Goal: Task Accomplishment & Management: Complete application form

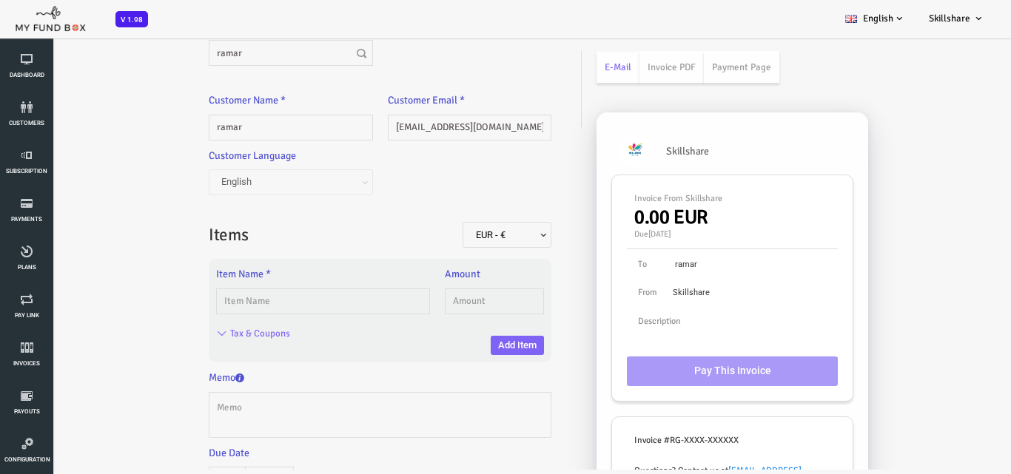
click at [320, 291] on input "text" at bounding box center [282, 302] width 214 height 26
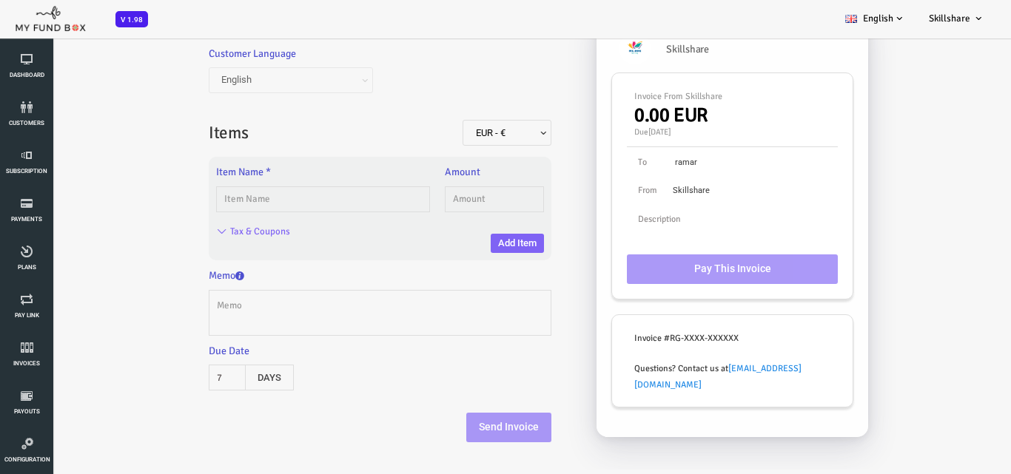
scroll to position [104, 0]
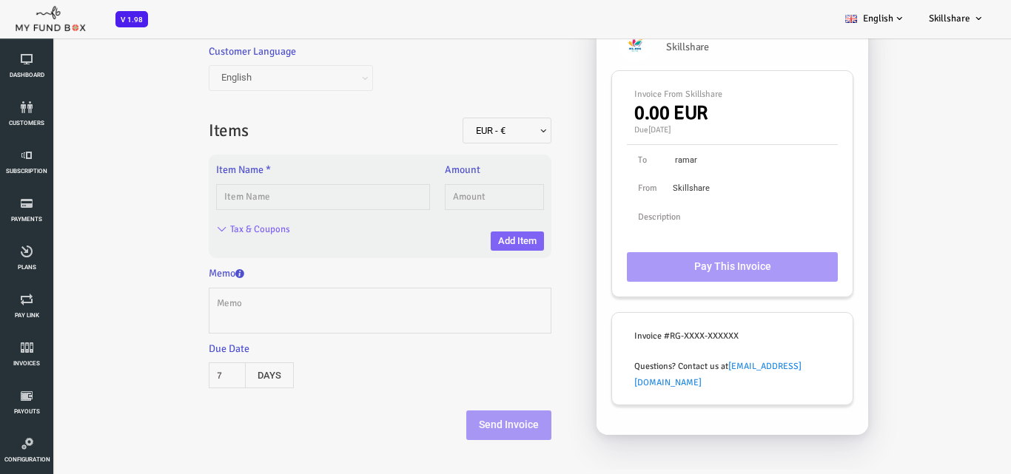
click at [306, 192] on input "text" at bounding box center [282, 197] width 214 height 26
type input "plan04"
type input "7.00"
click at [353, 203] on input "plan04" at bounding box center [282, 197] width 214 height 26
type input "p"
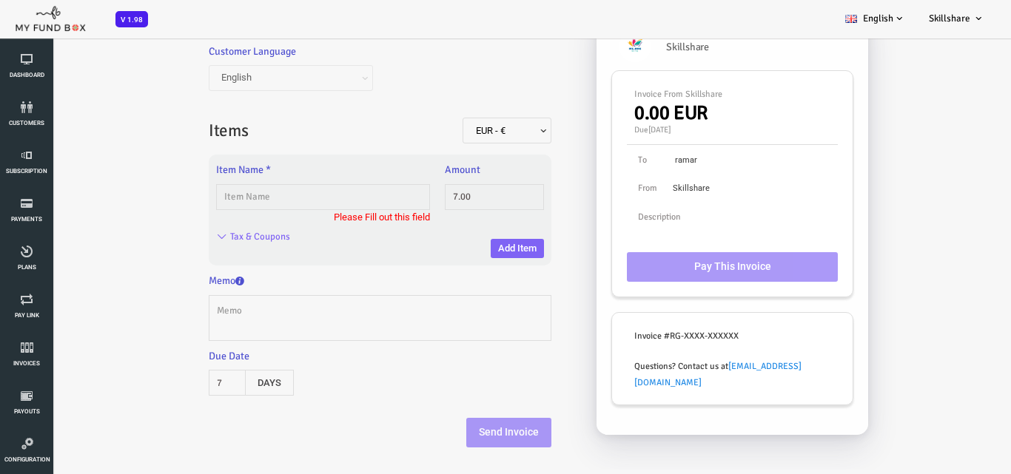
click at [353, 203] on input "text" at bounding box center [282, 197] width 214 height 26
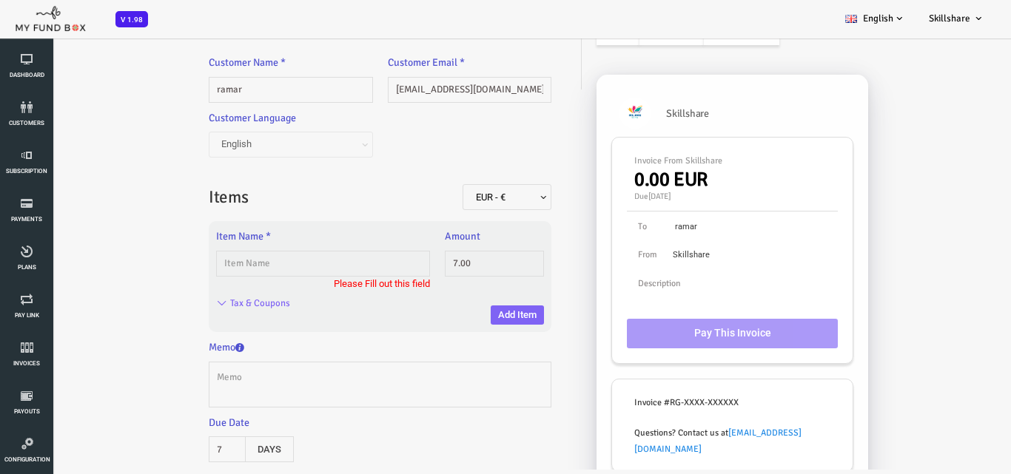
scroll to position [0, 0]
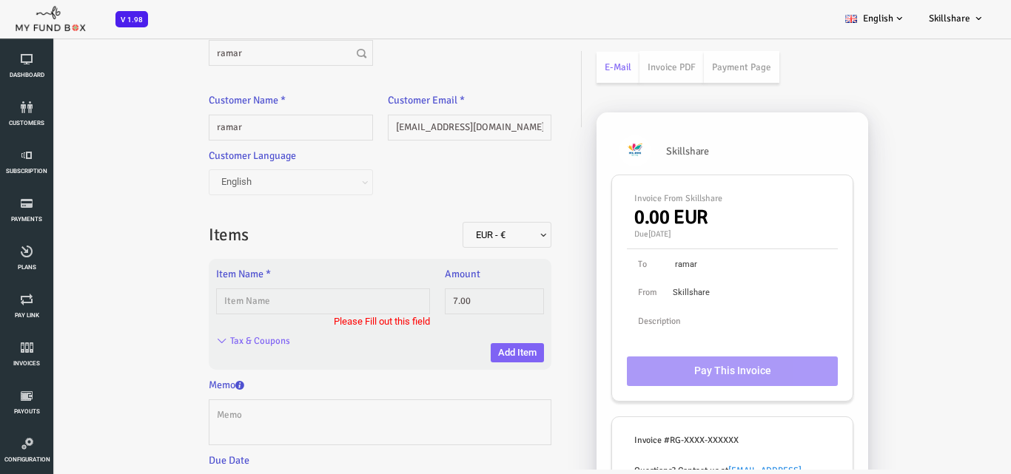
click at [237, 306] on input "text" at bounding box center [282, 302] width 214 height 26
click at [331, 292] on input "text" at bounding box center [282, 302] width 214 height 26
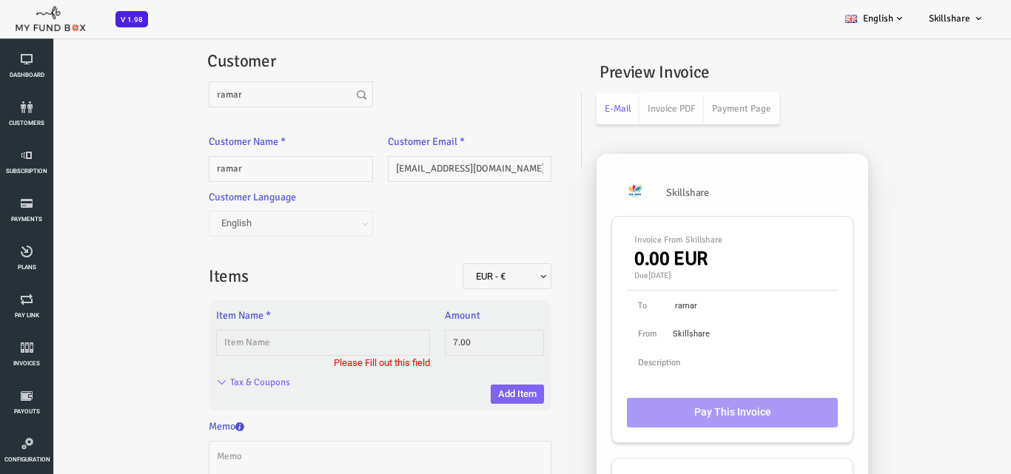
click at [282, 334] on input "text" at bounding box center [282, 343] width 214 height 26
click at [278, 345] on input "text" at bounding box center [282, 343] width 214 height 26
click at [342, 349] on input "text" at bounding box center [282, 343] width 214 height 26
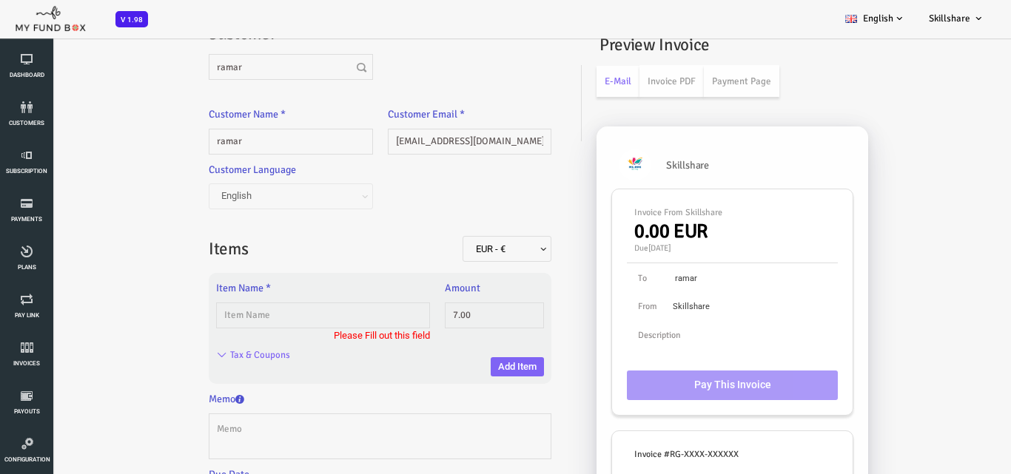
scroll to position [74, 0]
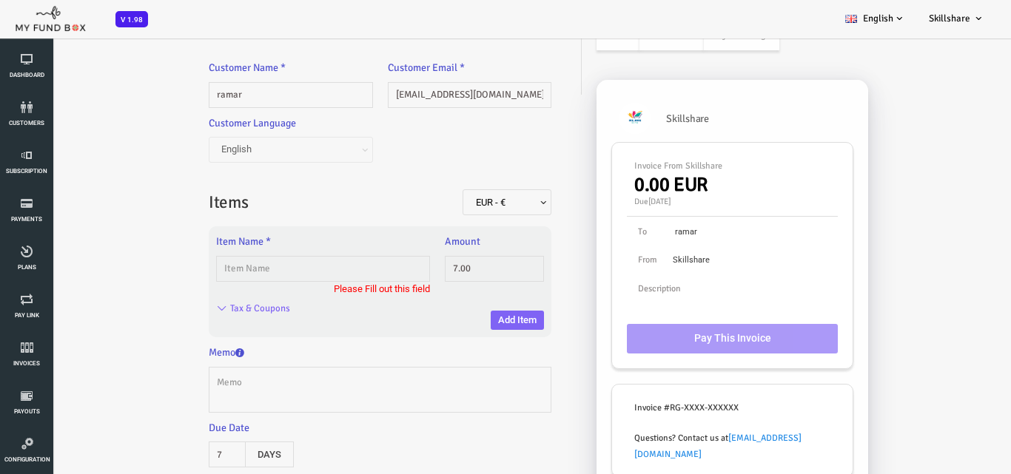
click at [310, 269] on input "text" at bounding box center [282, 269] width 214 height 26
type input "1.00"
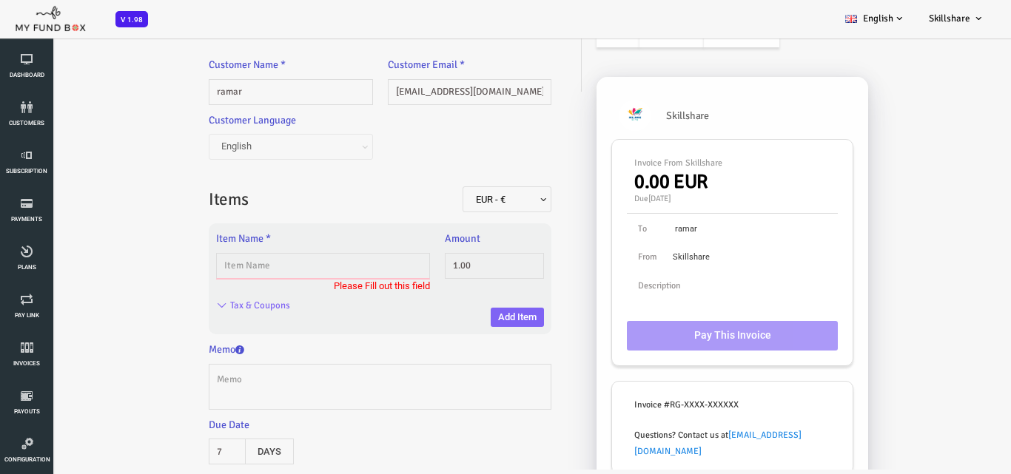
scroll to position [0, 0]
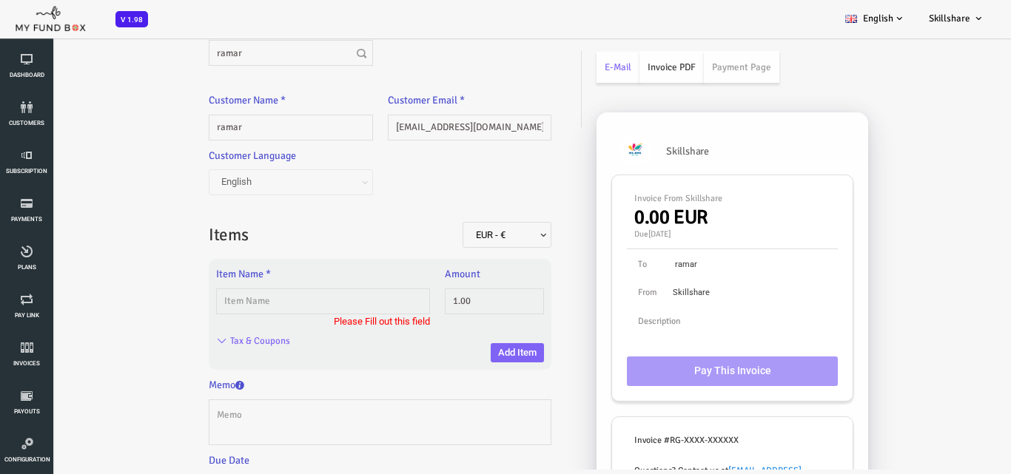
click at [643, 64] on link "Invoice PDF" at bounding box center [630, 67] width 64 height 32
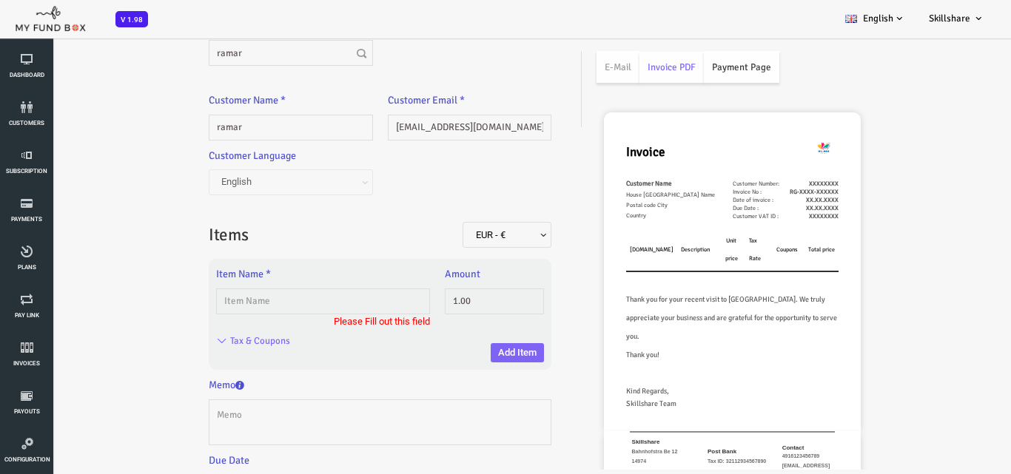
click at [706, 63] on link "Payment Page" at bounding box center [700, 67] width 75 height 32
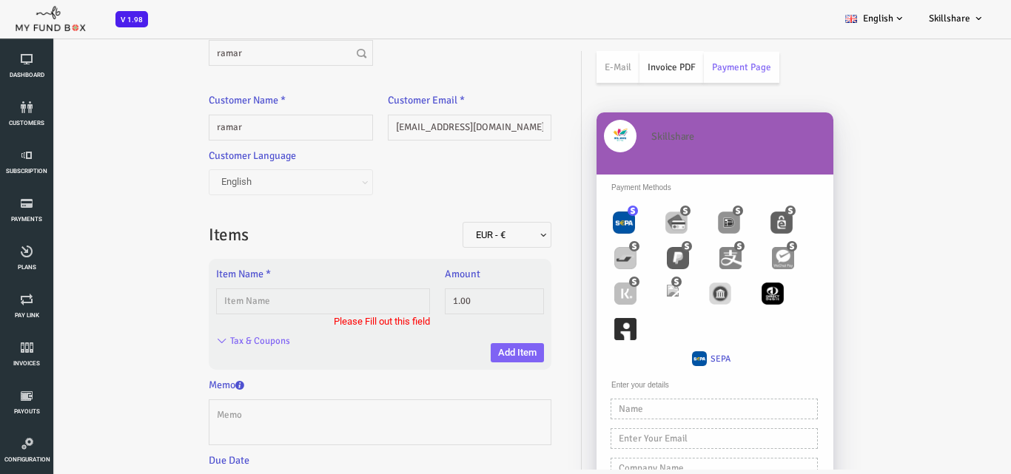
click at [623, 60] on link "Invoice PDF" at bounding box center [630, 67] width 64 height 32
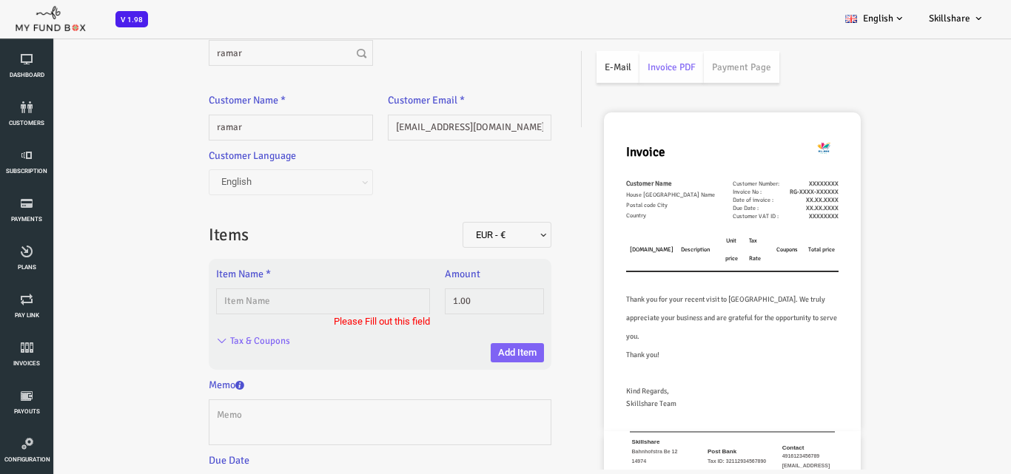
click at [562, 65] on link "E-Mail" at bounding box center [577, 67] width 43 height 32
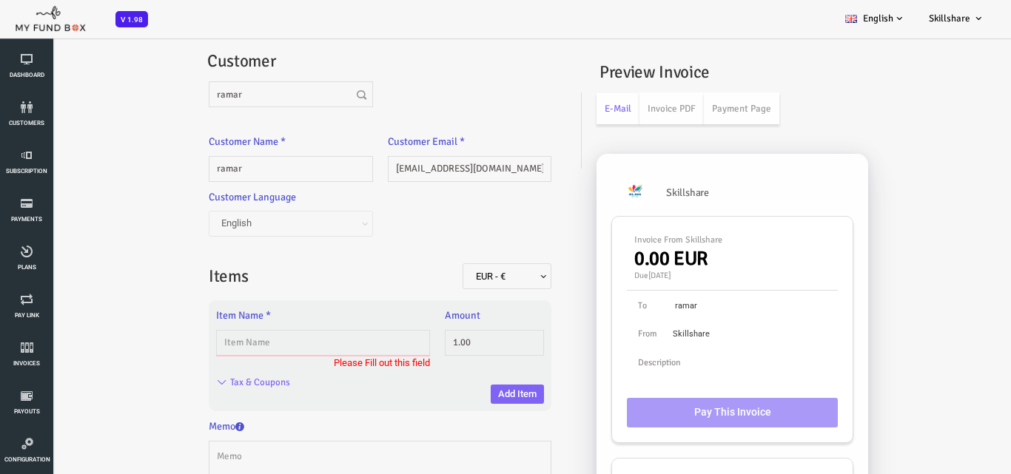
click at [213, 340] on input "text" at bounding box center [282, 343] width 214 height 26
click at [335, 343] on input "text" at bounding box center [282, 343] width 214 height 26
drag, startPoint x: 727, startPoint y: 148, endPoint x: 804, endPoint y: 162, distance: 78.2
click at [741, 169] on div "Skillshare Invoice From Skillshare 0.00 EUR Due October 03, 2025 To ramar From …" at bounding box center [732, 154] width 382 height 30
click at [896, 181] on div "Preview Invoice E-Mail Invoice PDF Payment Page Skillshare Invoice From Skillsh…" at bounding box center [732, 324] width 398 height 544
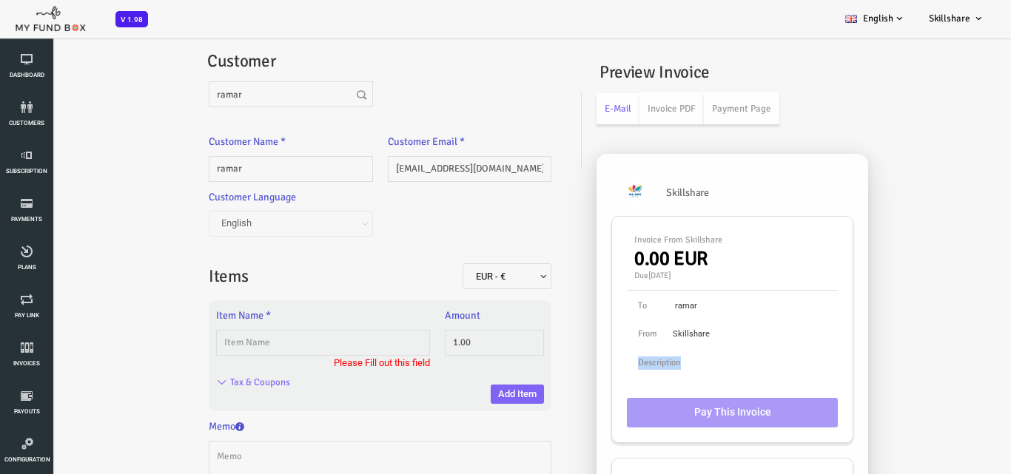
drag, startPoint x: 593, startPoint y: 375, endPoint x: 771, endPoint y: 350, distance: 179.3
click at [763, 360] on div "Invoice From Skillshare 0.00 EUR Due October 03, 2025 To ramar From Skillshare …" at bounding box center [691, 329] width 240 height 225
click at [772, 348] on div "Invoice From Skillshare 0.00 EUR Due October 03, 2025 To ramar From Skillshare …" at bounding box center [691, 329] width 240 height 225
click at [300, 336] on input "text" at bounding box center [282, 343] width 214 height 26
click at [266, 343] on input "text" at bounding box center [282, 343] width 214 height 26
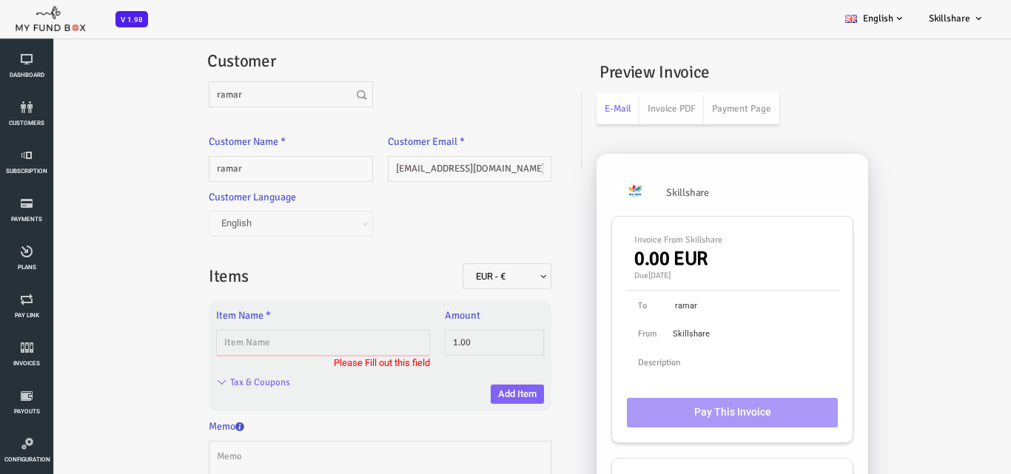
click at [306, 337] on input "text" at bounding box center [282, 343] width 214 height 26
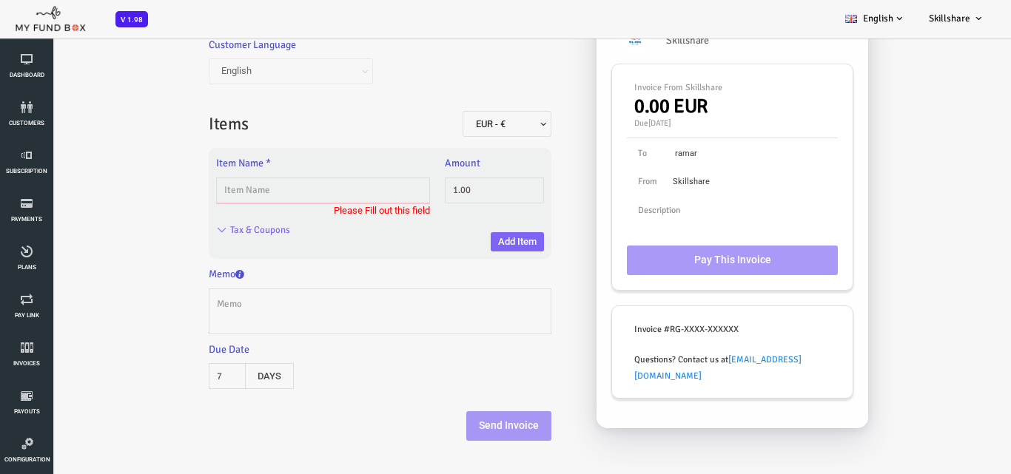
scroll to position [112, 0]
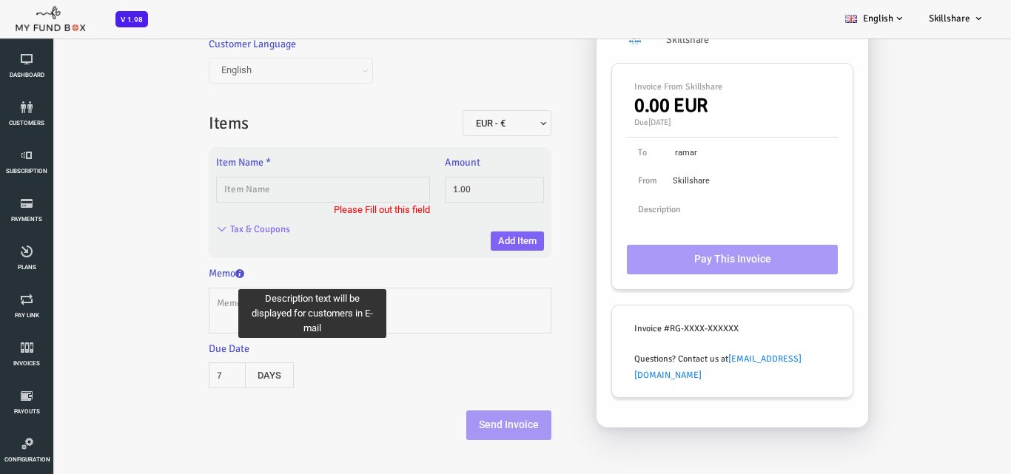
click at [203, 272] on icon at bounding box center [199, 273] width 9 height 9
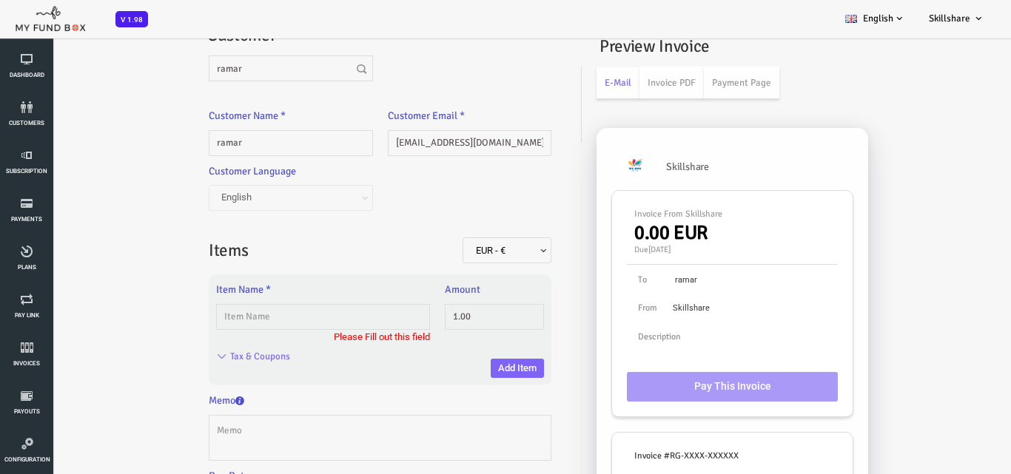
scroll to position [0, 0]
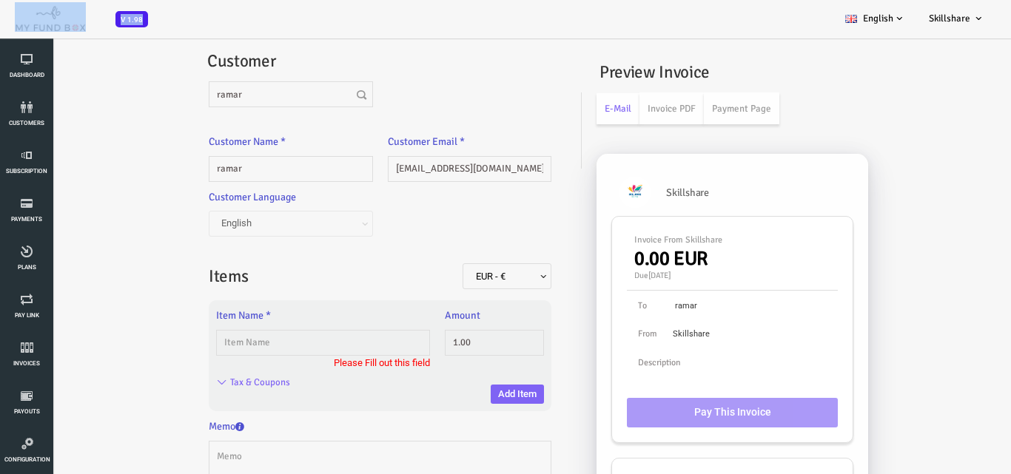
drag, startPoint x: 192, startPoint y: 4, endPoint x: 16, endPoint y: 34, distance: 178.5
click at [16, 34] on div "V 1.98 Upgrade Subscriptions ending today 0 The subscription plans for these re…" at bounding box center [505, 19] width 1011 height 38
copy div "V 1.98 Upgrade Subscriptions ending today 0 The subscription plans for these re…"
click at [74, 122] on div "Invoice EUR - € USD - $ GBP - £ INR - ₹ AUD - AU$ NZD - NZ$ TRY - ₺ CAD - C$ AR…" at bounding box center [484, 330] width 955 height 556
click at [67, 131] on div "Invoice EUR - € USD - $ GBP - £ INR - ₹ AUD - AU$ NZD - NZ$ TRY - ₺ CAD - C$ AR…" at bounding box center [484, 330] width 955 height 556
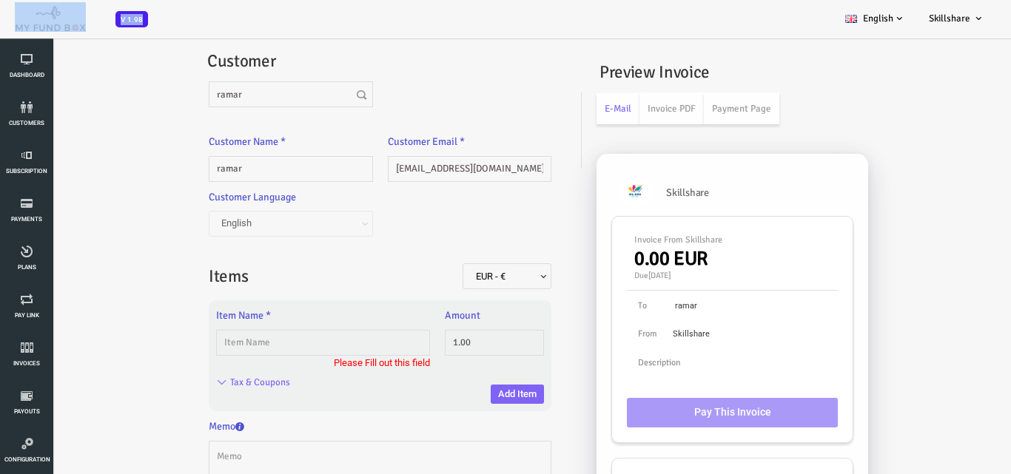
click at [64, 12] on img at bounding box center [50, 17] width 71 height 30
click at [69, 130] on div "Invoice EUR - € USD - $ GBP - £ INR - ₹ AUD - AU$ NZD - NZ$ TRY - ₺ CAD - C$ AR…" at bounding box center [484, 330] width 955 height 556
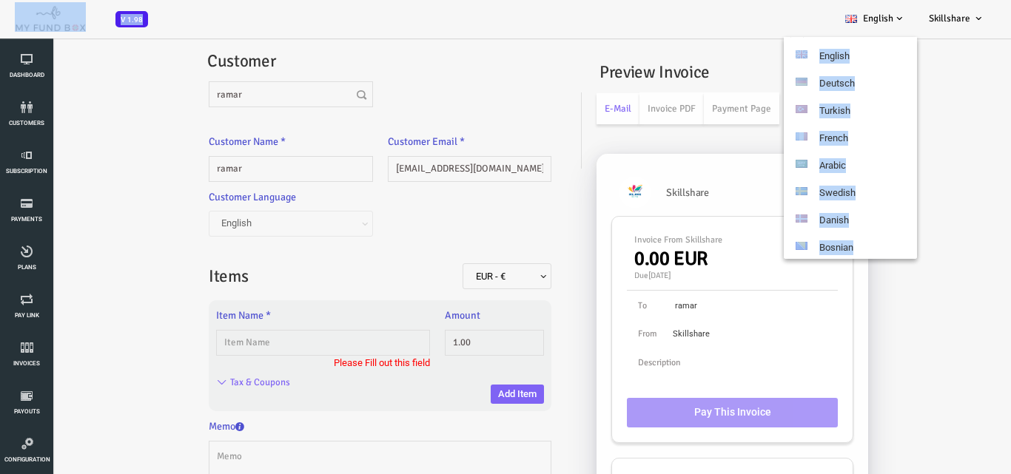
click at [906, 11] on link "English" at bounding box center [875, 18] width 84 height 37
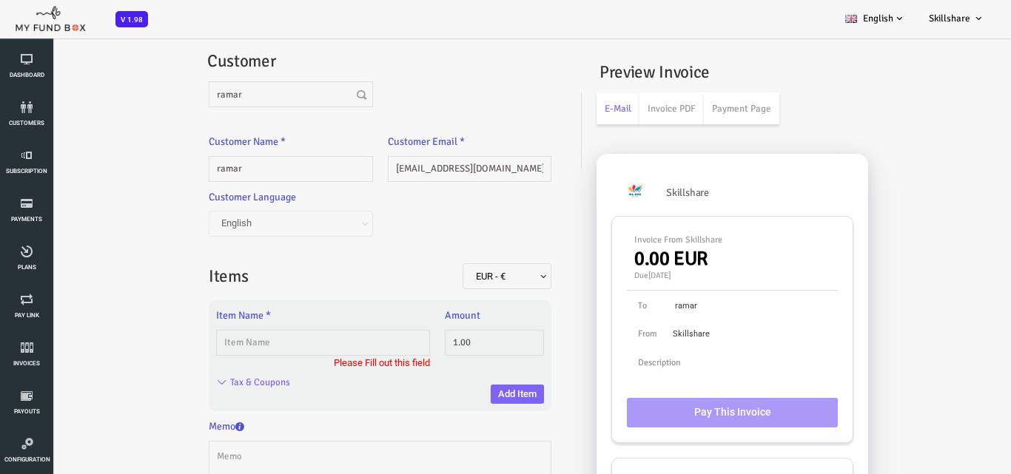
click at [63, 124] on div "Dashboard customers Subscription Payments Plans Tax Setup Pay Link Invoices Sub…" at bounding box center [37, 284] width 74 height 568
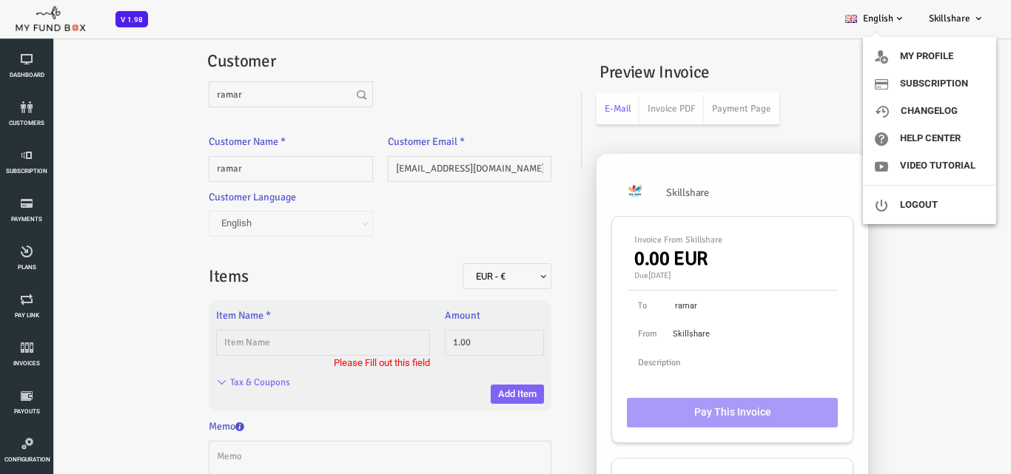
click at [941, 10] on link "Skillshare" at bounding box center [956, 18] width 79 height 37
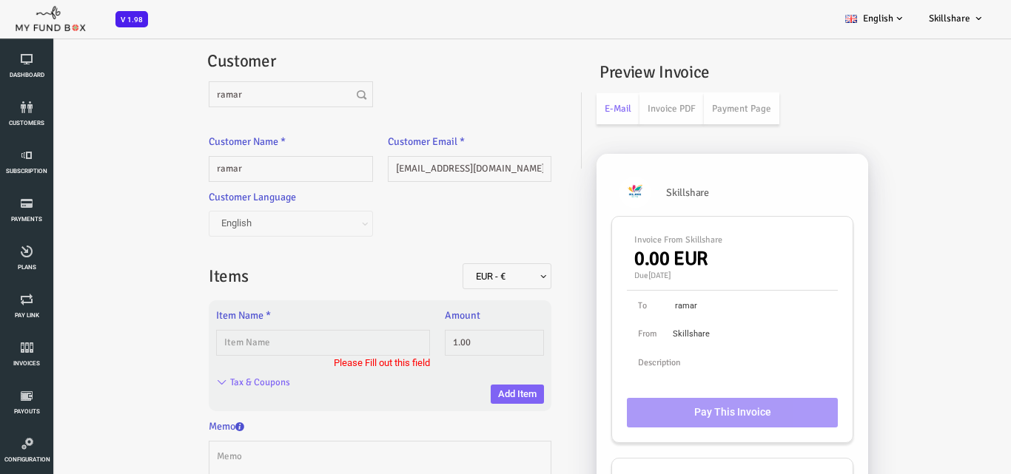
click at [39, 6] on img at bounding box center [50, 17] width 71 height 30
click at [44, 17] on img at bounding box center [50, 17] width 71 height 30
click at [53, 3] on img at bounding box center [50, 17] width 71 height 30
click at [55, 21] on img at bounding box center [50, 17] width 71 height 30
drag, startPoint x: 98, startPoint y: 20, endPoint x: 41, endPoint y: 7, distance: 58.5
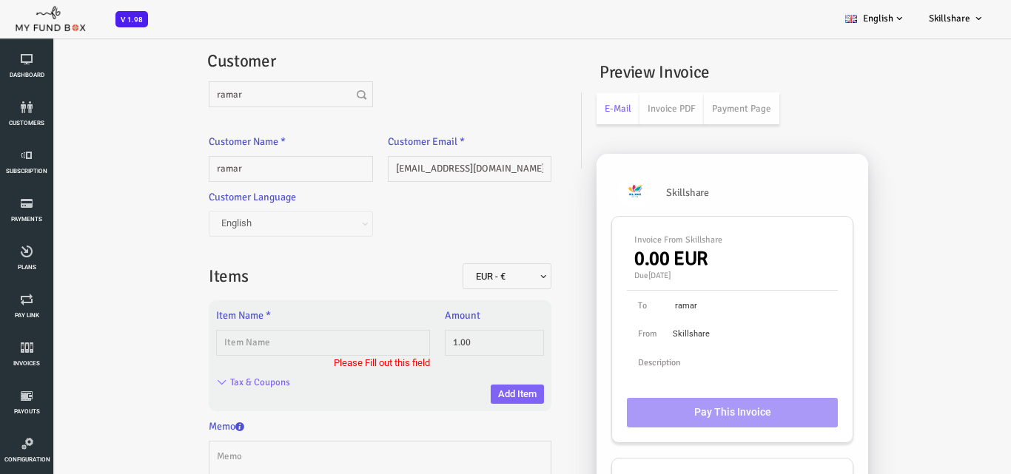
drag, startPoint x: 38, startPoint y: 94, endPoint x: 56, endPoint y: 50, distance: 47.1
click at [47, 67] on div "Invoice EUR - € USD - $ GBP - £ INR - ₹ AUD - AU$ NZD - NZ$ TRY - ₺ CAD - C$ AR…" at bounding box center [484, 330] width 955 height 556
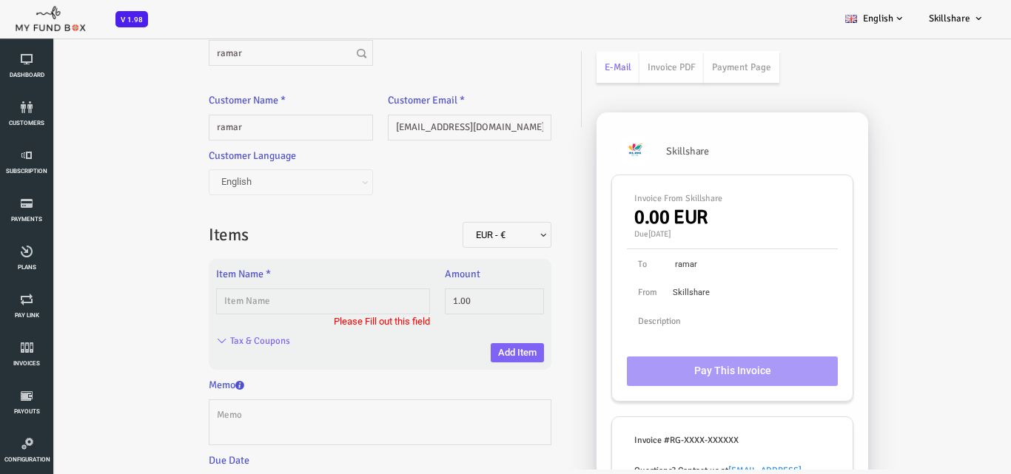
click at [141, 19] on span "V 1.98" at bounding box center [131, 19] width 33 height 16
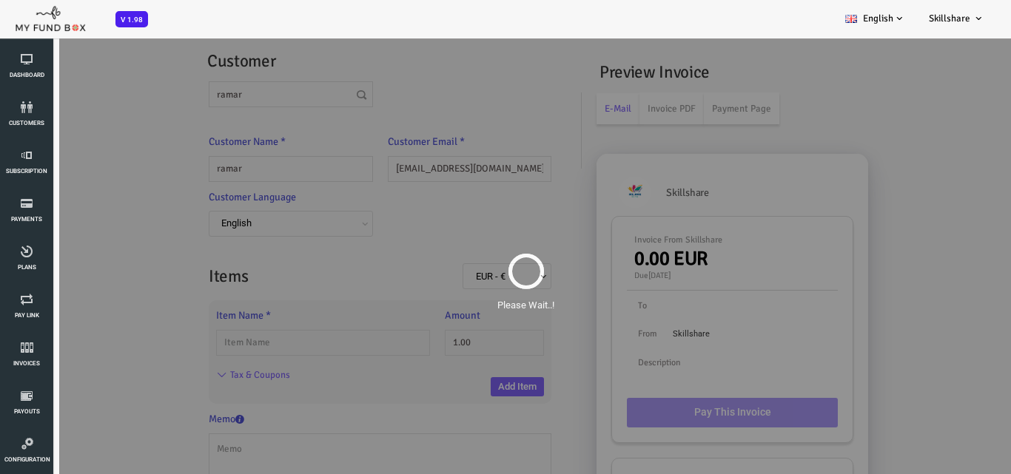
scroll to position [0, 0]
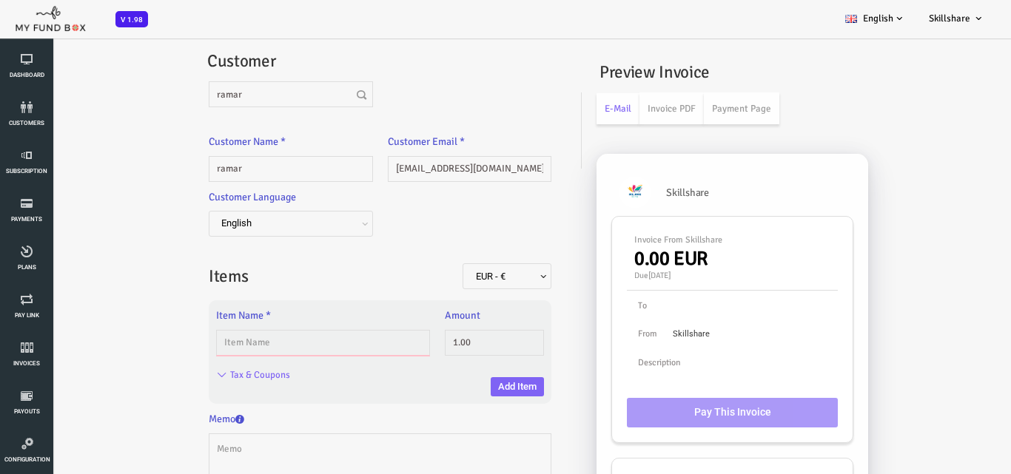
click at [323, 346] on input "text" at bounding box center [282, 343] width 214 height 26
click at [271, 336] on input "text" at bounding box center [282, 343] width 214 height 26
click at [348, 274] on div "EUR - € USD - $ GBP - £ INR - ₹ AUD - AU$ NZD - NZ$ TRY - ₺ CAD - C$ ARS - m$n …" at bounding box center [429, 273] width 178 height 48
drag, startPoint x: 200, startPoint y: 379, endPoint x: 200, endPoint y: 387, distance: 8.2
click at [202, 380] on input "Tax & Coupons" at bounding box center [219, 376] width 61 height 18
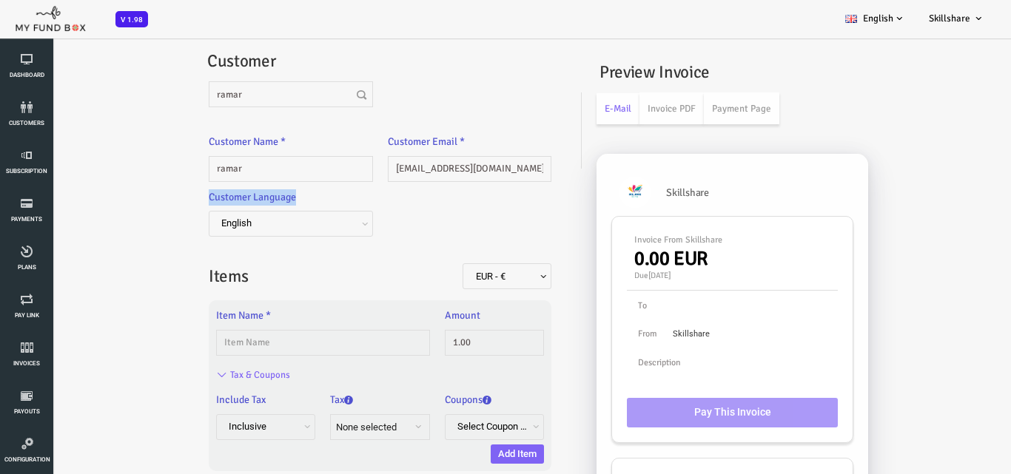
drag, startPoint x: 163, startPoint y: 215, endPoint x: 163, endPoint y: 227, distance: 12.6
click at [164, 207] on div "Customer Language English Deutsch Turkish French Arabic Swedish Danish Bosnian …" at bounding box center [250, 219] width 178 height 60
click at [289, 351] on input "text" at bounding box center [282, 343] width 214 height 26
click at [307, 351] on input "text" at bounding box center [282, 343] width 214 height 26
click at [237, 344] on input "text" at bounding box center [282, 343] width 214 height 26
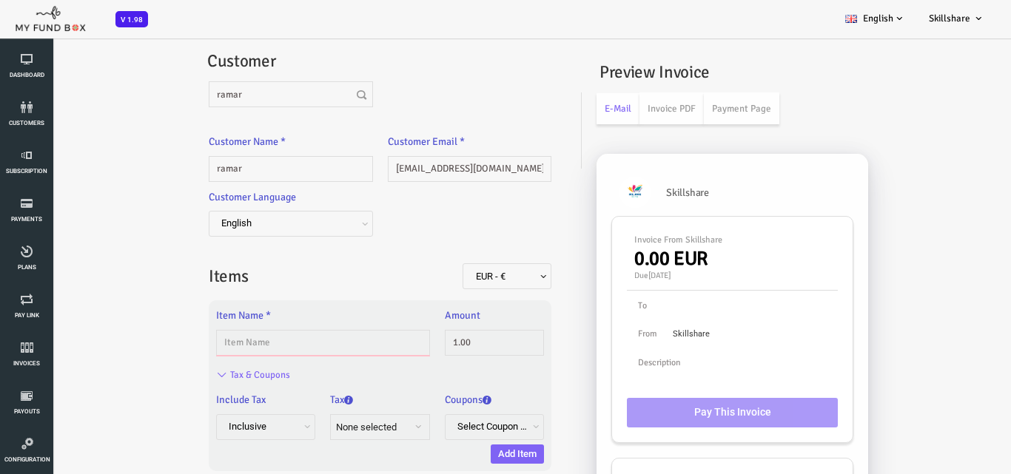
type input "plan-a03"
type input "100.00"
click at [475, 328] on div "Amount 100.00 Please enter price between 1 and 10000000 Please enter the valid …" at bounding box center [454, 332] width 114 height 48
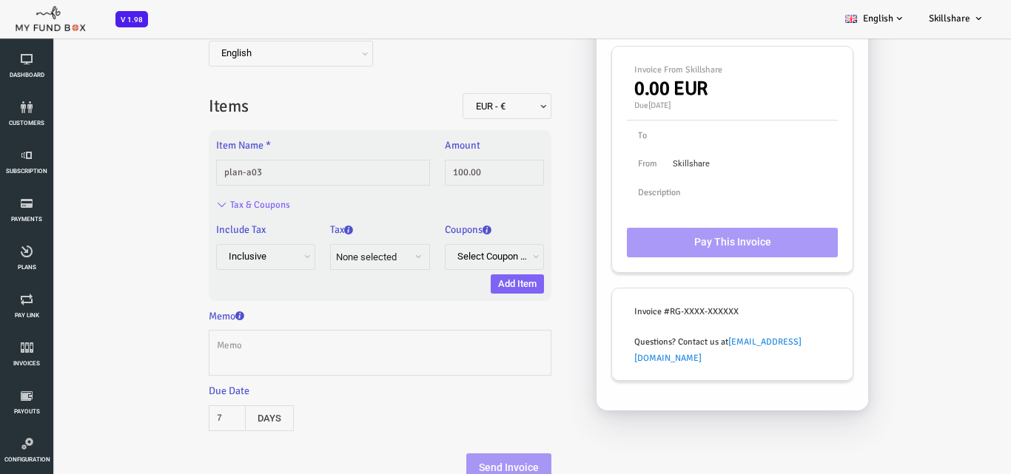
scroll to position [171, 0]
click at [468, 278] on button "Add Item" at bounding box center [476, 283] width 53 height 19
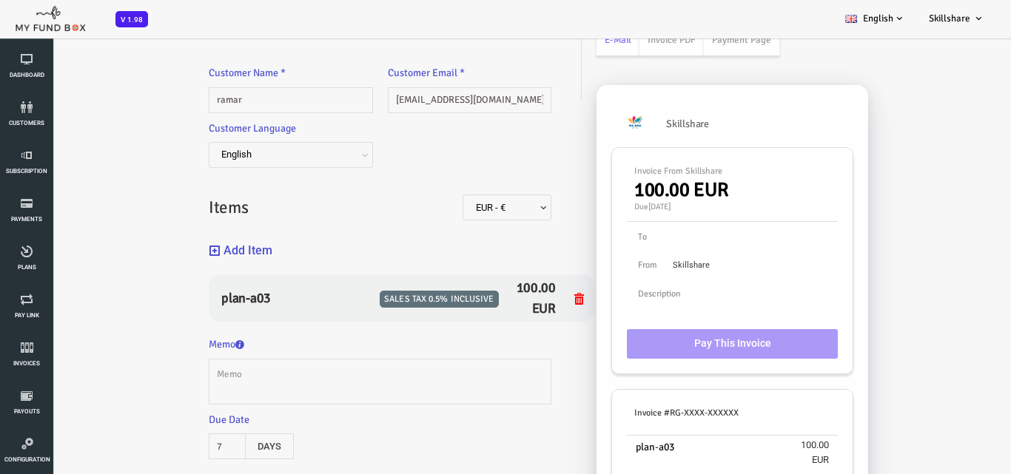
scroll to position [0, 0]
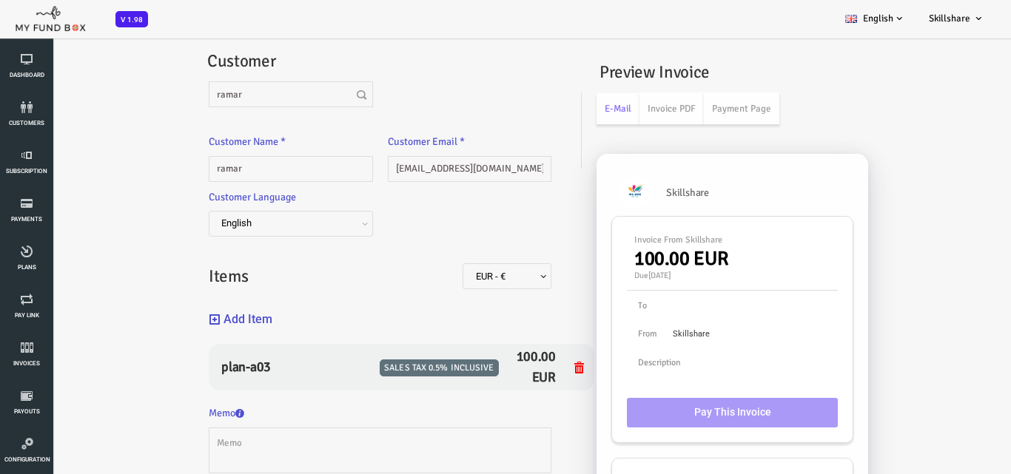
click at [219, 321] on button "Add Item" at bounding box center [200, 320] width 64 height 32
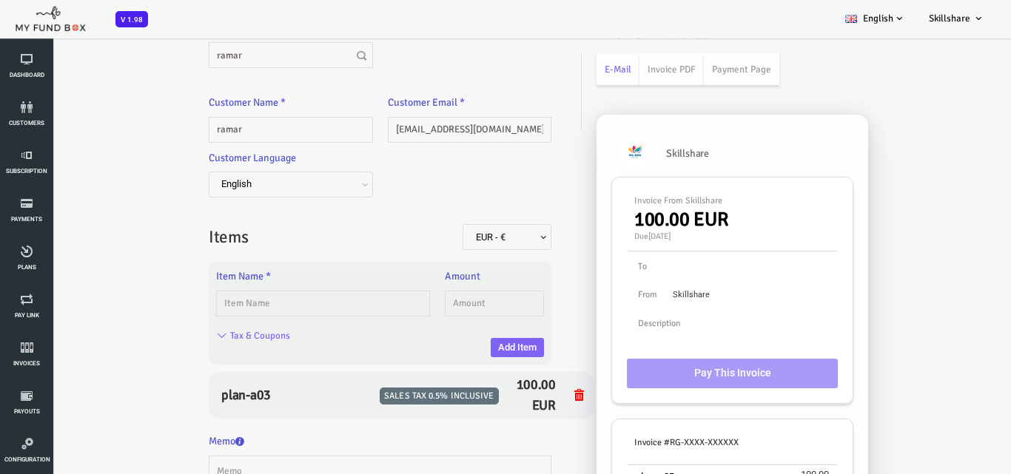
scroll to position [74, 0]
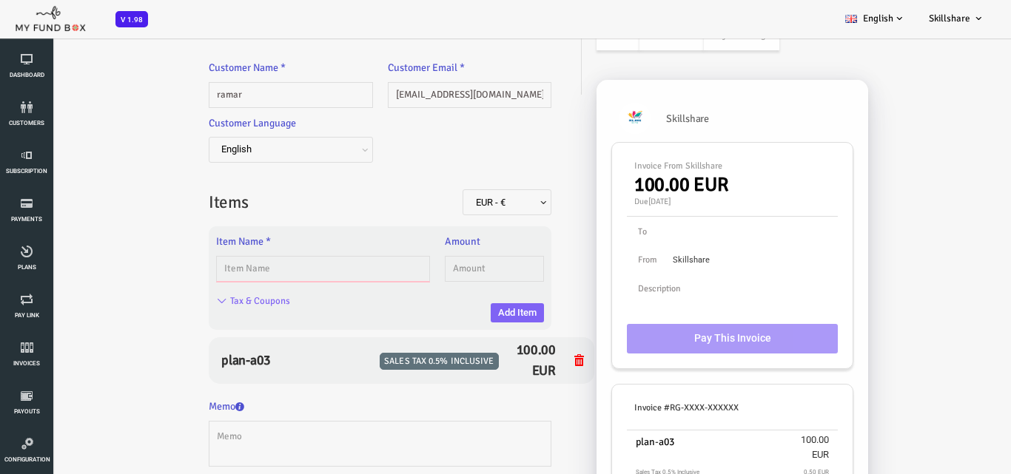
click at [308, 268] on input "text" at bounding box center [282, 269] width 214 height 26
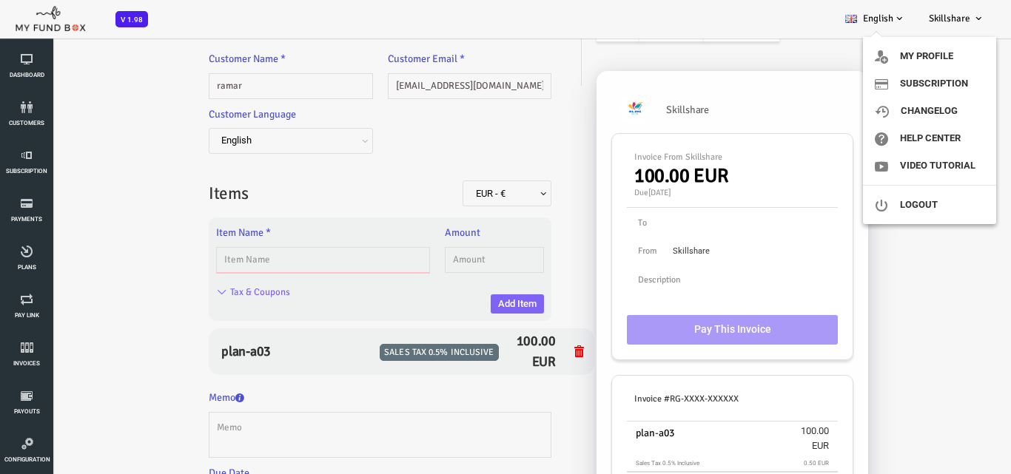
scroll to position [0, 0]
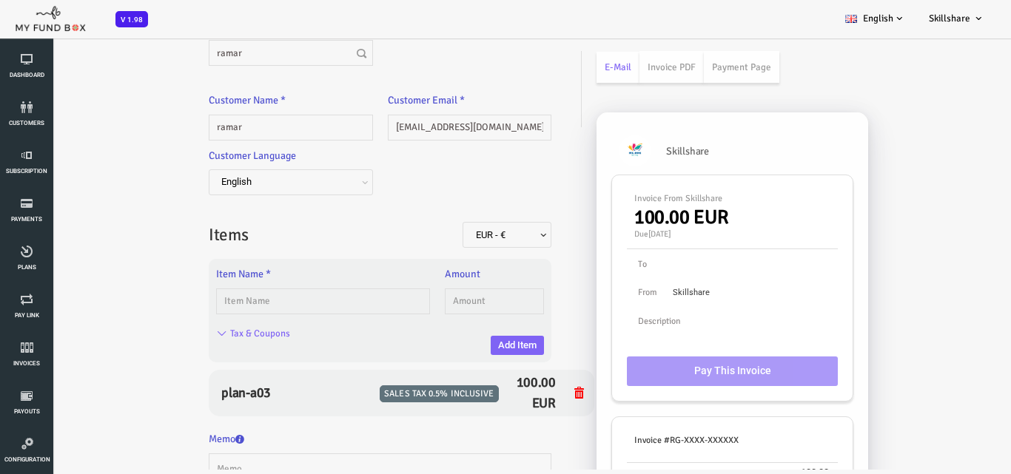
click at [314, 289] on div "Item Name *" at bounding box center [282, 290] width 214 height 48
drag, startPoint x: 310, startPoint y: 304, endPoint x: 357, endPoint y: 270, distance: 57.7
click at [314, 301] on input "text" at bounding box center [282, 302] width 214 height 26
drag, startPoint x: 271, startPoint y: 311, endPoint x: 289, endPoint y: 289, distance: 27.8
click at [277, 306] on input "text" at bounding box center [282, 302] width 214 height 26
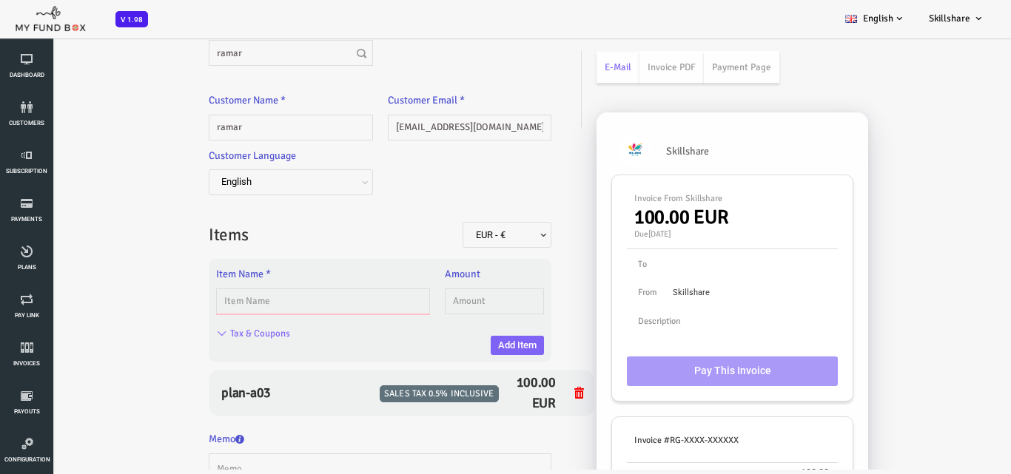
click at [278, 303] on input "text" at bounding box center [282, 302] width 214 height 26
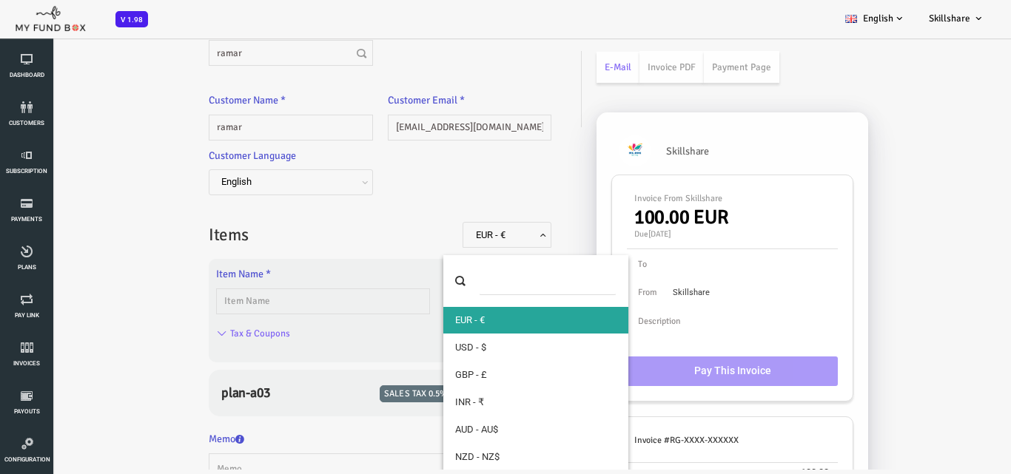
click at [428, 243] on span at bounding box center [428, 243] width 0 height 0
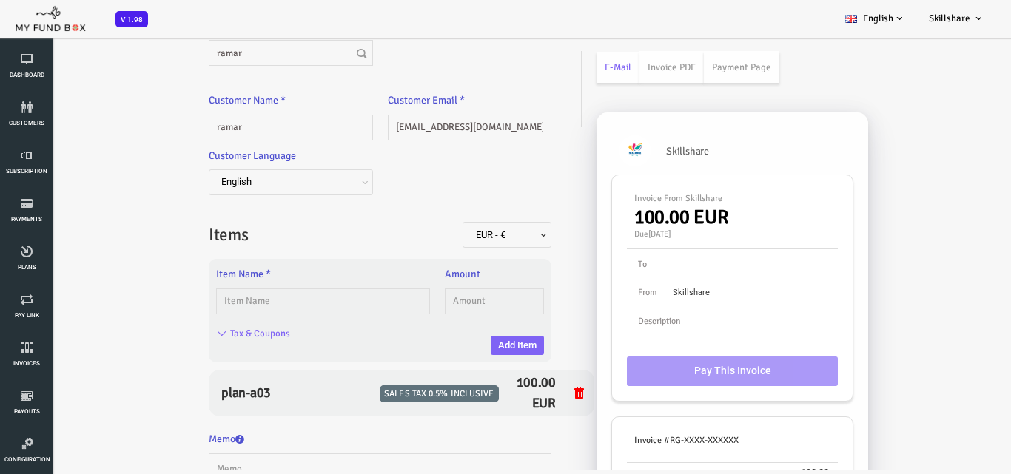
click at [428, 243] on span at bounding box center [428, 243] width 0 height 0
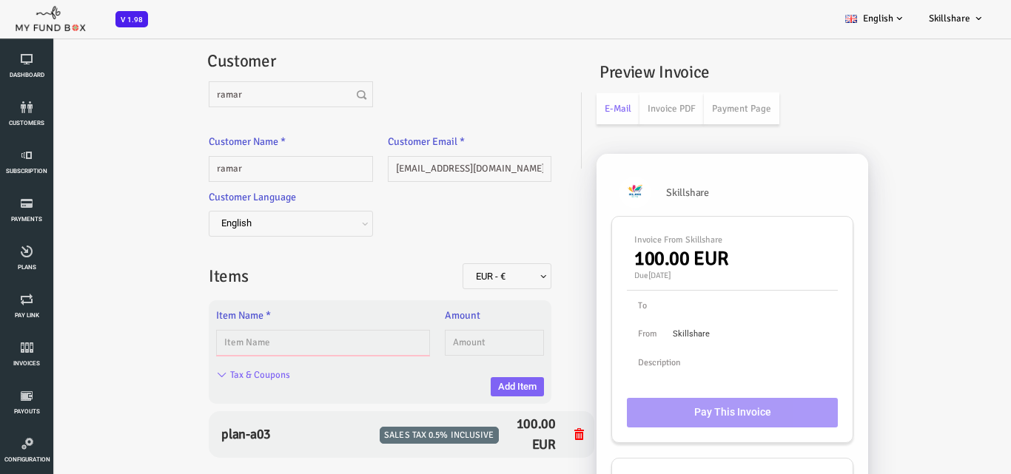
click at [208, 343] on input "text" at bounding box center [282, 343] width 214 height 26
type input "plan-a03"
type input "100.00"
click at [486, 391] on button "Add Item" at bounding box center [476, 386] width 53 height 19
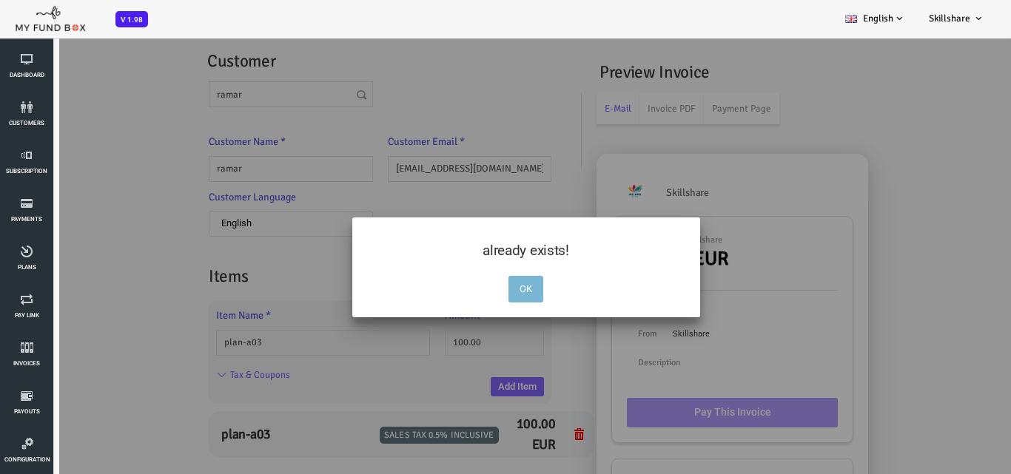
click at [472, 287] on button "OK" at bounding box center [485, 289] width 35 height 27
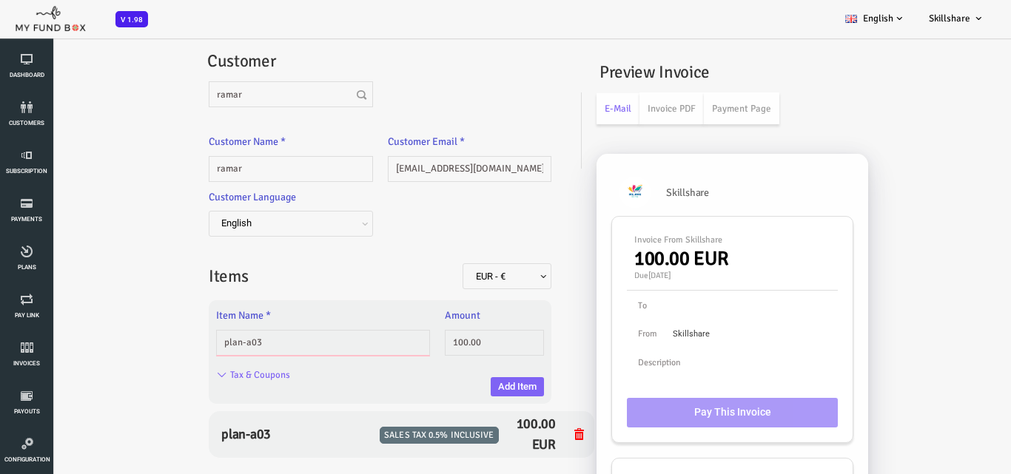
click at [326, 341] on input "plan-a03" at bounding box center [282, 343] width 214 height 26
type input "p"
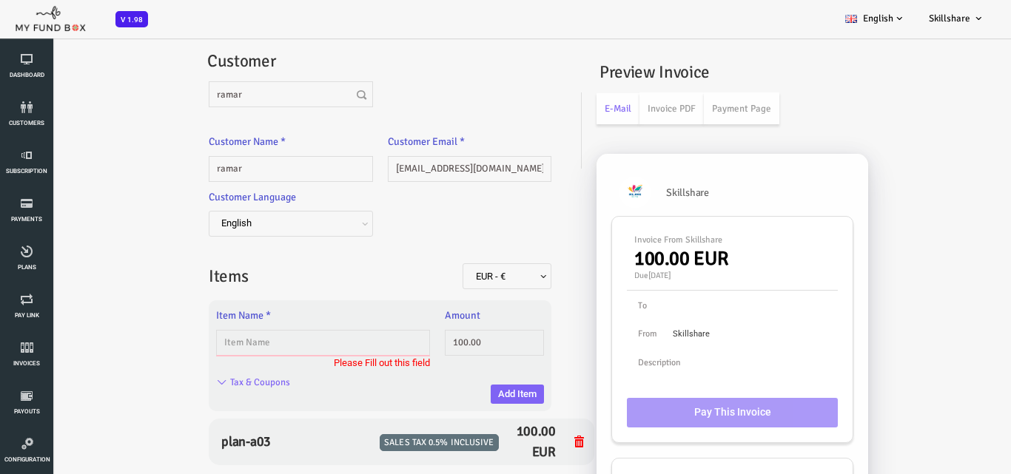
click at [262, 351] on input "text" at bounding box center [282, 343] width 214 height 26
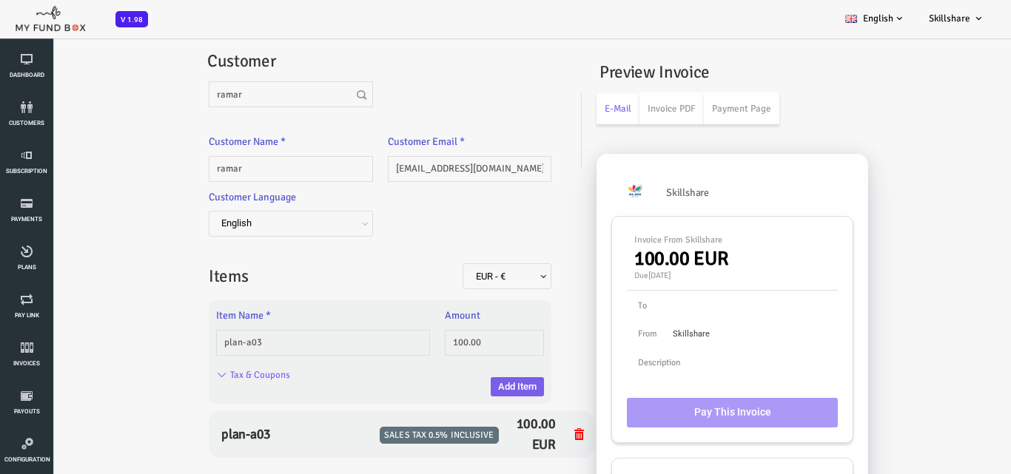
click at [488, 385] on button "Add Item" at bounding box center [476, 386] width 53 height 19
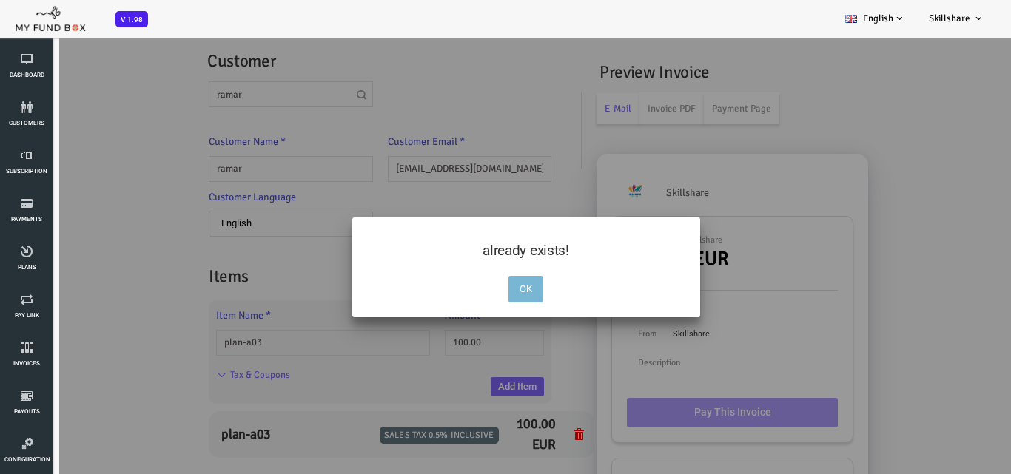
click at [483, 285] on button "OK" at bounding box center [485, 289] width 35 height 27
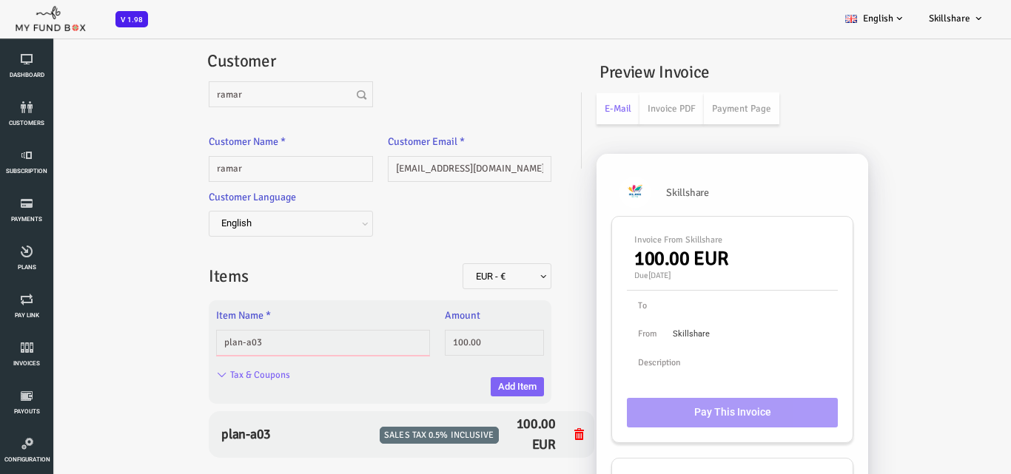
click at [274, 342] on input "plan-a03" at bounding box center [282, 343] width 214 height 26
type input "p"
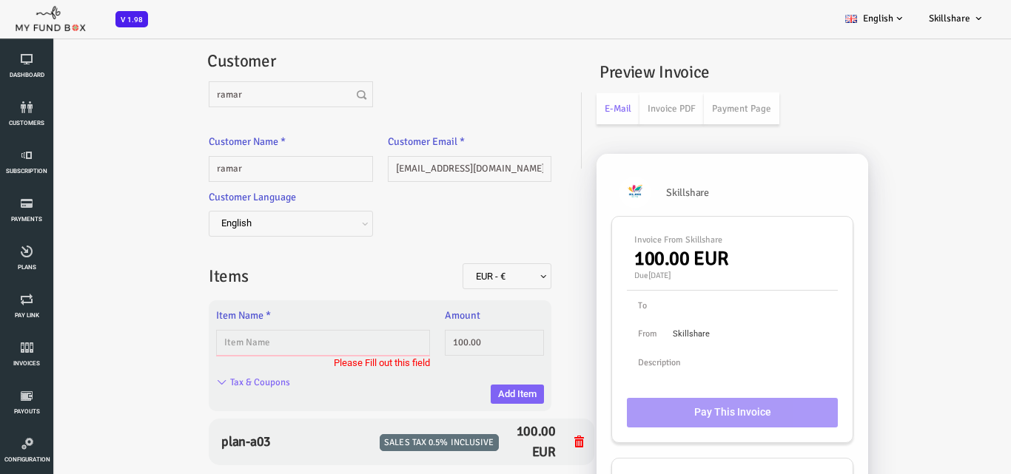
click at [201, 352] on input "text" at bounding box center [282, 343] width 214 height 26
type input "plan03"
type input "1.00"
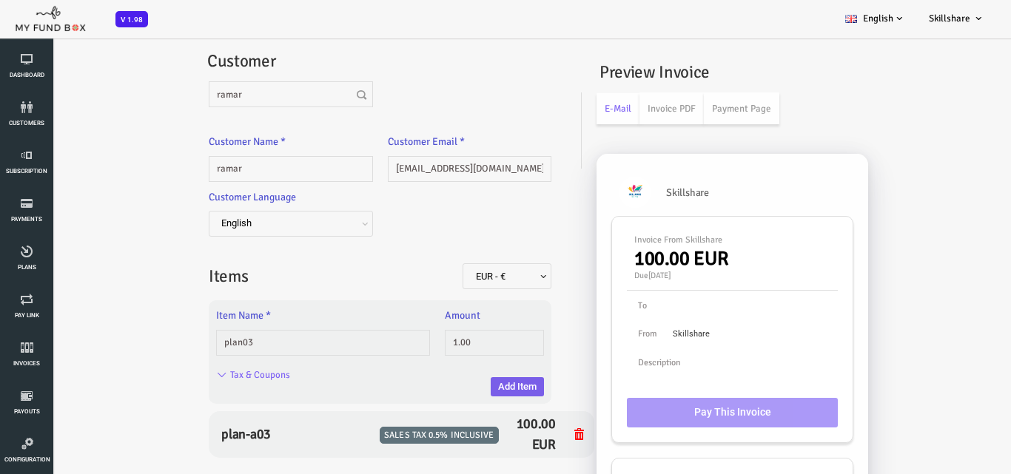
click at [478, 394] on button "Add Item" at bounding box center [476, 386] width 53 height 19
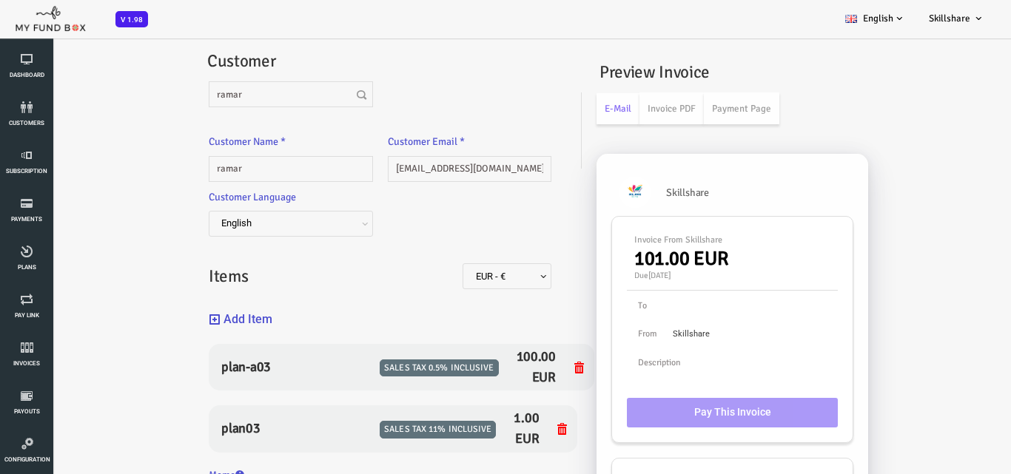
click at [207, 319] on button "Add Item" at bounding box center [200, 320] width 64 height 32
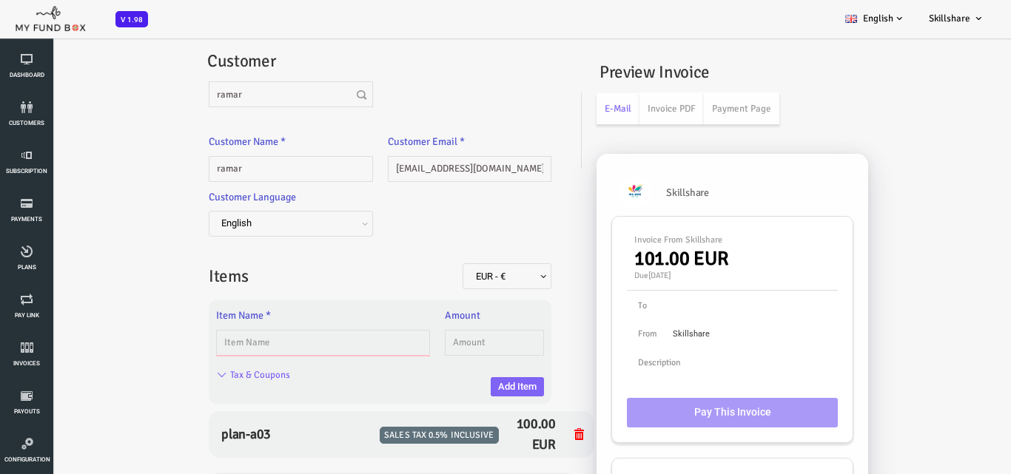
click at [225, 354] on input "text" at bounding box center [282, 343] width 214 height 26
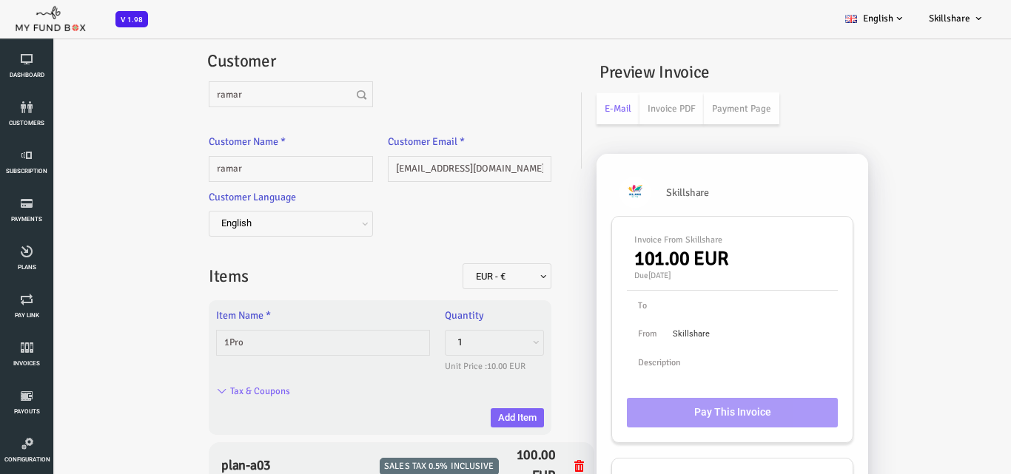
click at [471, 408] on div "Tax & Coupons" at bounding box center [332, 394] width 343 height 29
click at [471, 415] on button "Add Item" at bounding box center [476, 417] width 53 height 19
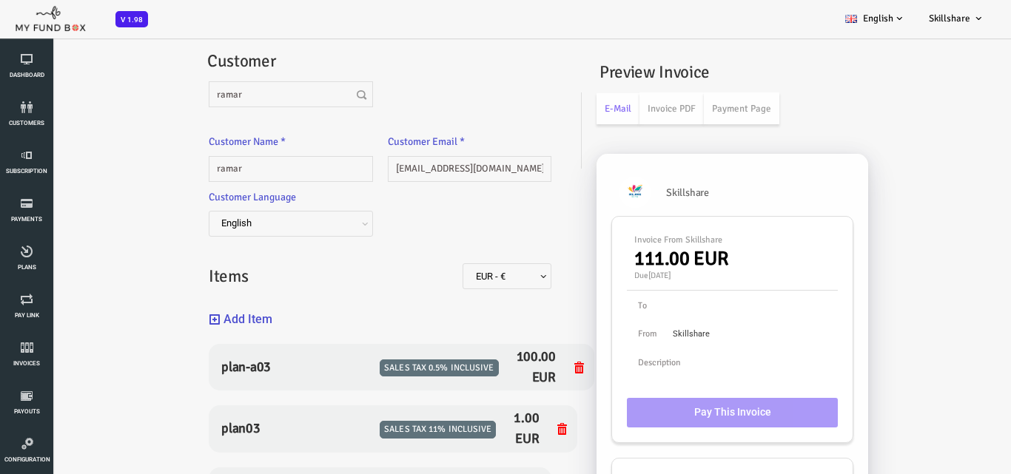
click at [193, 311] on button "Add Item" at bounding box center [200, 320] width 64 height 32
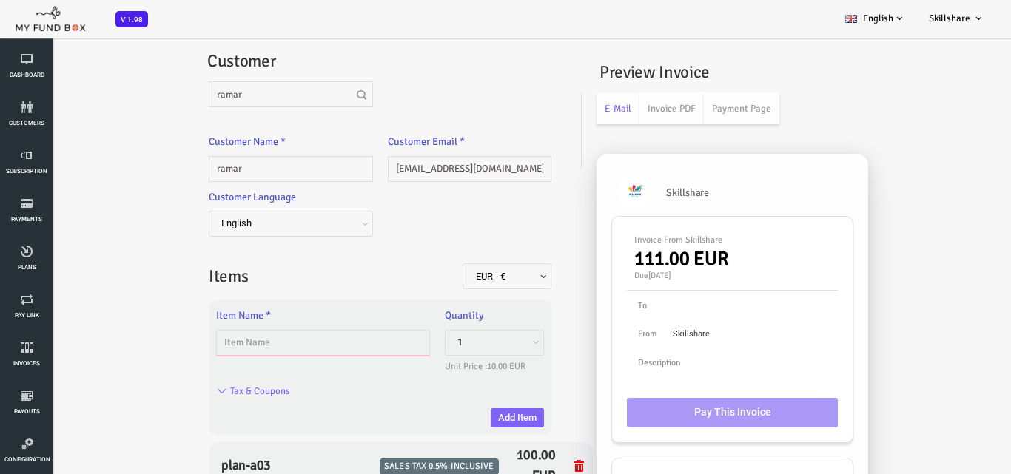
click at [238, 345] on input "text" at bounding box center [282, 343] width 214 height 26
click at [479, 411] on button "Add Item" at bounding box center [476, 417] width 53 height 19
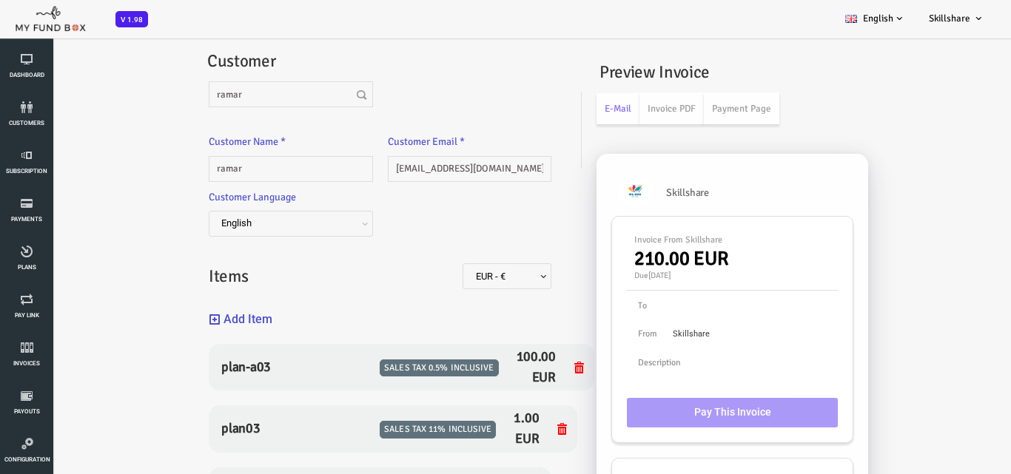
click at [195, 320] on button "Add Item" at bounding box center [200, 320] width 64 height 32
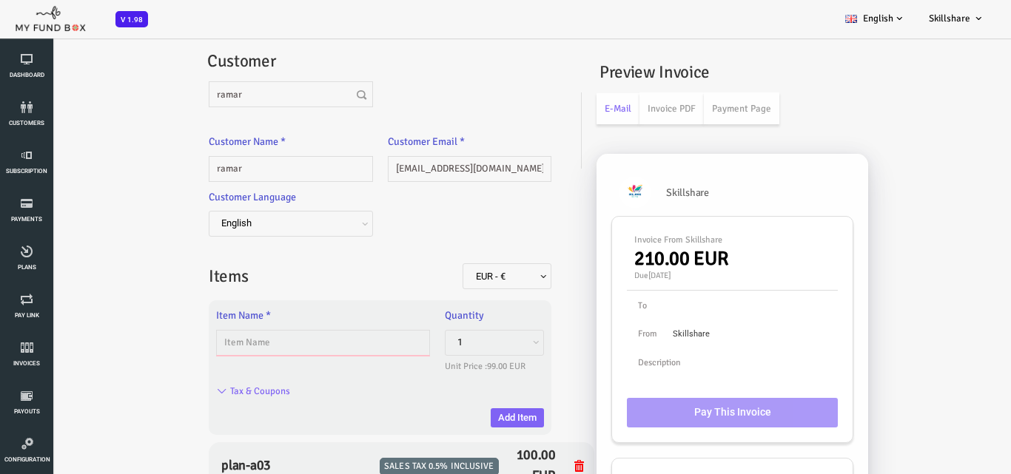
click at [309, 346] on input "text" at bounding box center [282, 343] width 214 height 26
type input "java"
type input "1.00"
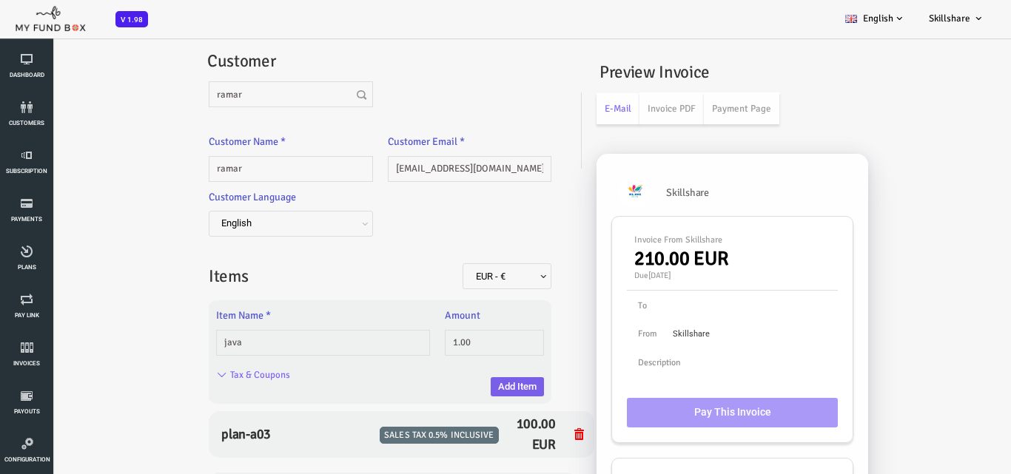
click at [473, 385] on button "Add Item" at bounding box center [476, 386] width 53 height 19
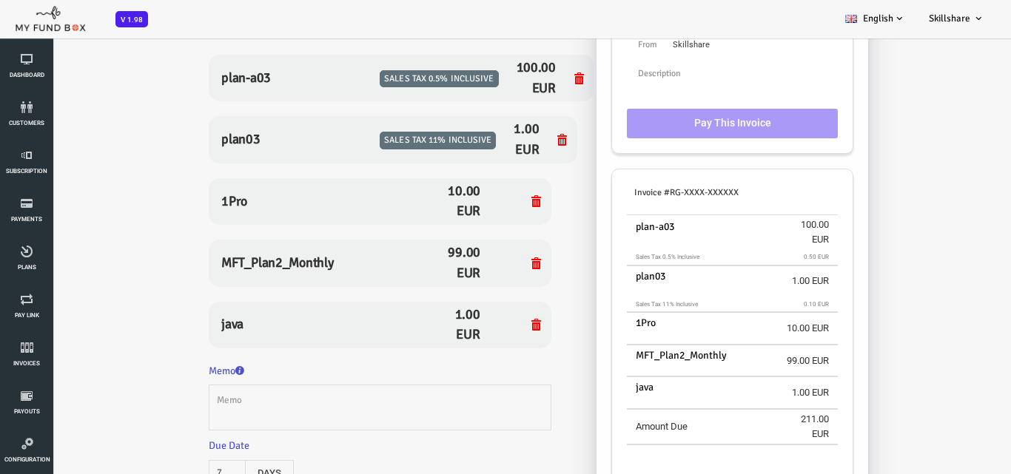
scroll to position [350, 0]
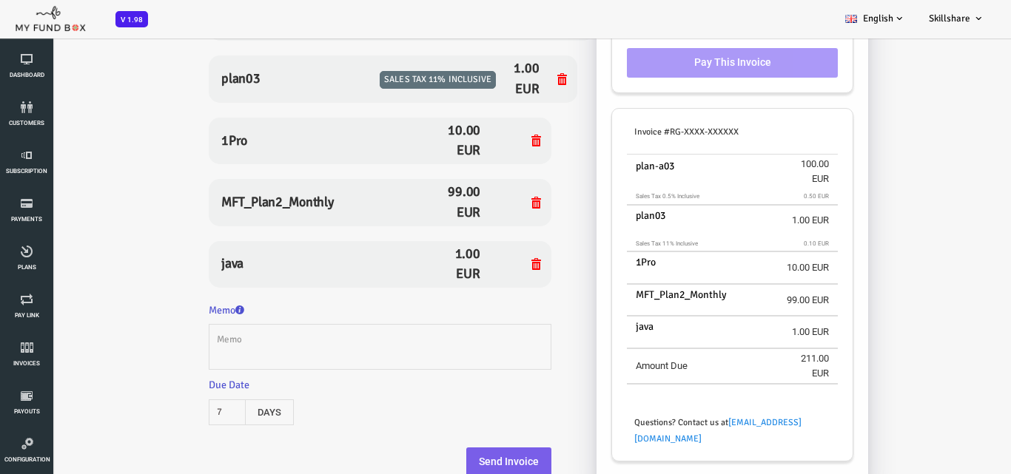
click at [474, 458] on button "Send Invoice" at bounding box center [467, 463] width 85 height 30
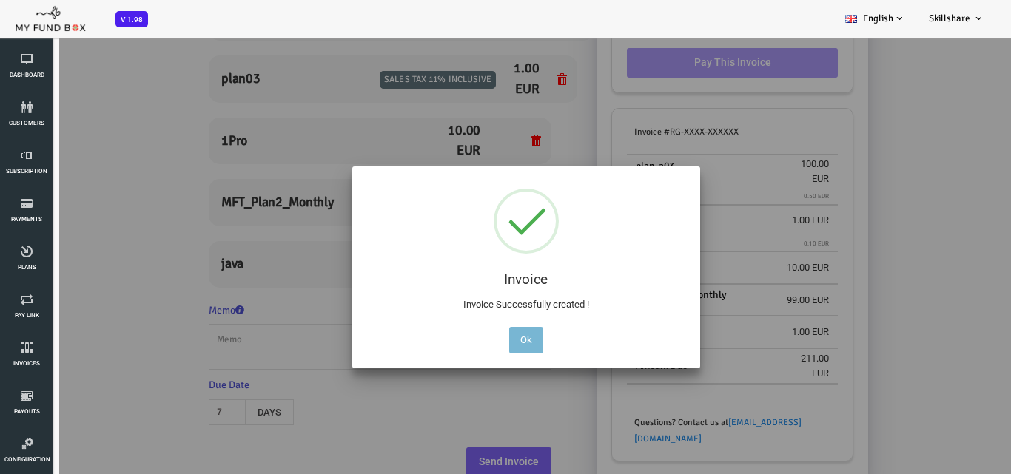
click at [496, 335] on button "Ok" at bounding box center [485, 340] width 34 height 27
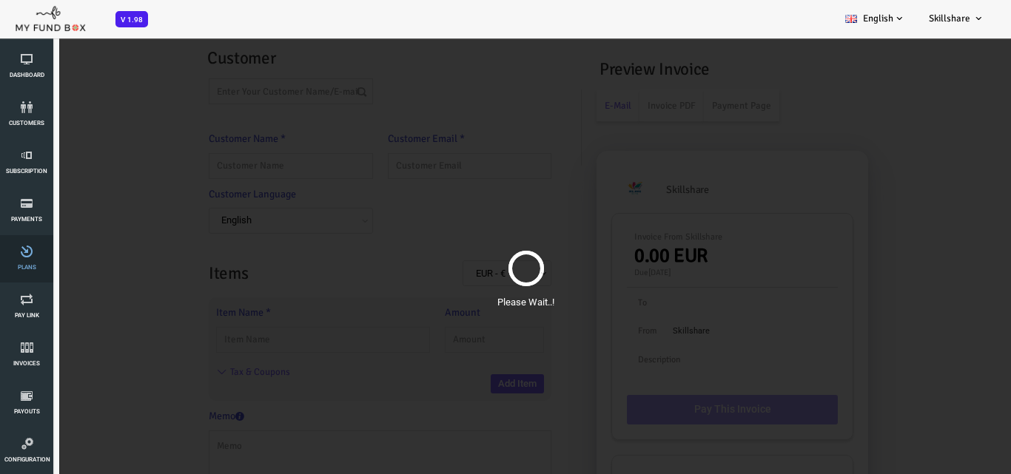
scroll to position [0, 0]
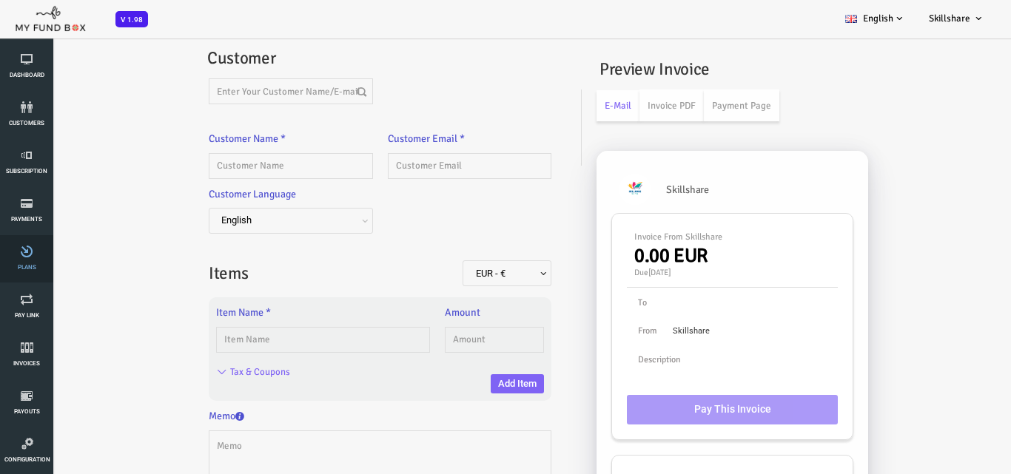
click at [17, 246] on icon at bounding box center [26, 252] width 44 height 12
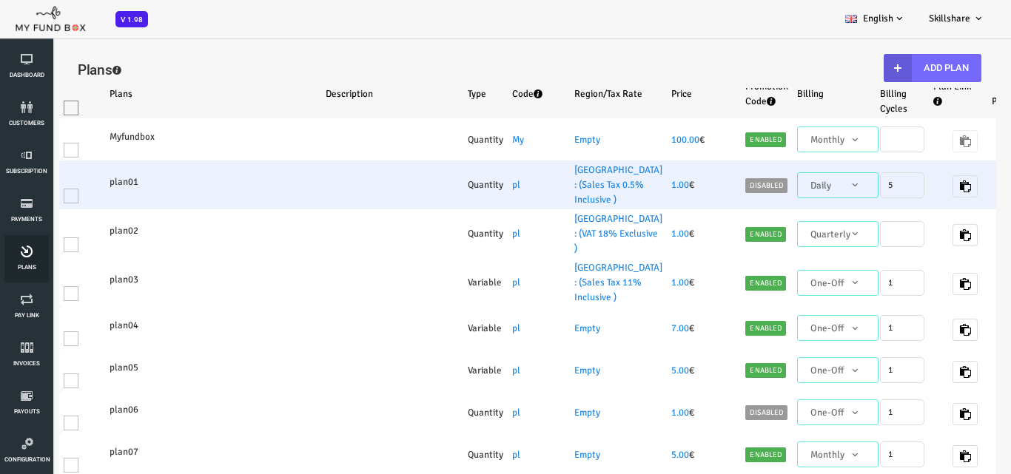
select select "100"
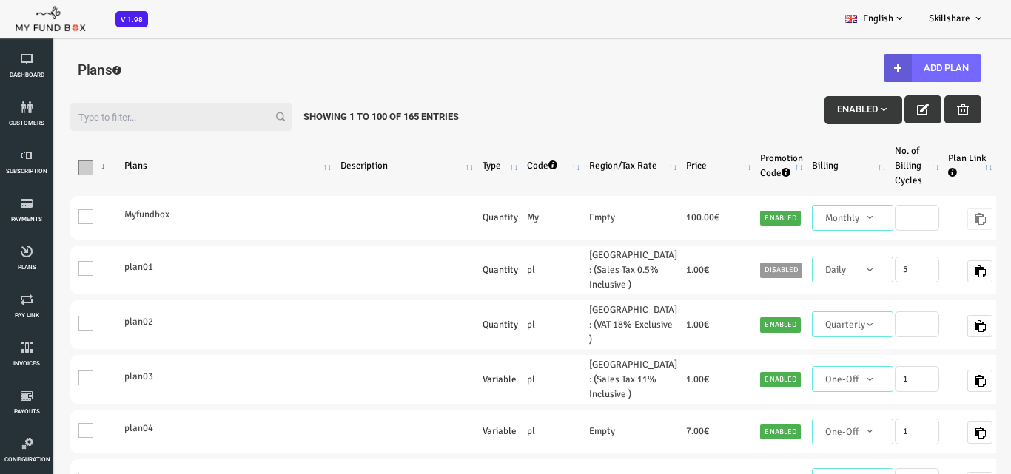
click at [50, 172] on span "\a\9\9\9\9\9\9\9\9\9\9\9\a\9\9\9\9\9\9\9\9\9\9 \9\9\a\9\9\9\9\9\9\9\9\9\9 \9\9\…" at bounding box center [45, 168] width 15 height 15
click at [64, 164] on input "\a\9\9\9\9\9\9\9\9\9\9\9\a\9\9\9\9\9\9\9\9\9\9 \9\9\a\9\9\9\9\9\9\9\9\9\9 \9\9\…" at bounding box center [64, 164] width 0 height 0
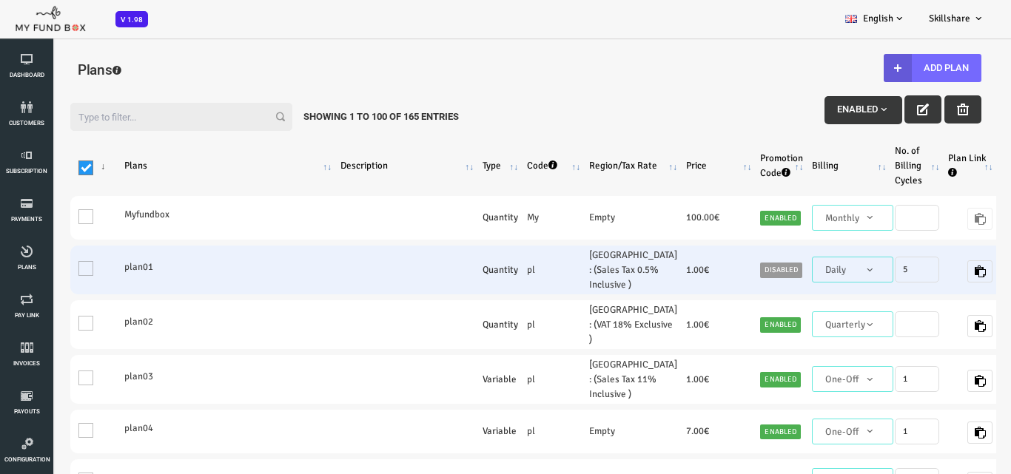
click at [78, 289] on td "One" at bounding box center [55, 270] width 50 height 49
click at [48, 291] on td "One" at bounding box center [55, 270] width 50 height 49
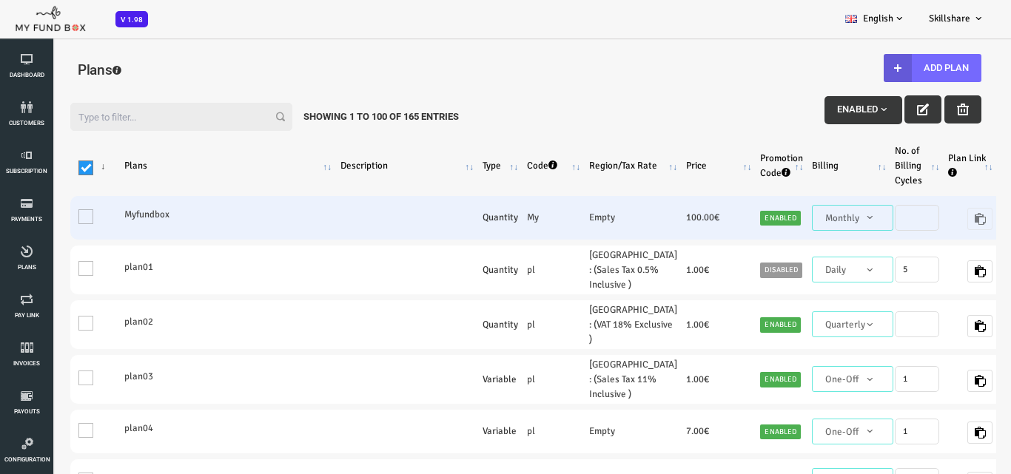
click at [53, 232] on td "One" at bounding box center [55, 218] width 50 height 44
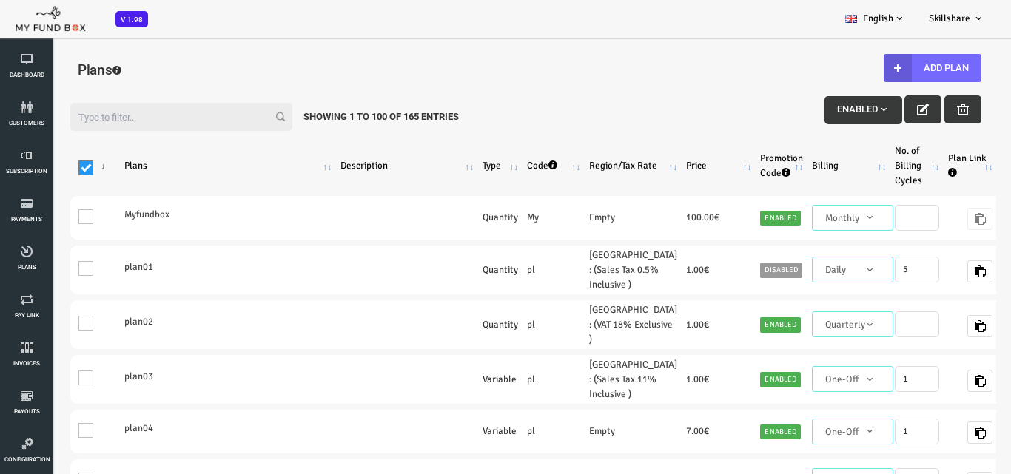
click at [41, 166] on span "\a\9\9\9\9\9\9\9\9\9\9\9\a\9\9\9\9\9\9\9\9\9\9 \9\9\a\9\9\9\9\9\9\9\9\9\9 \9\9\…" at bounding box center [45, 168] width 15 height 15
click at [64, 164] on input "\a\9\9\9\9\9\9\9\9\9\9\9\a\9\9\9\9\9\9\9\9\9\9 \9\9\a\9\9\9\9\9\9\9\9\9\9 \9\9\…" at bounding box center [64, 164] width 0 height 0
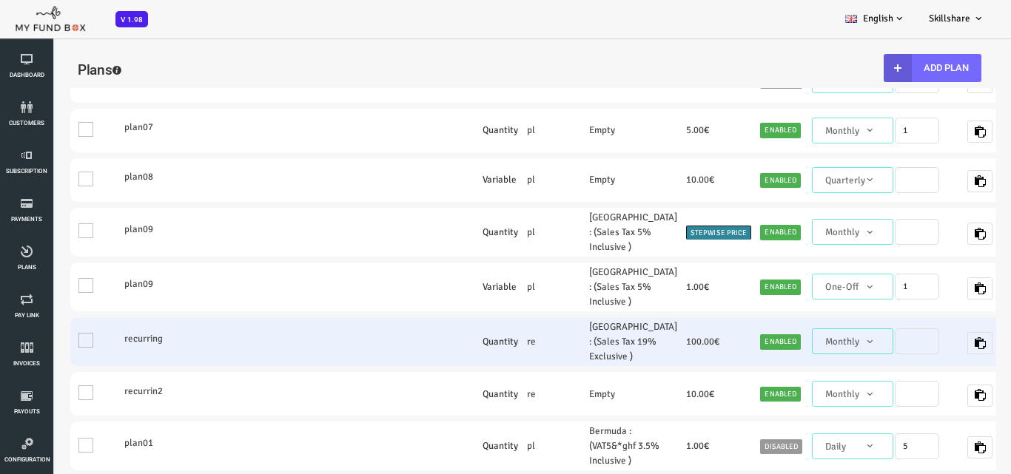
scroll to position [444, 0]
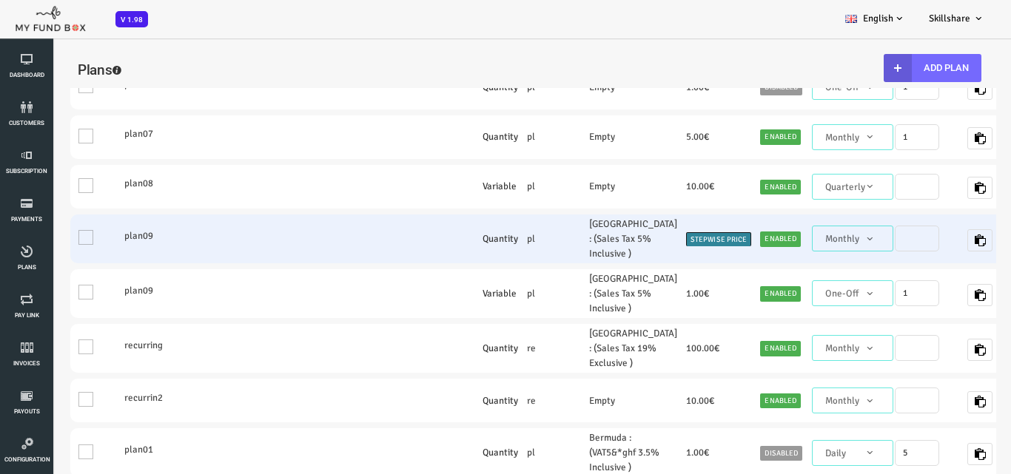
click at [646, 263] on td "Stepwise Price" at bounding box center [678, 239] width 74 height 49
click at [933, 246] on icon "button" at bounding box center [939, 241] width 12 height 12
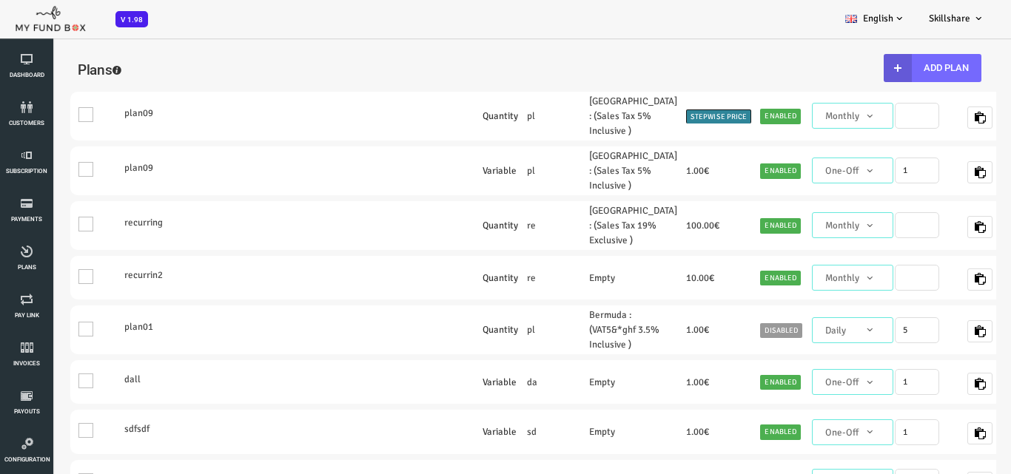
scroll to position [592, 0]
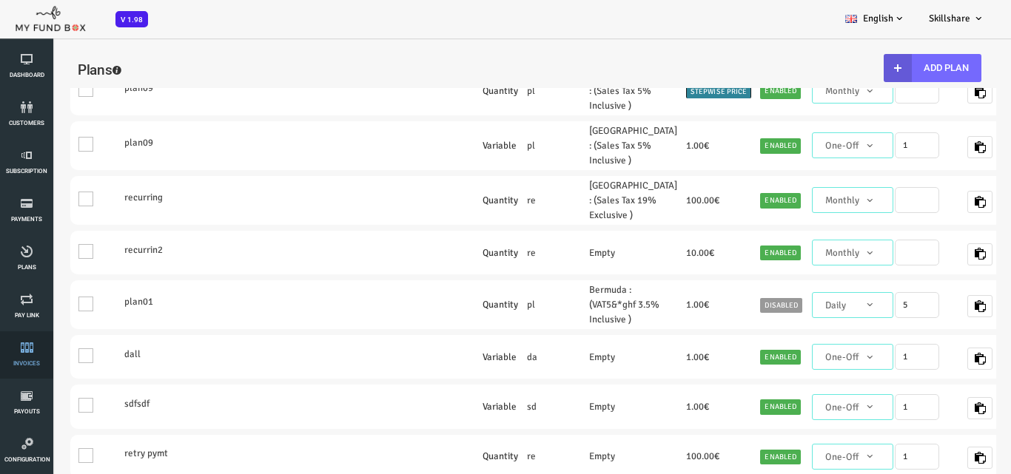
click at [20, 343] on link "Invoices" at bounding box center [26, 354] width 44 height 47
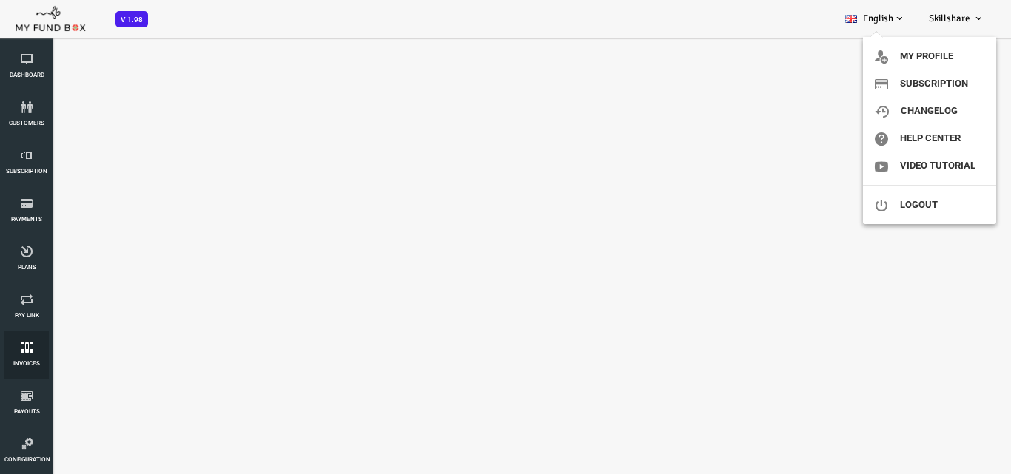
select select "100"
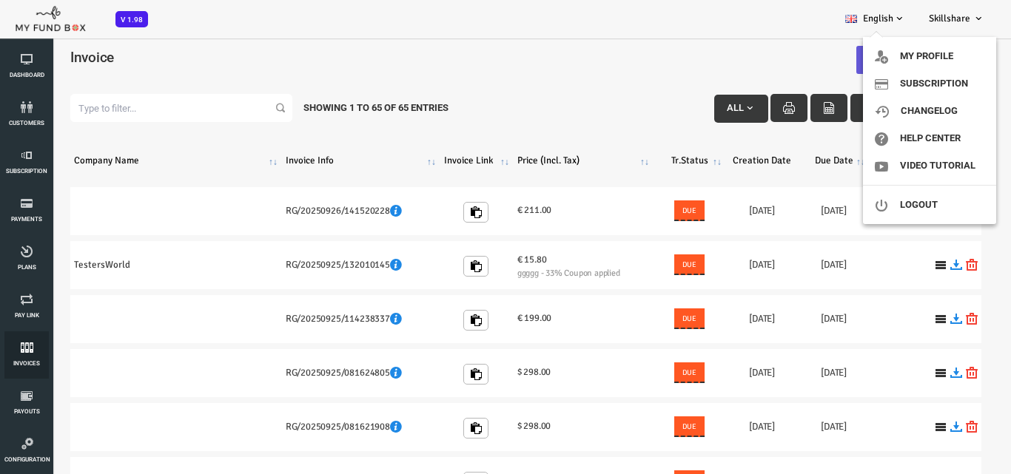
scroll to position [0, 0]
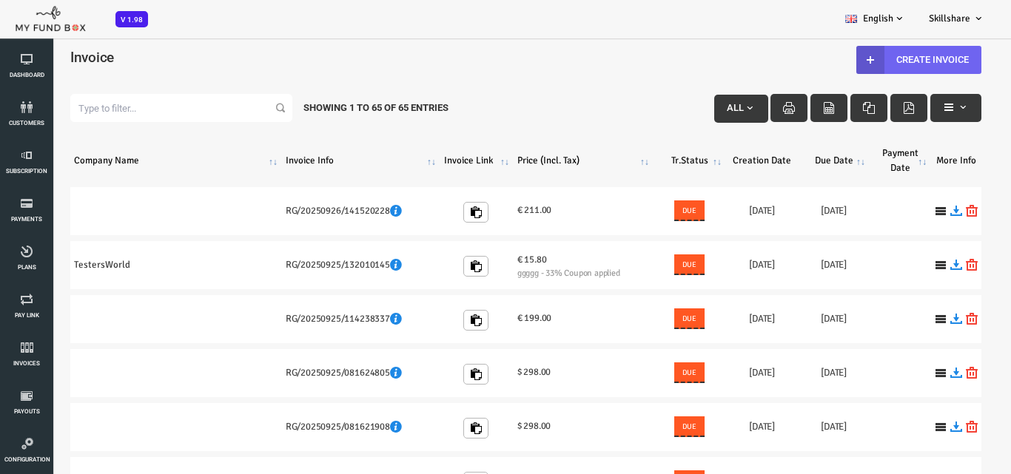
click at [895, 59] on link "Create Invoice" at bounding box center [877, 60] width 125 height 28
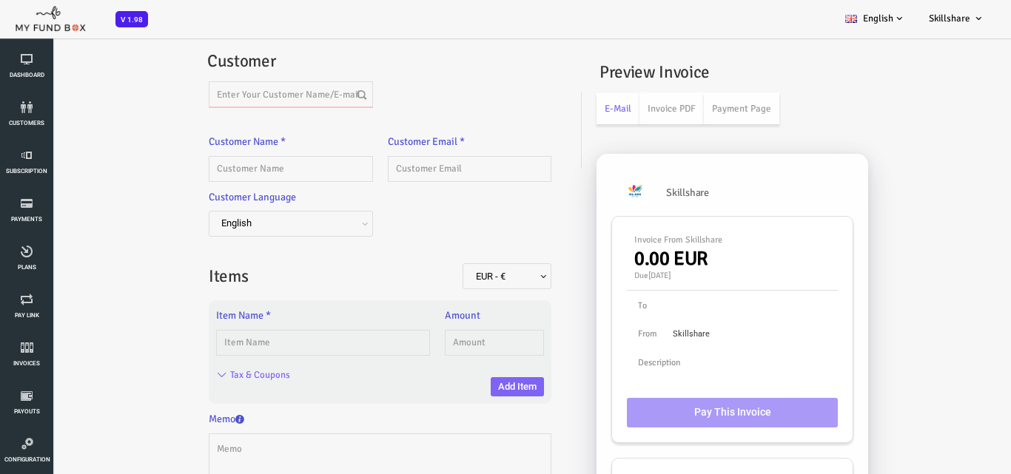
click at [277, 89] on input "text" at bounding box center [249, 94] width 163 height 26
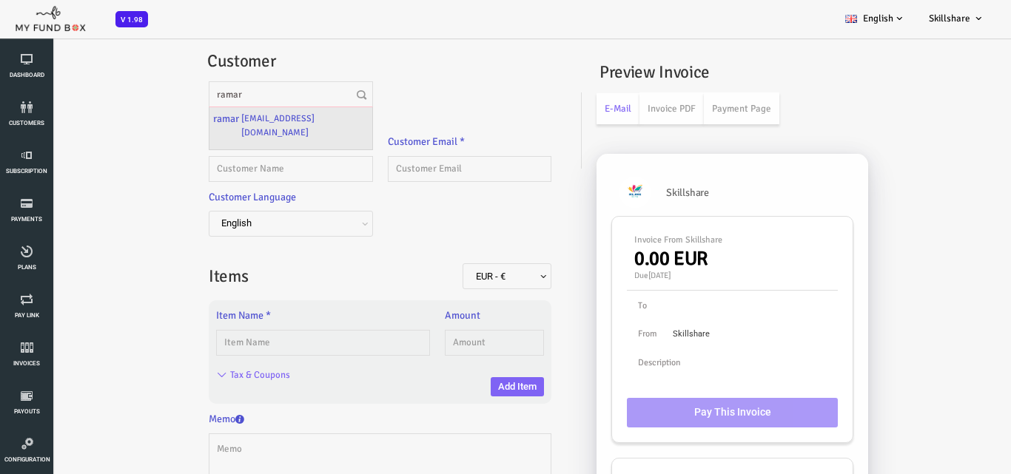
type input "ramar"
click at [255, 124] on label "ramar9@gmail.com" at bounding box center [263, 125] width 127 height 29
type input "ramar"
type input "ramar9@gmail.com"
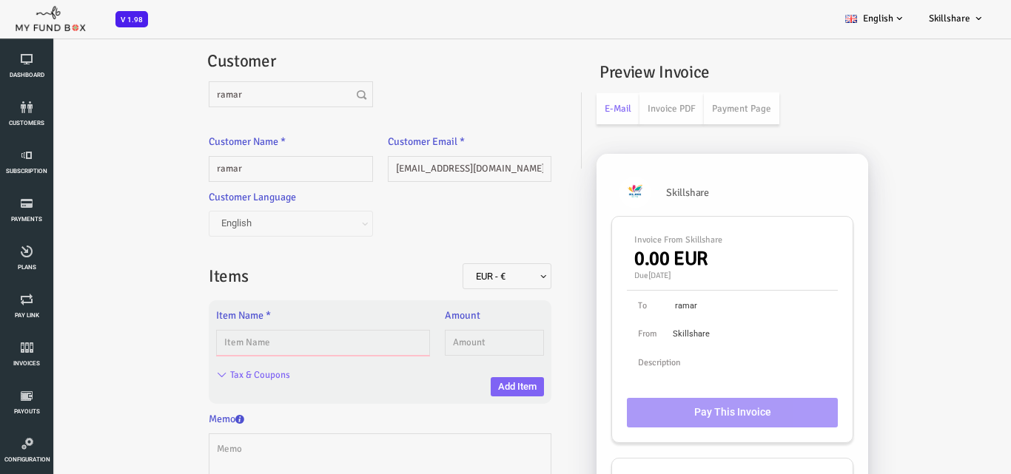
click at [274, 346] on input "text" at bounding box center [282, 343] width 214 height 26
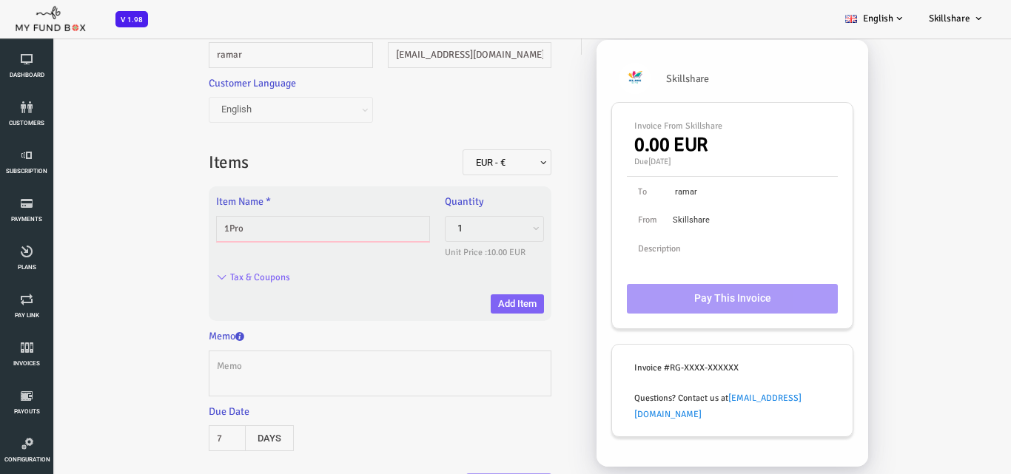
scroll to position [135, 0]
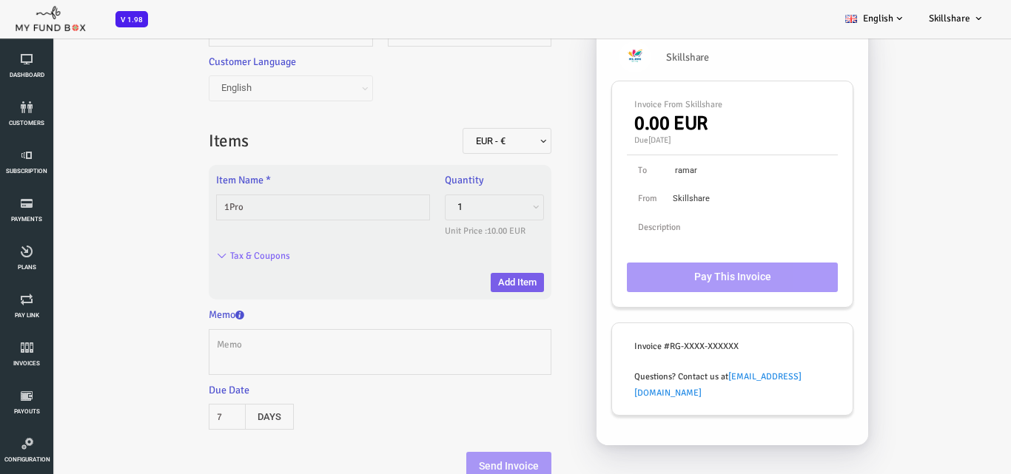
click at [458, 285] on button "Add Item" at bounding box center [476, 282] width 53 height 19
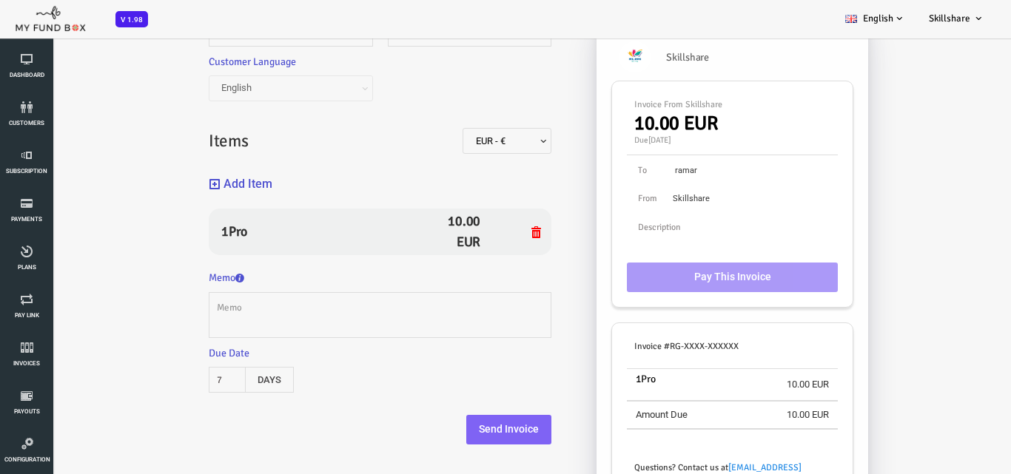
click at [186, 183] on button "Add Item" at bounding box center [200, 185] width 64 height 32
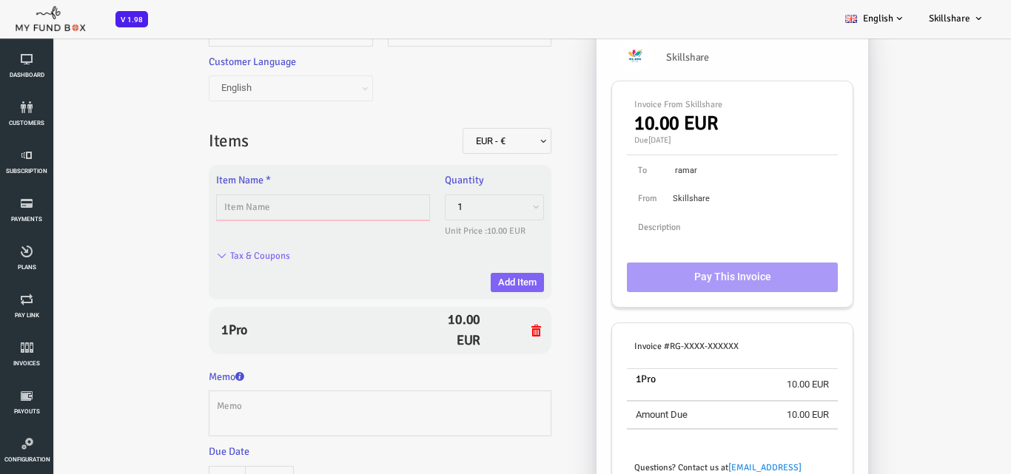
click at [297, 201] on input "text" at bounding box center [282, 208] width 214 height 26
type input "plan09"
type input "1.00"
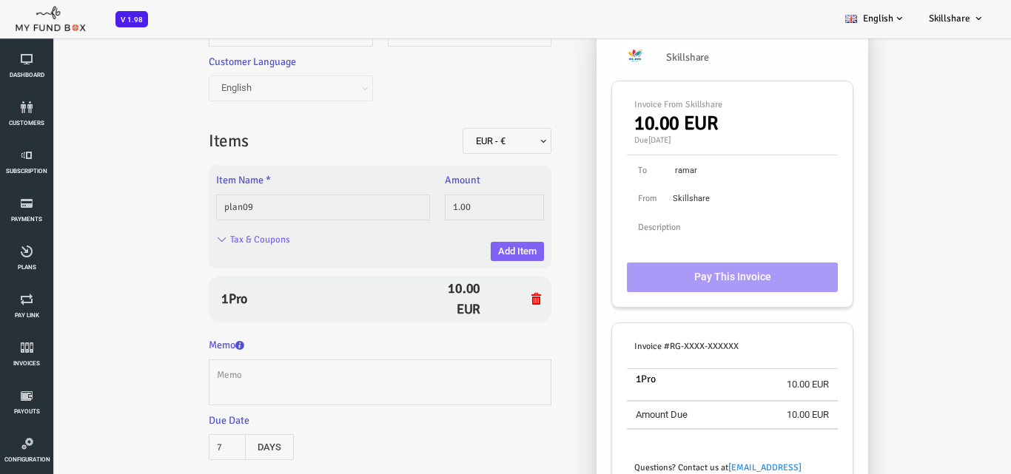
click at [488, 237] on div "Tax & Coupons" at bounding box center [332, 242] width 343 height 29
click at [487, 242] on button "Add Item" at bounding box center [476, 251] width 53 height 19
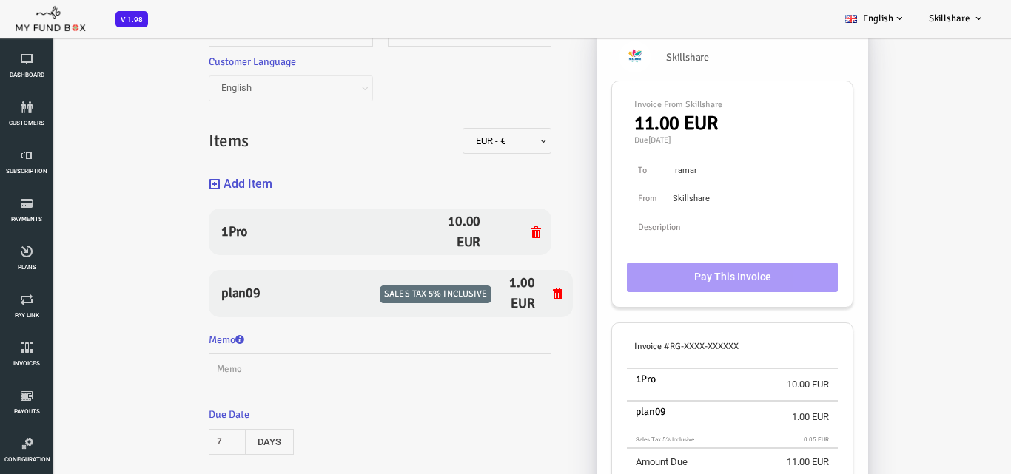
click at [178, 180] on icon "button" at bounding box center [174, 184] width 12 height 12
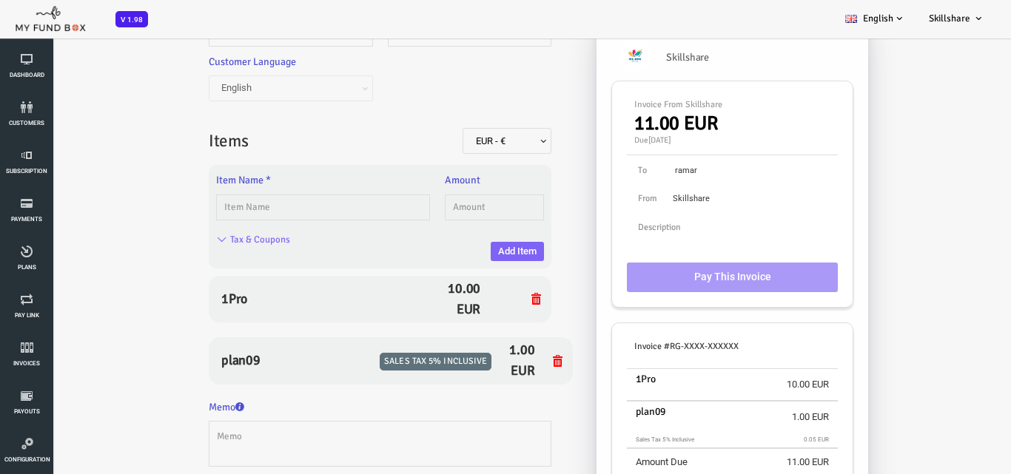
drag, startPoint x: 100, startPoint y: 218, endPoint x: 299, endPoint y: 260, distance: 203.4
click at [115, 223] on div "Invoice EUR - € USD - $ GBP - £ INR - ₹ AUD - AU$ NZD - NZ$ TRY - ₺ CAD - C$ AR…" at bounding box center [484, 257] width 955 height 682
click at [291, 216] on input "text" at bounding box center [282, 208] width 214 height 26
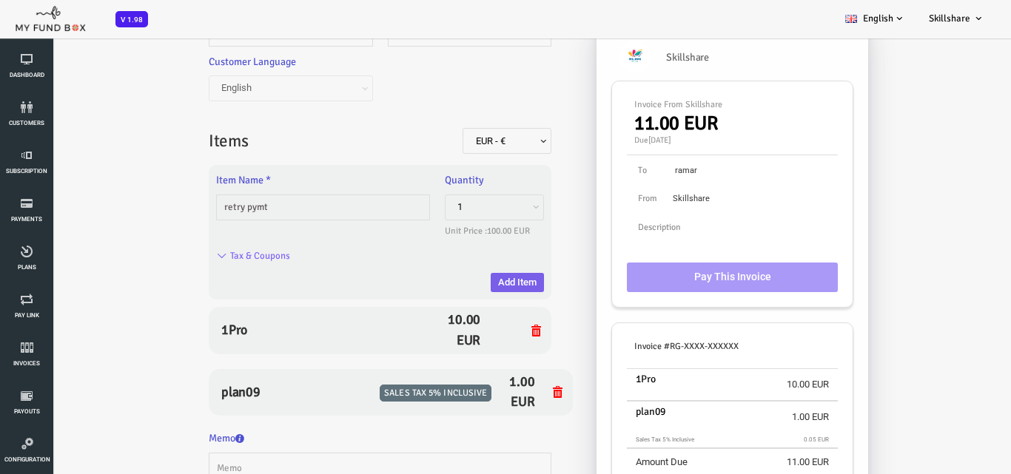
click at [500, 280] on button "Add Item" at bounding box center [476, 282] width 53 height 19
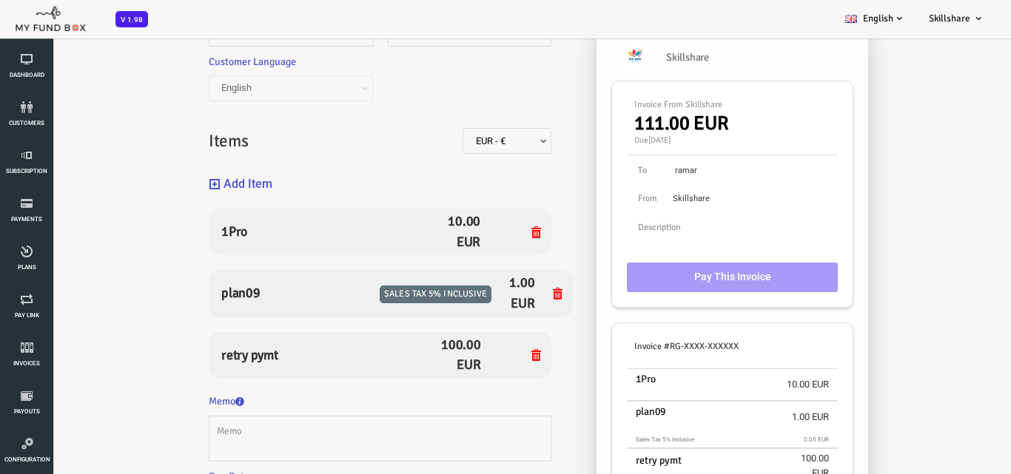
click at [171, 184] on icon "button" at bounding box center [174, 184] width 12 height 12
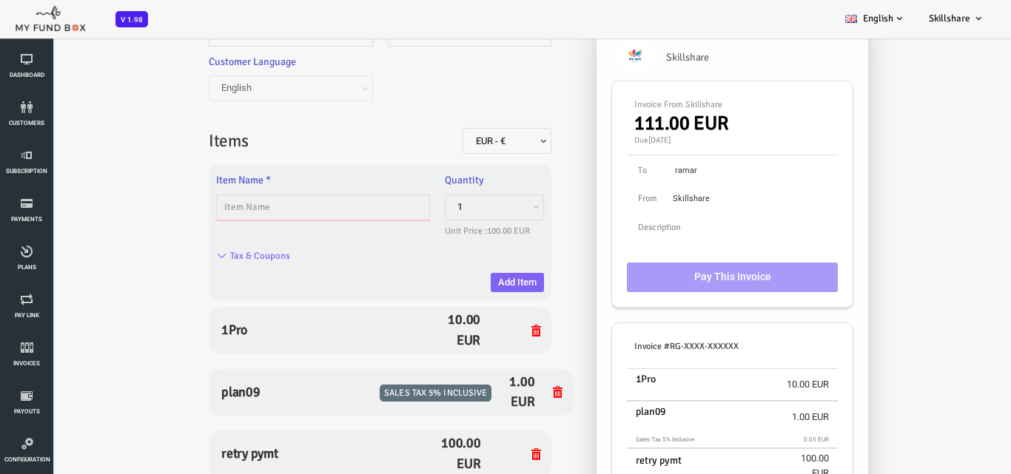
click at [224, 209] on input "text" at bounding box center [282, 208] width 214 height 26
type input "happen"
type input "20.00"
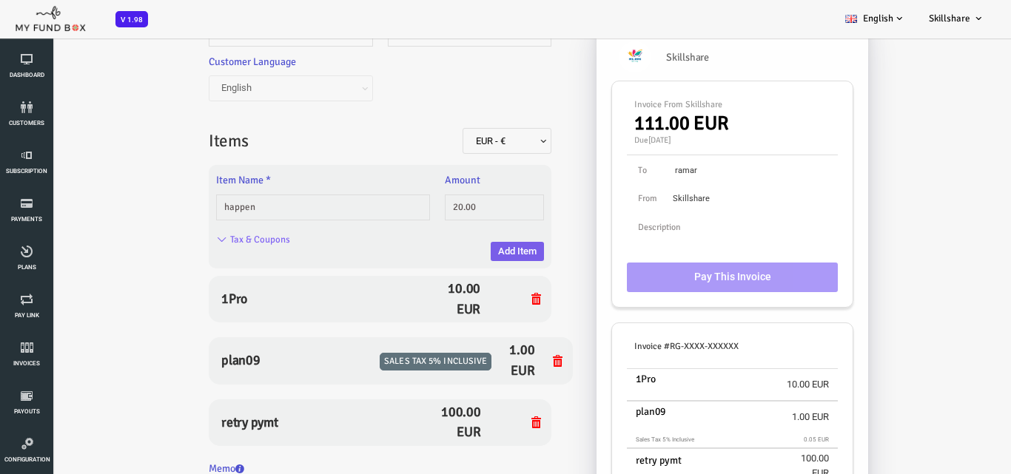
click at [468, 243] on button "Add Item" at bounding box center [476, 251] width 53 height 19
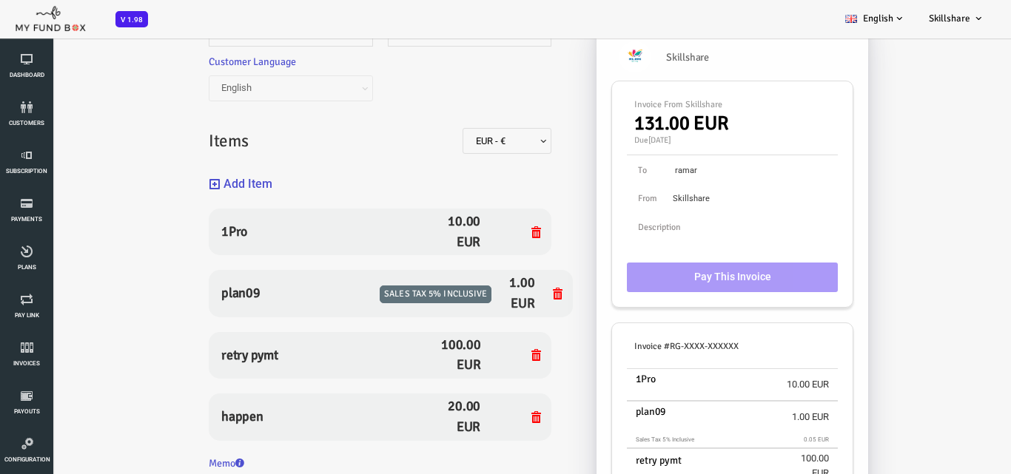
click at [210, 175] on button "Add Item" at bounding box center [200, 185] width 64 height 32
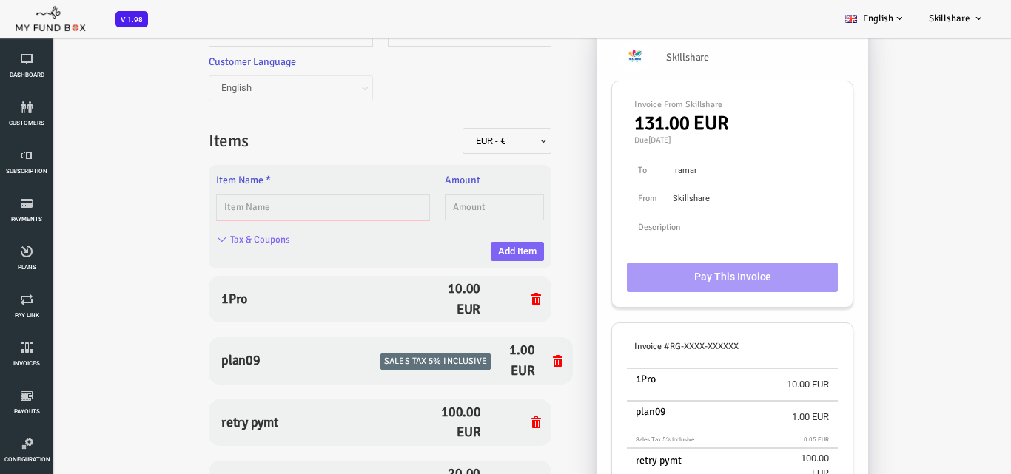
click at [254, 209] on input "text" at bounding box center [282, 208] width 214 height 26
type input "plan05"
type input "5.00"
click at [473, 250] on button "Add Item" at bounding box center [476, 251] width 53 height 19
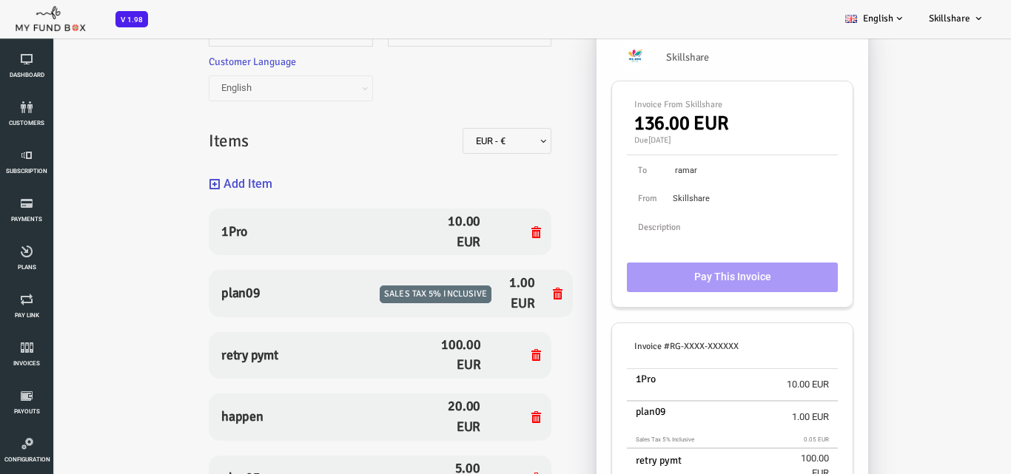
click at [169, 183] on icon "button" at bounding box center [174, 184] width 12 height 12
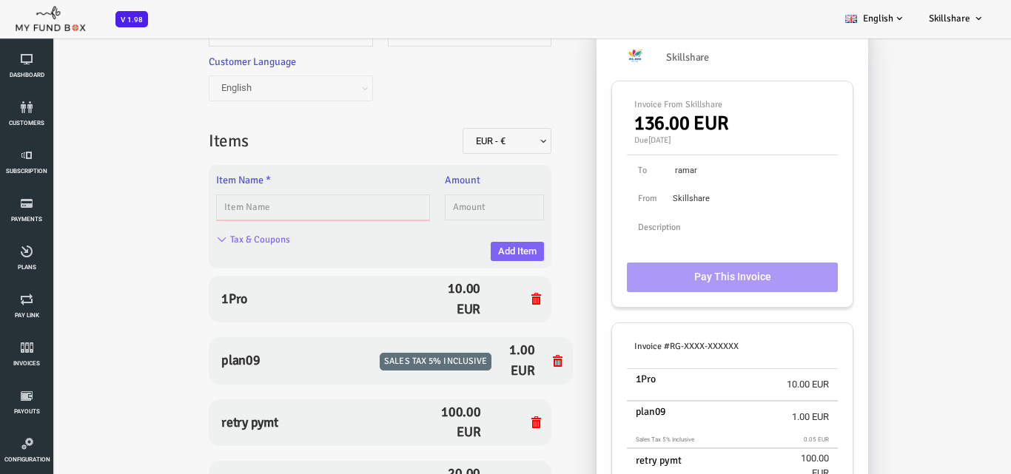
click at [340, 212] on input "text" at bounding box center [282, 208] width 214 height 26
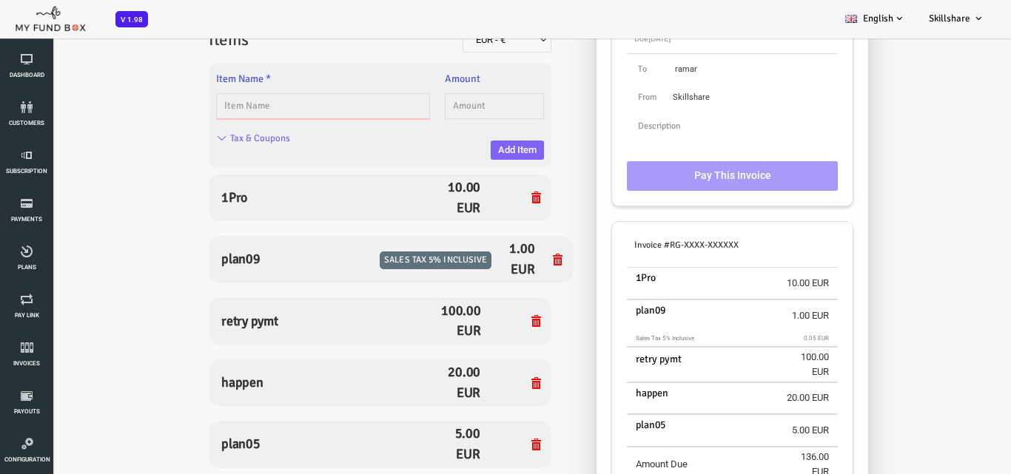
scroll to position [42, 0]
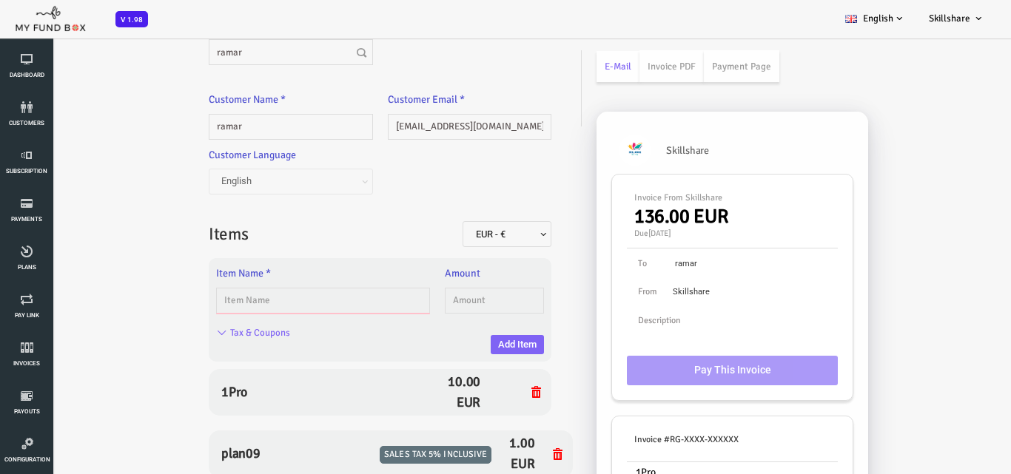
click at [195, 310] on input "text" at bounding box center [282, 301] width 214 height 26
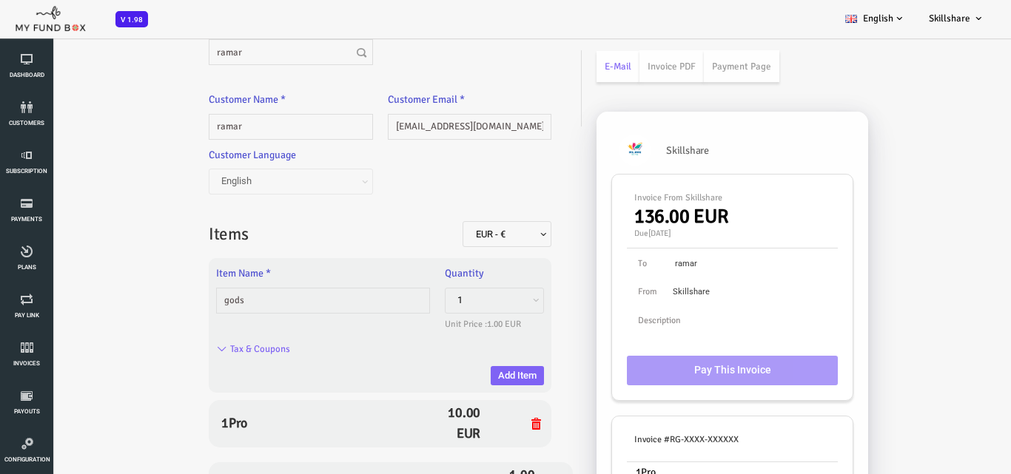
click at [479, 388] on div "Item Name * gods" at bounding box center [339, 325] width 343 height 135
click at [477, 371] on button "Add Item" at bounding box center [476, 375] width 53 height 19
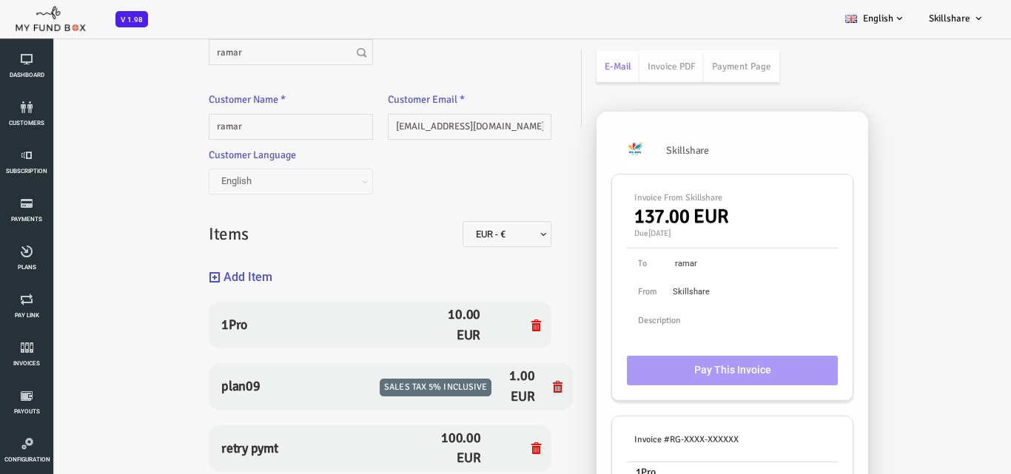
click at [234, 280] on div "Add Item" at bounding box center [339, 273] width 357 height 39
click at [179, 278] on icon "button" at bounding box center [174, 277] width 12 height 12
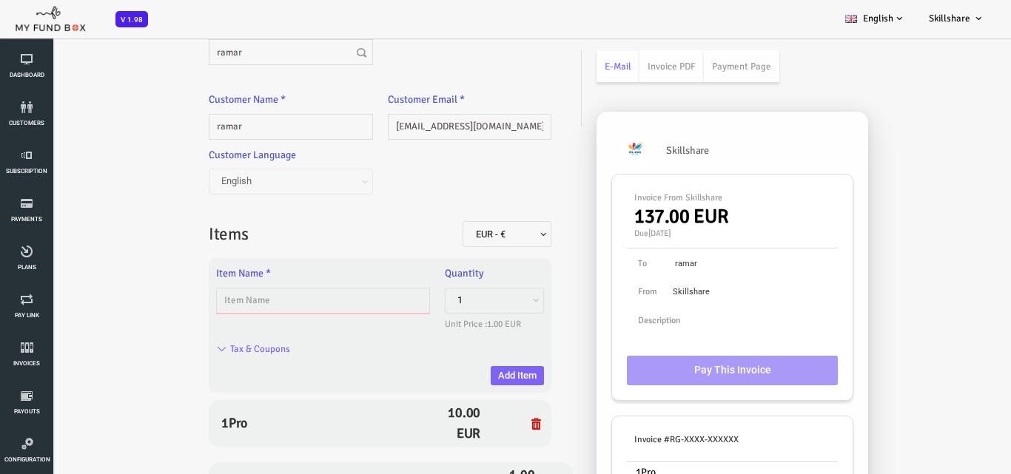
click at [226, 296] on input "text" at bounding box center [282, 301] width 214 height 26
type input "dall"
type input "1.00"
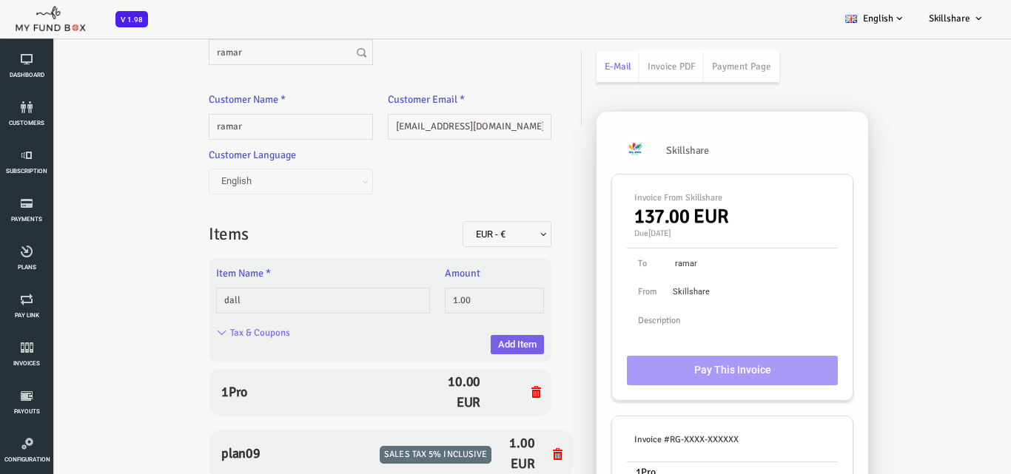
click at [468, 347] on button "Add Item" at bounding box center [476, 344] width 53 height 19
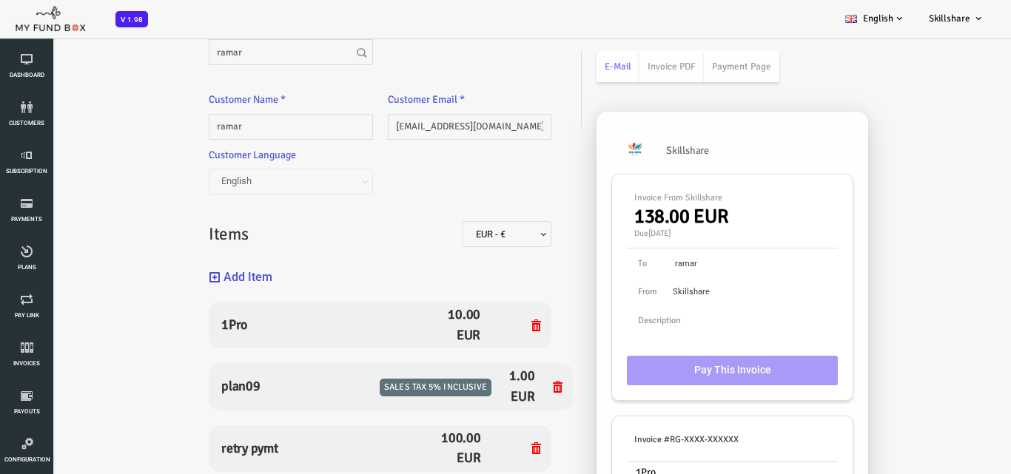
click at [214, 266] on button "Add Item" at bounding box center [200, 278] width 64 height 32
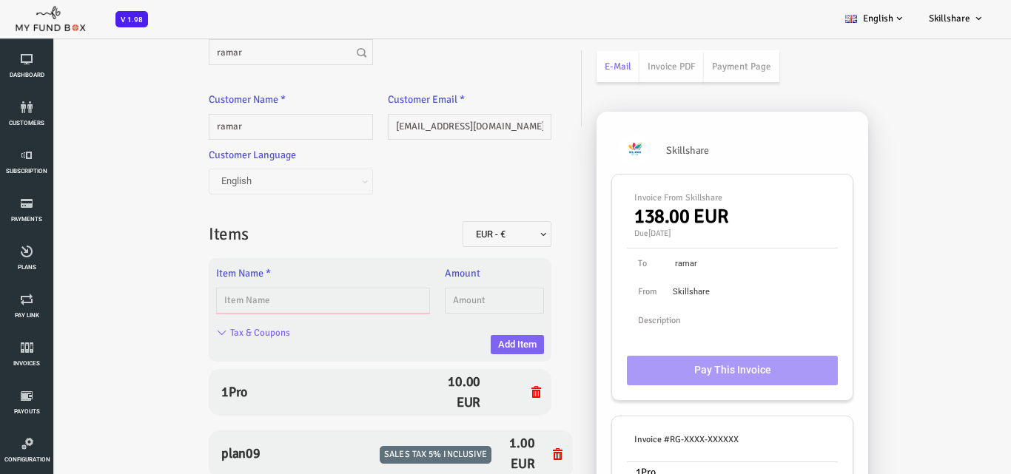
click at [280, 300] on input "text" at bounding box center [282, 301] width 214 height 26
type input "plan09"
type input "1.00"
drag, startPoint x: 493, startPoint y: 326, endPoint x: 486, endPoint y: 336, distance: 12.3
click at [493, 327] on div "Tax & Coupons" at bounding box center [332, 335] width 343 height 29
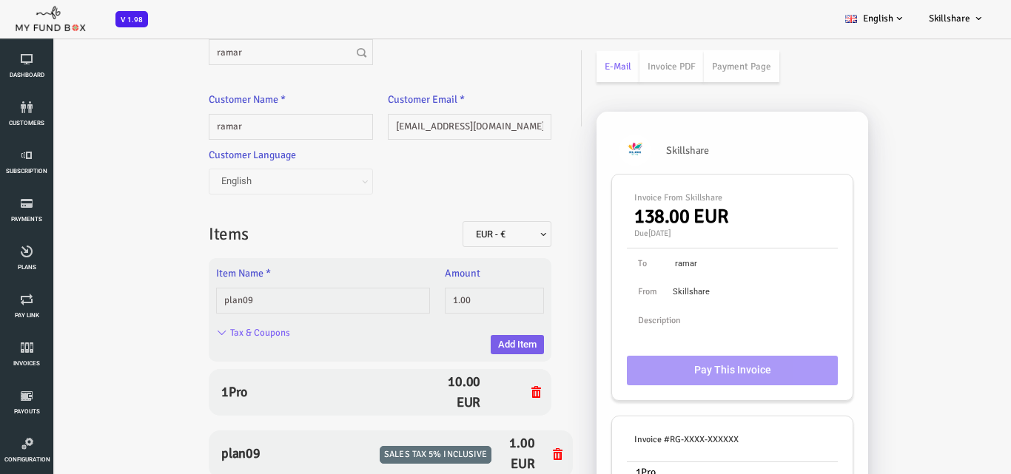
click at [486, 336] on button "Add Item" at bounding box center [476, 344] width 53 height 19
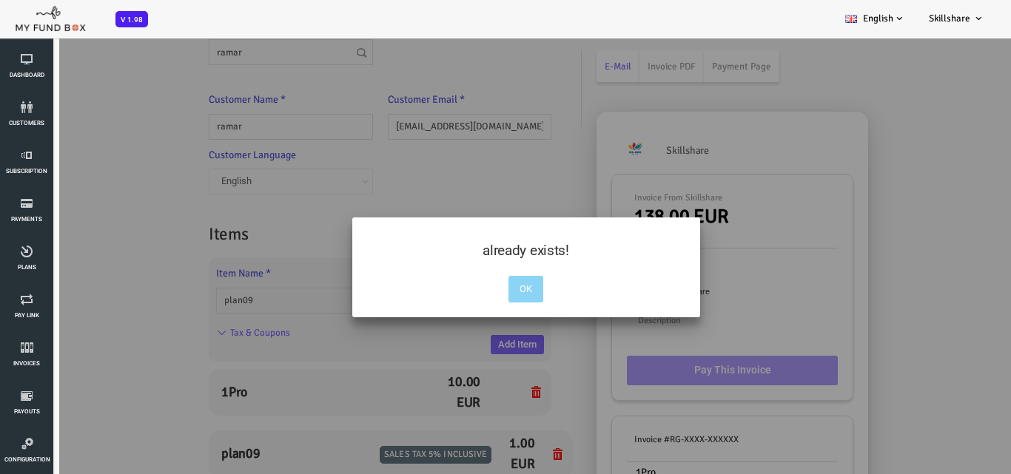
click at [505, 291] on div "OK" at bounding box center [485, 286] width 42 height 34
click at [476, 296] on button "OK" at bounding box center [485, 289] width 35 height 27
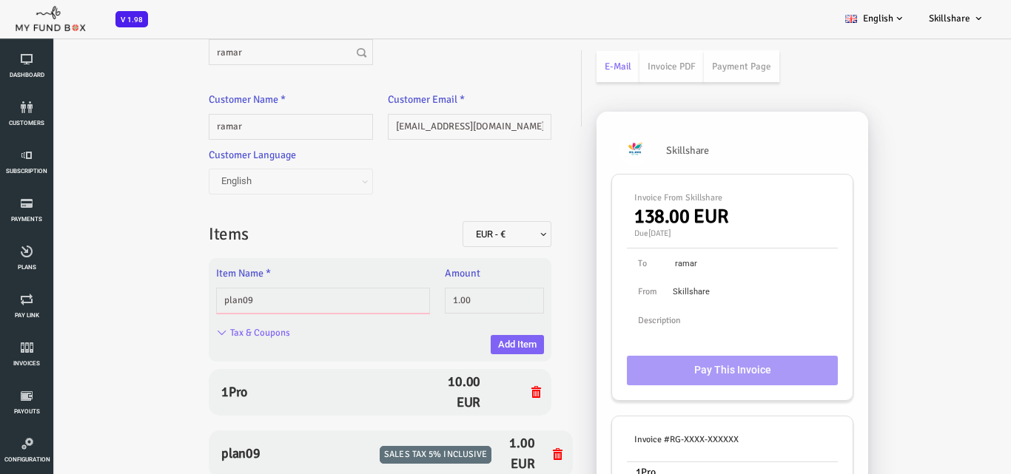
click at [354, 303] on input "plan09" at bounding box center [282, 301] width 214 height 26
type input "p"
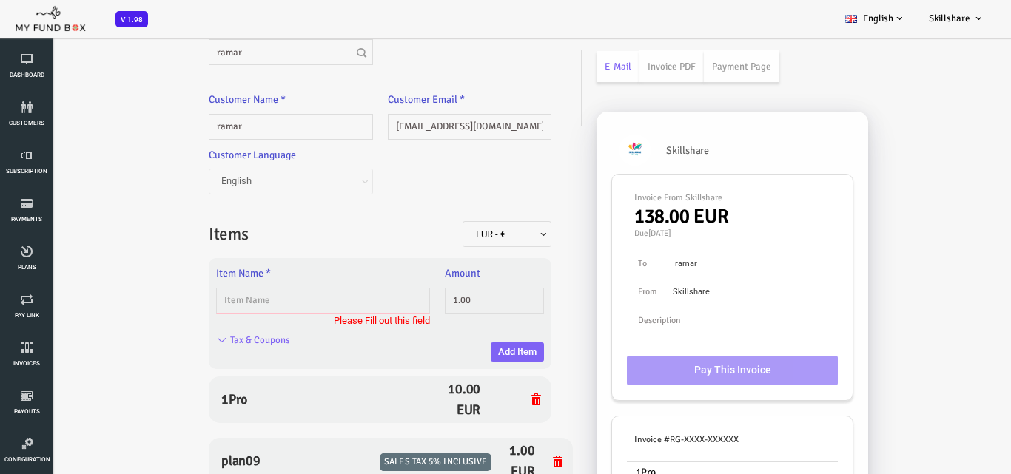
click at [223, 301] on input "text" at bounding box center [282, 301] width 214 height 26
type input "athoo"
type input "199.00"
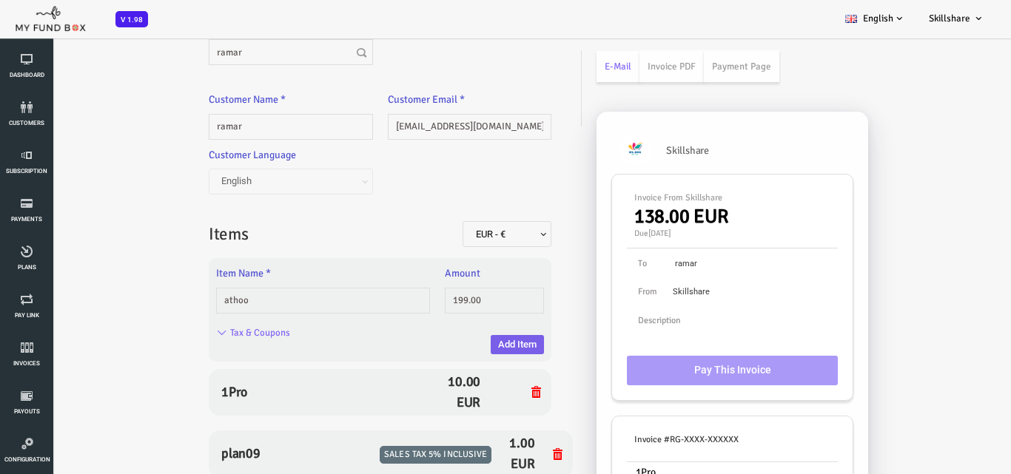
click at [466, 342] on button "Add Item" at bounding box center [476, 344] width 53 height 19
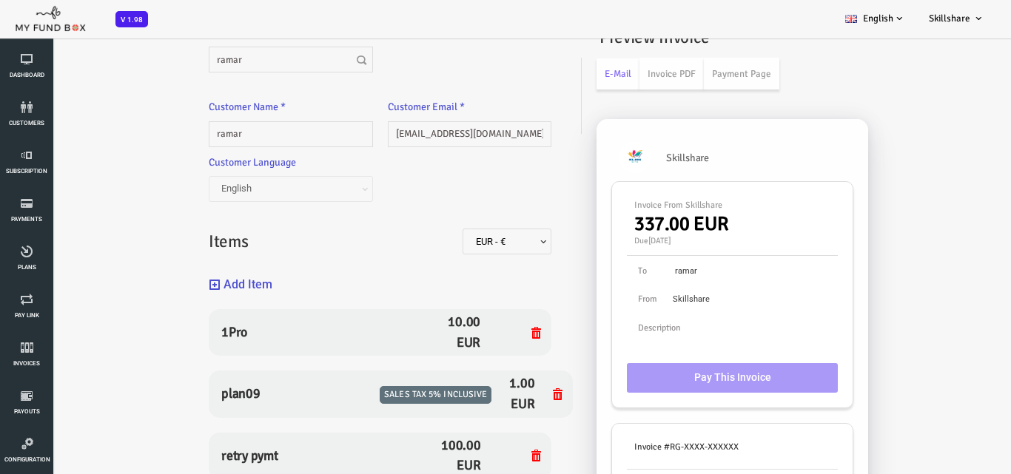
scroll to position [0, 0]
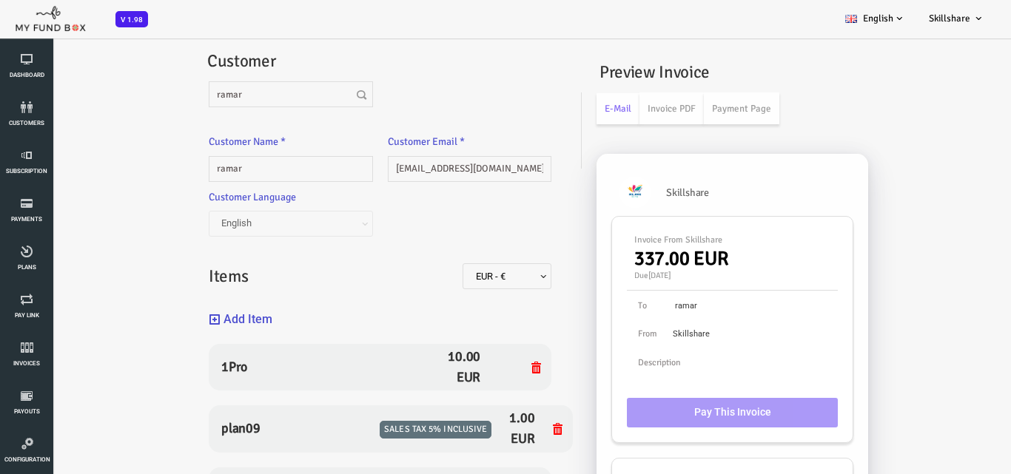
click at [209, 318] on button "Add Item" at bounding box center [200, 320] width 64 height 32
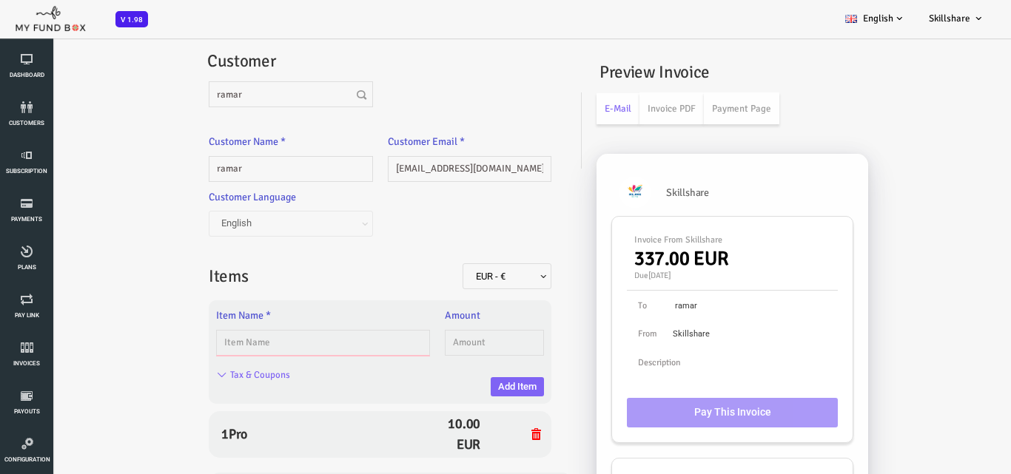
click at [256, 343] on input "text" at bounding box center [282, 343] width 214 height 26
type input "rtrtrtrt"
type input "10.00"
click at [471, 388] on button "Add Item" at bounding box center [476, 386] width 53 height 19
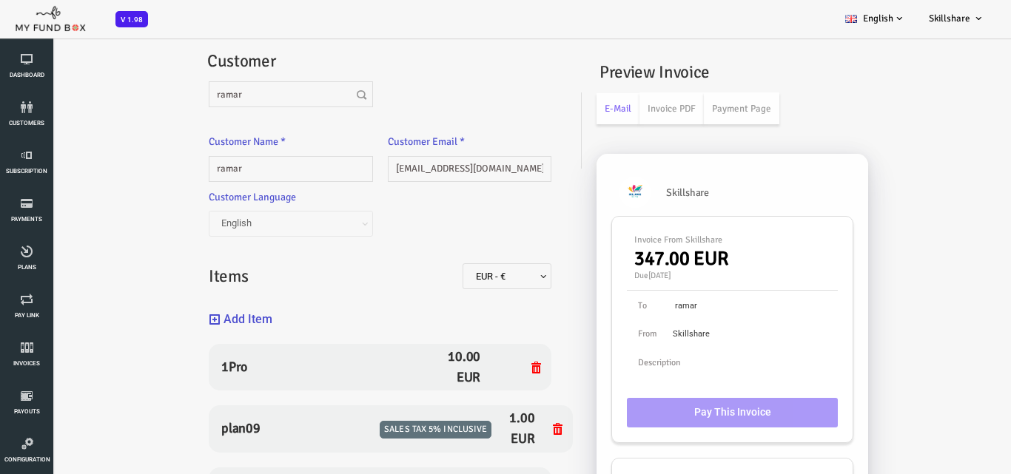
click at [218, 320] on button "Add Item" at bounding box center [200, 320] width 64 height 32
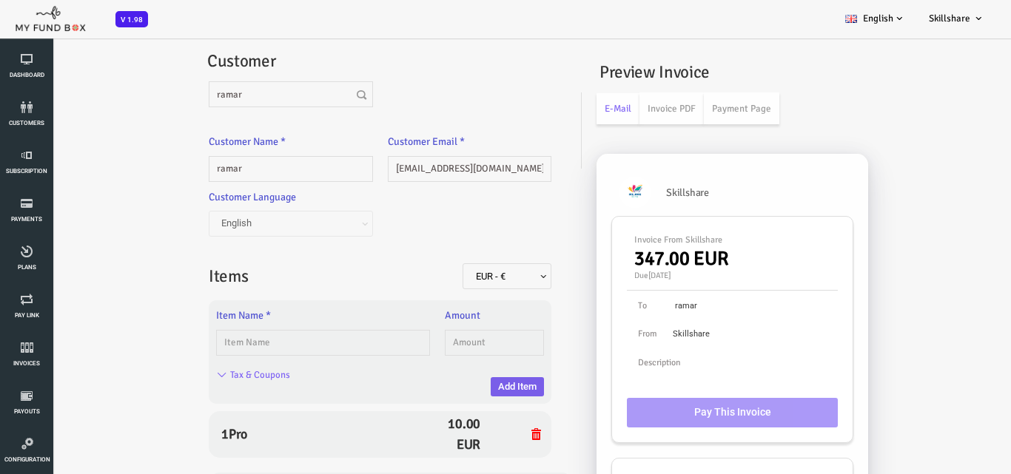
click at [465, 386] on button "Add Item" at bounding box center [476, 386] width 53 height 19
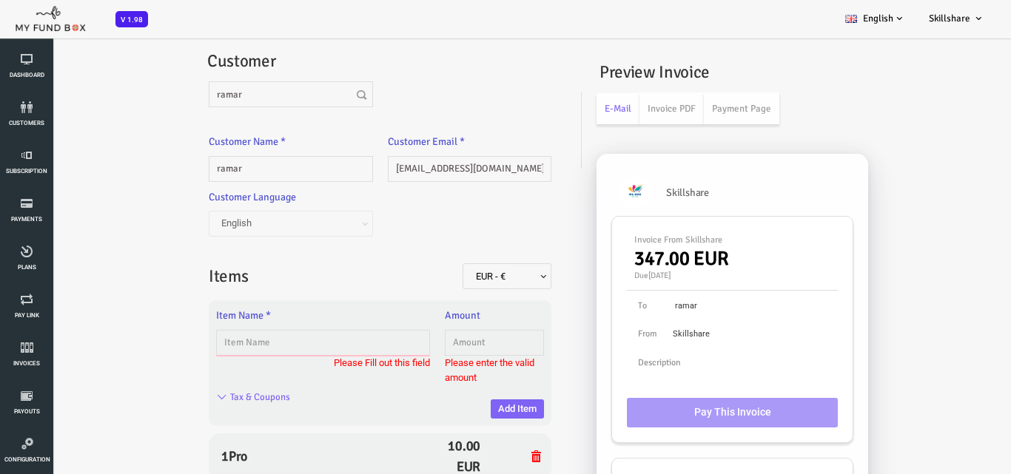
click at [216, 340] on input "text" at bounding box center [282, 343] width 214 height 26
type input "dall"
type input "1.00"
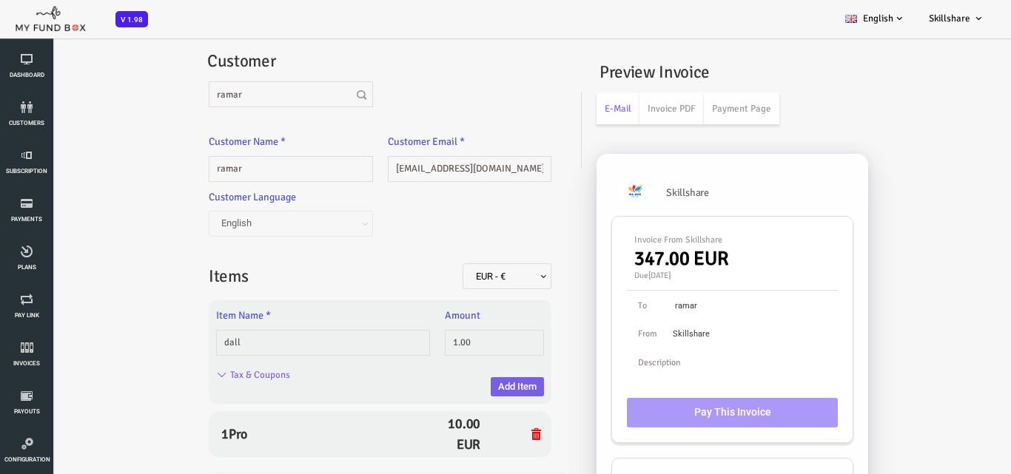
click at [462, 379] on button "Add Item" at bounding box center [476, 386] width 53 height 19
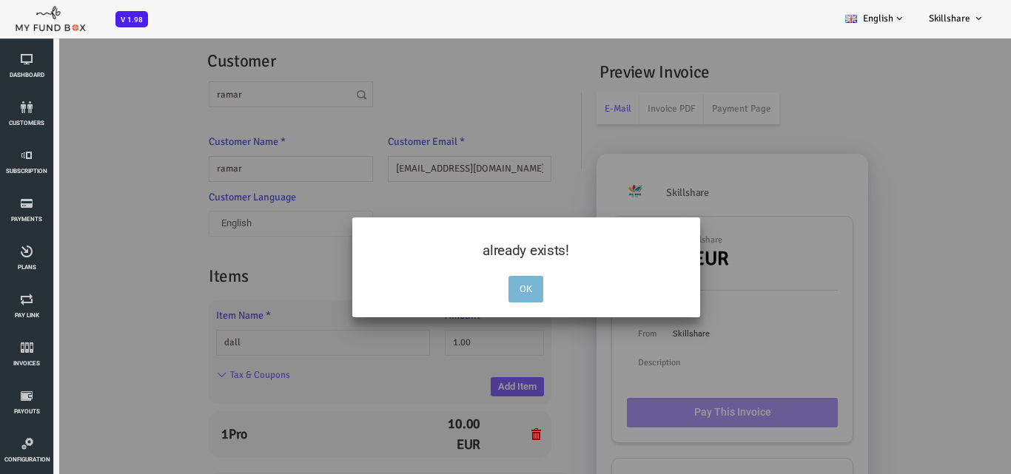
click at [476, 276] on button "OK" at bounding box center [485, 289] width 35 height 27
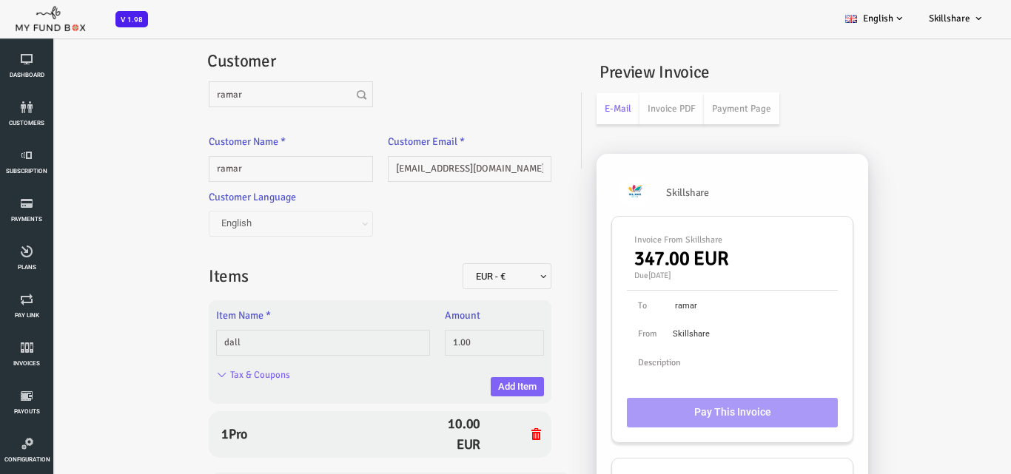
click at [395, 341] on div "Item Name * dall" at bounding box center [282, 335] width 229 height 55
click at [356, 367] on div "Tax & Coupons" at bounding box center [332, 377] width 343 height 29
click at [354, 361] on div "Item Name * dall" at bounding box center [282, 335] width 229 height 55
click at [334, 331] on input "dall" at bounding box center [282, 343] width 214 height 26
type input "d"
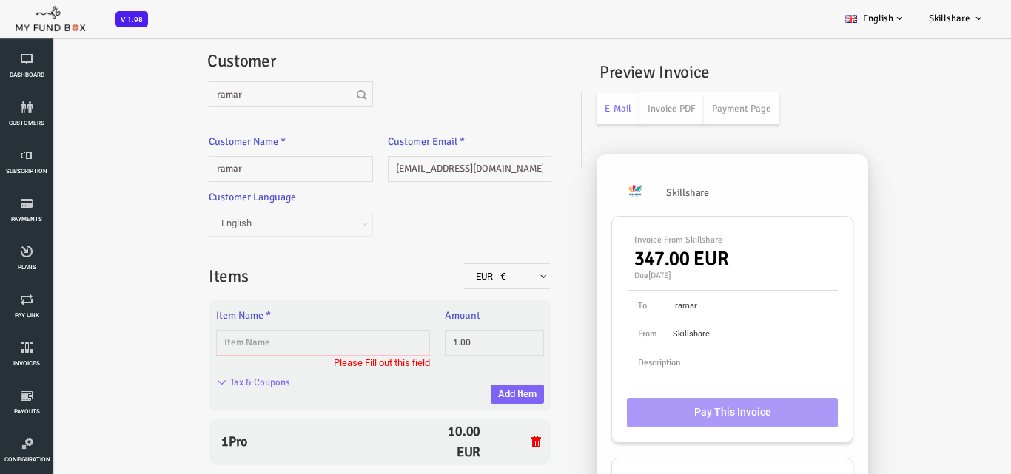
click at [247, 348] on input "text" at bounding box center [282, 343] width 214 height 26
type input "MFT_Plan2_Monthly"
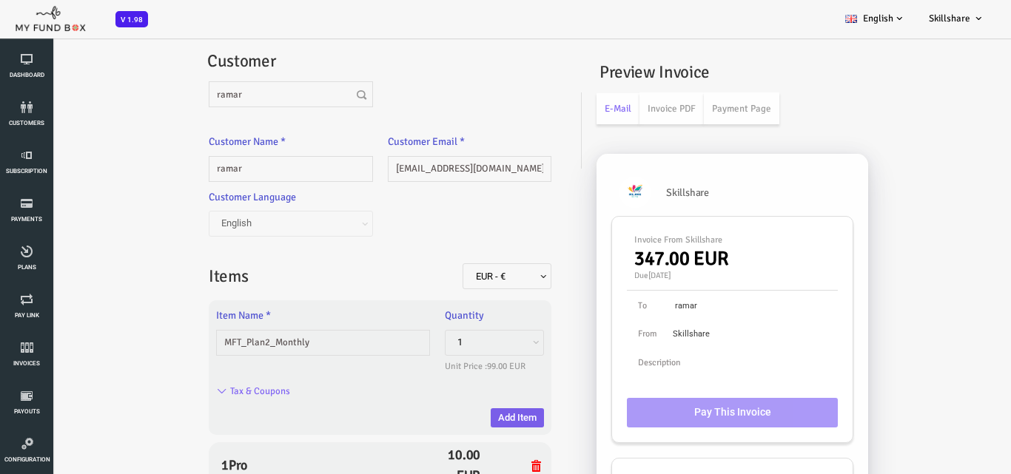
click at [486, 414] on button "Add Item" at bounding box center [476, 417] width 53 height 19
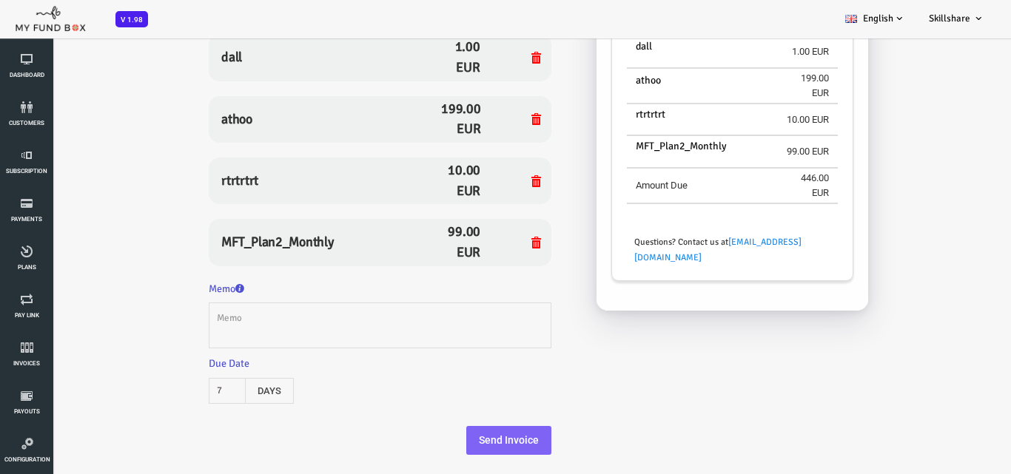
scroll to position [41, 0]
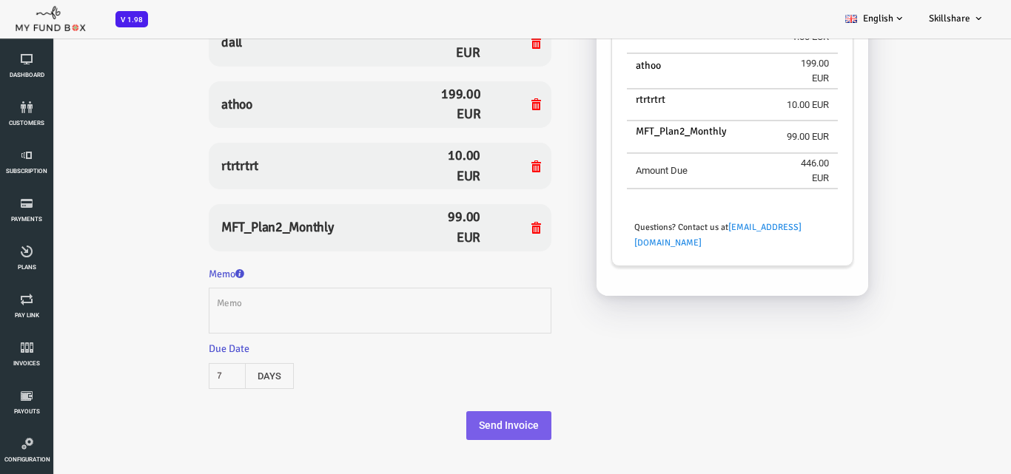
click at [482, 416] on button "Send Invoice" at bounding box center [467, 426] width 85 height 30
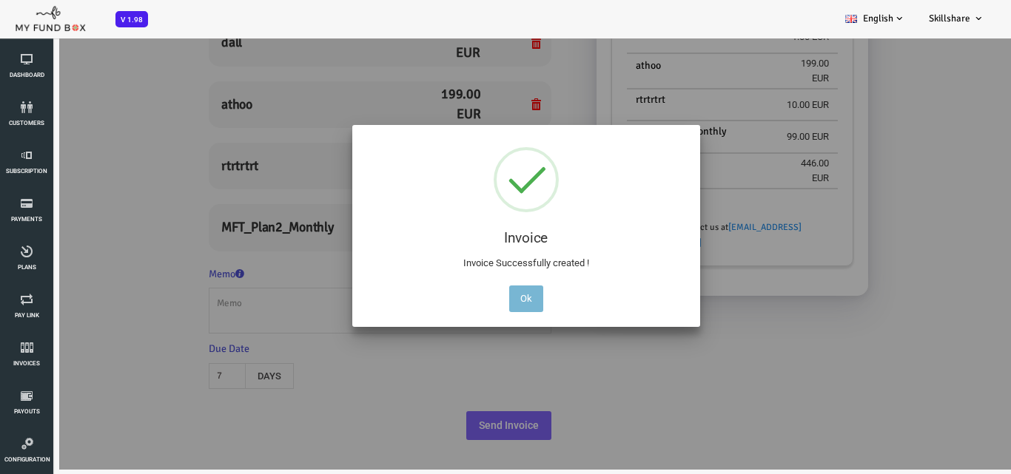
click at [493, 301] on button "Ok" at bounding box center [485, 299] width 34 height 27
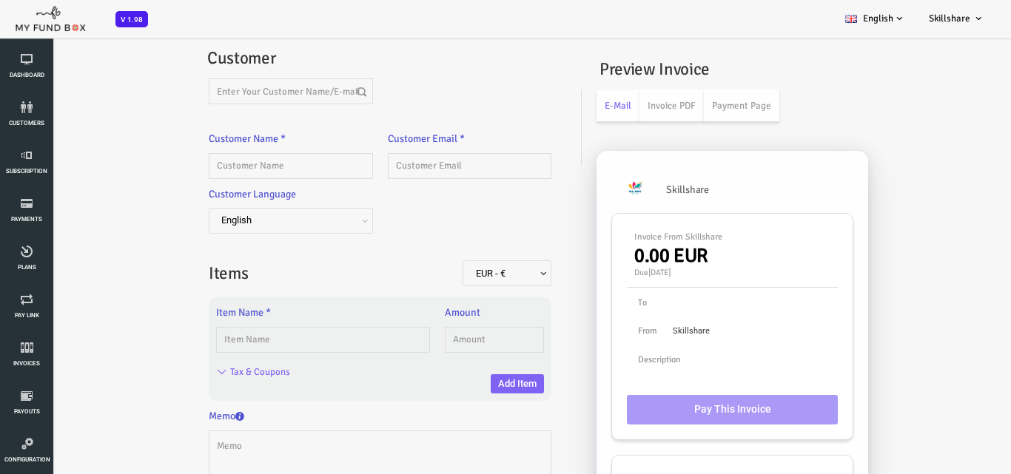
scroll to position [0, 0]
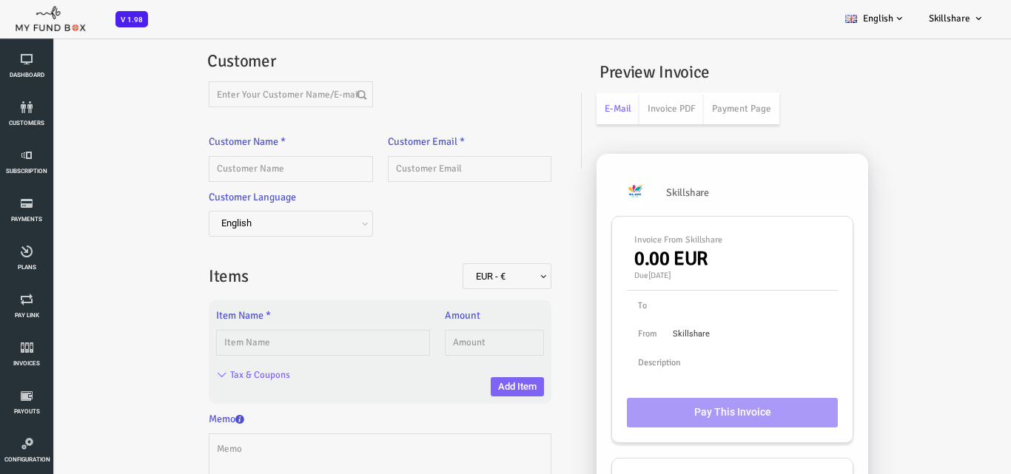
click at [219, 217] on span "English" at bounding box center [249, 223] width 153 height 15
click at [271, 221] on span "Turkish" at bounding box center [249, 223] width 153 height 15
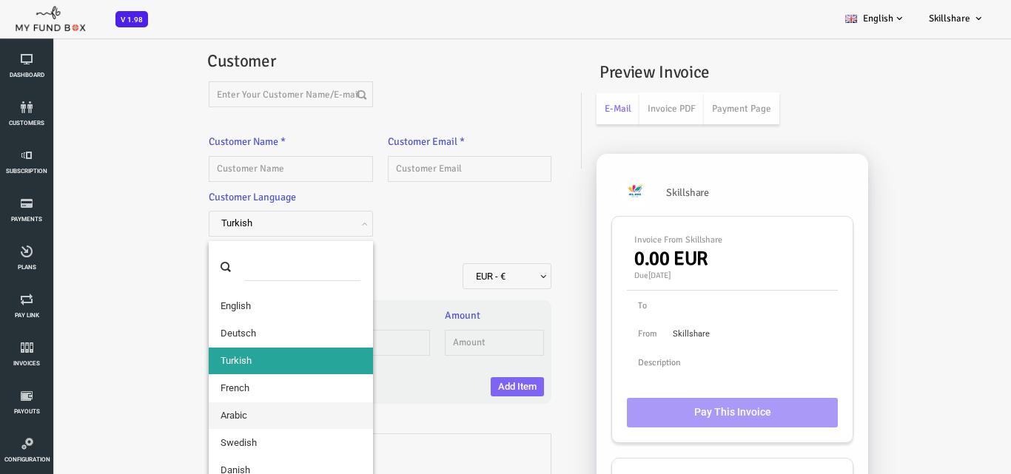
select select "AR"
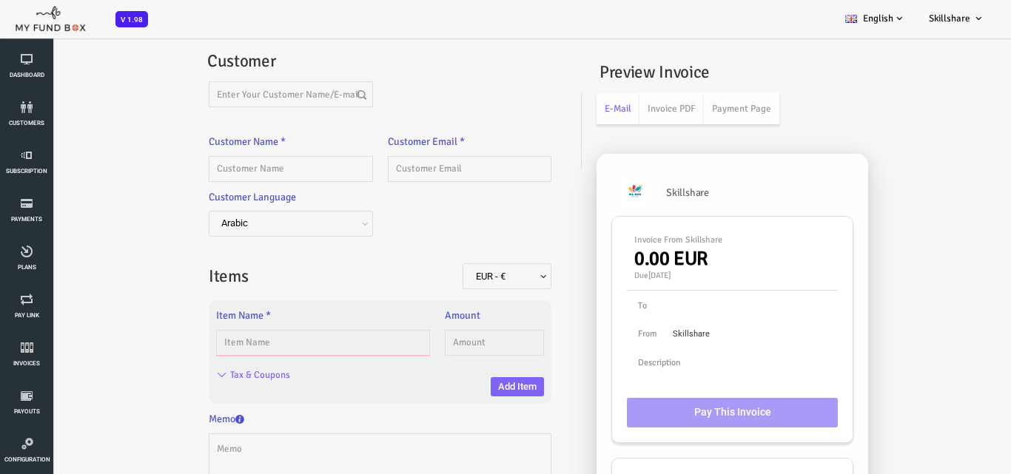
click at [283, 337] on input "text" at bounding box center [282, 343] width 214 height 26
type input "plan-a03"
type input "100.00"
click at [471, 382] on button "Add Item" at bounding box center [476, 386] width 53 height 19
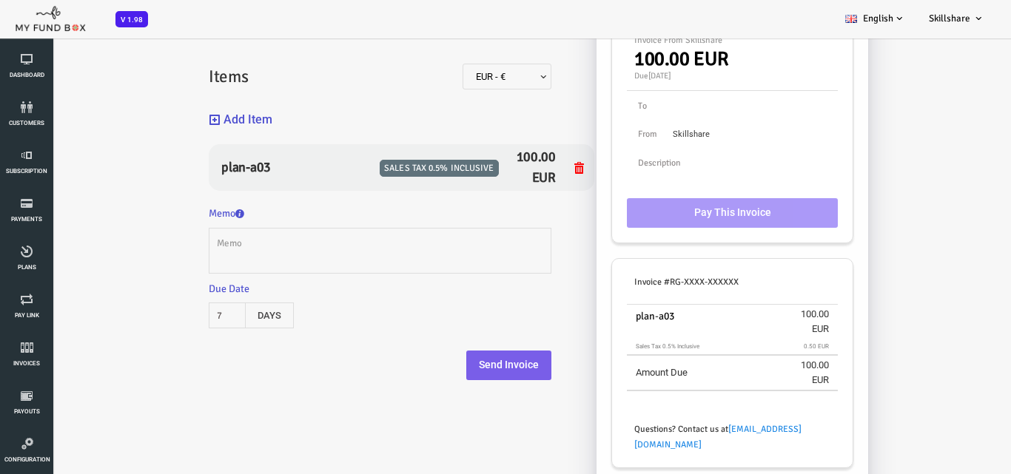
click at [472, 377] on button "Send Invoice" at bounding box center [467, 366] width 85 height 30
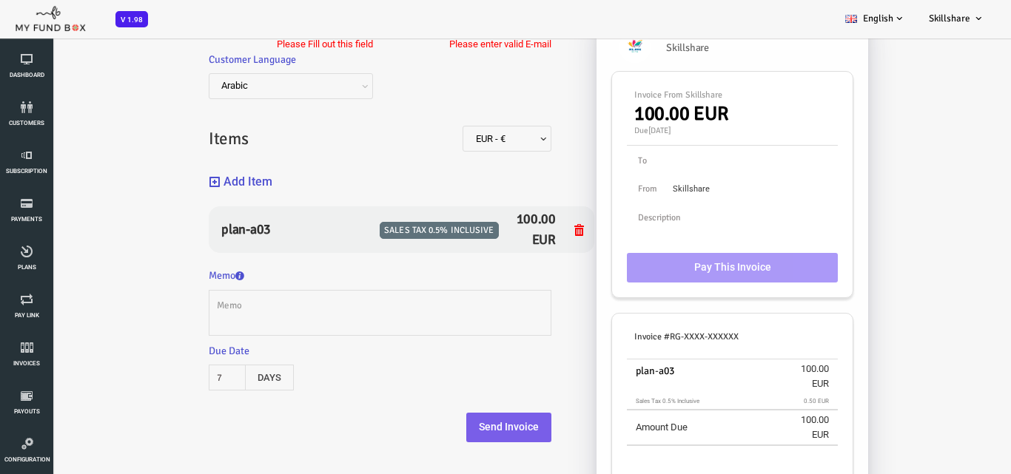
click at [436, 419] on button "Send Invoice" at bounding box center [467, 428] width 85 height 30
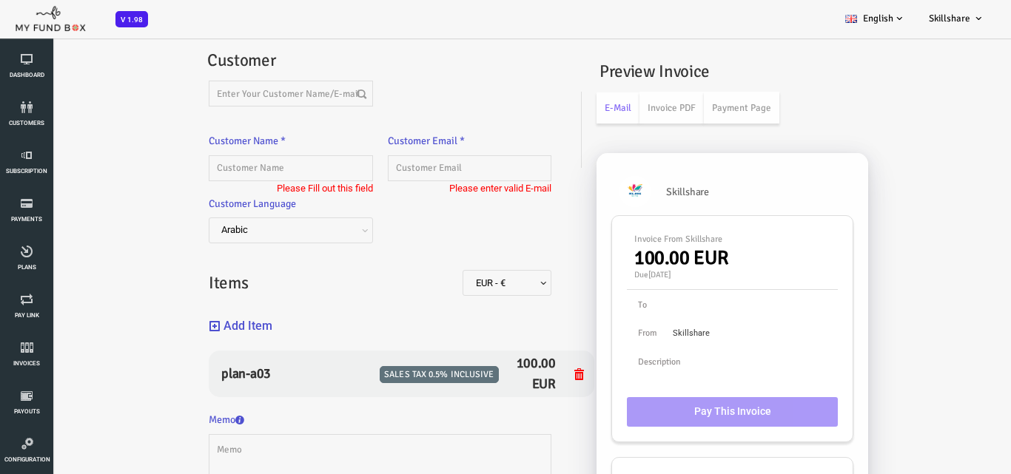
scroll to position [0, 0]
click at [253, 175] on input "text" at bounding box center [249, 169] width 163 height 26
click at [248, 157] on input "text" at bounding box center [249, 169] width 163 height 26
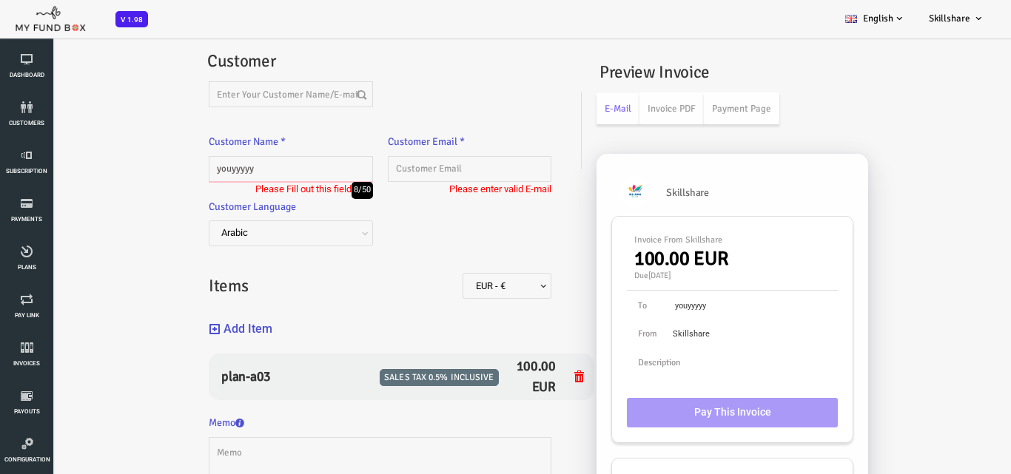
type input "youyyyyy"
click at [419, 173] on input "i" at bounding box center [428, 169] width 163 height 26
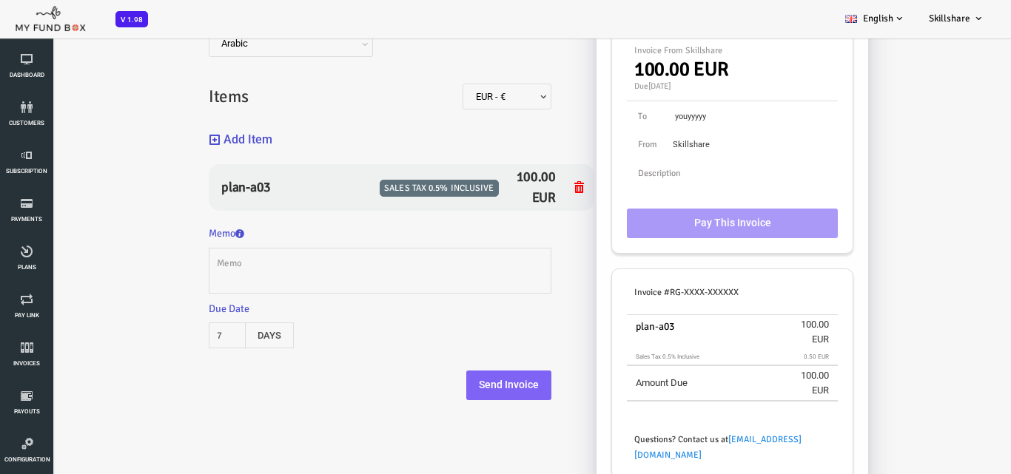
scroll to position [200, 0]
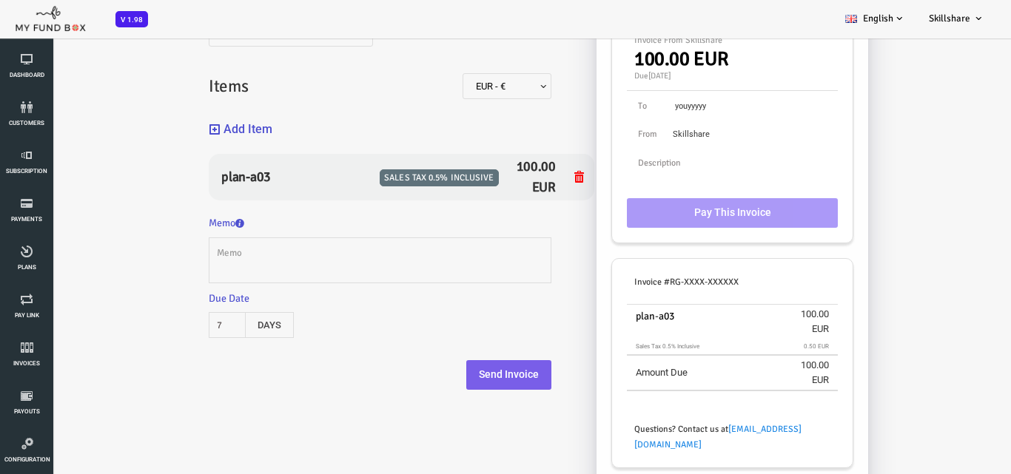
type input "iyii"
click at [463, 379] on button "Send Invoice" at bounding box center [467, 375] width 85 height 30
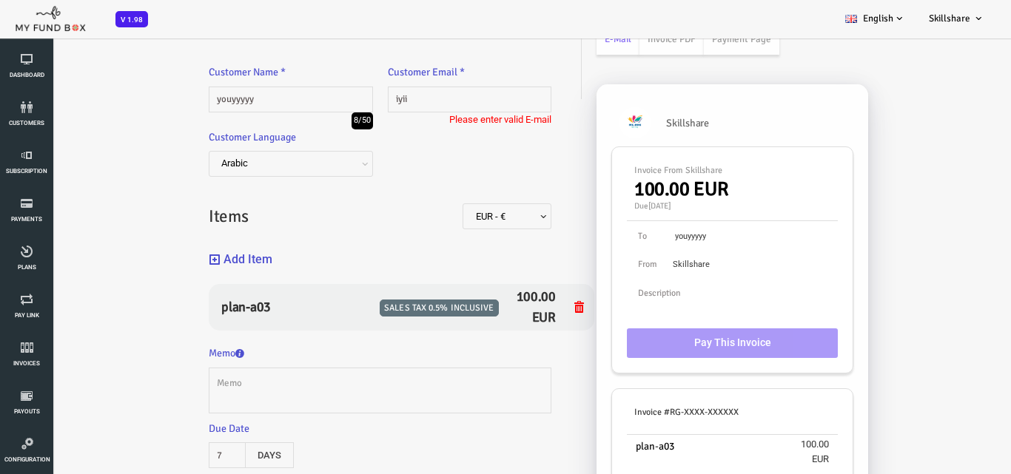
scroll to position [0, 0]
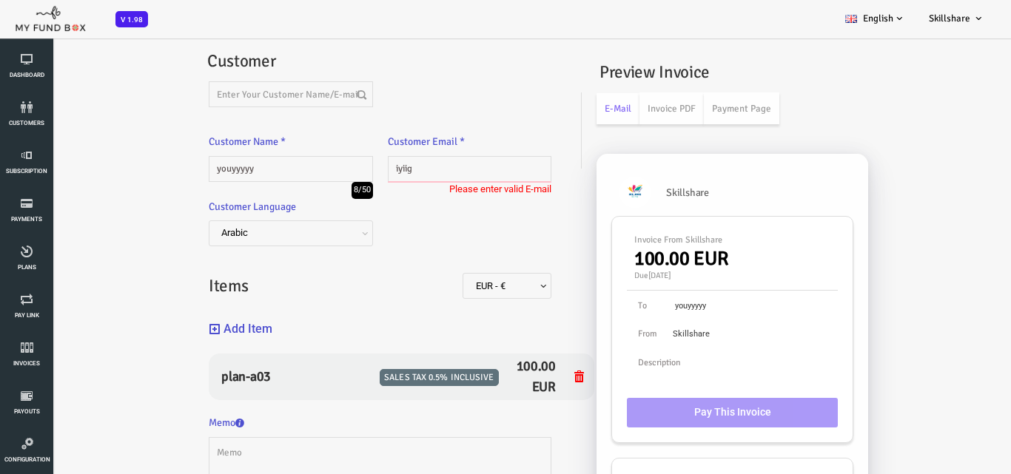
click at [402, 178] on input "iyiig" at bounding box center [428, 169] width 163 height 26
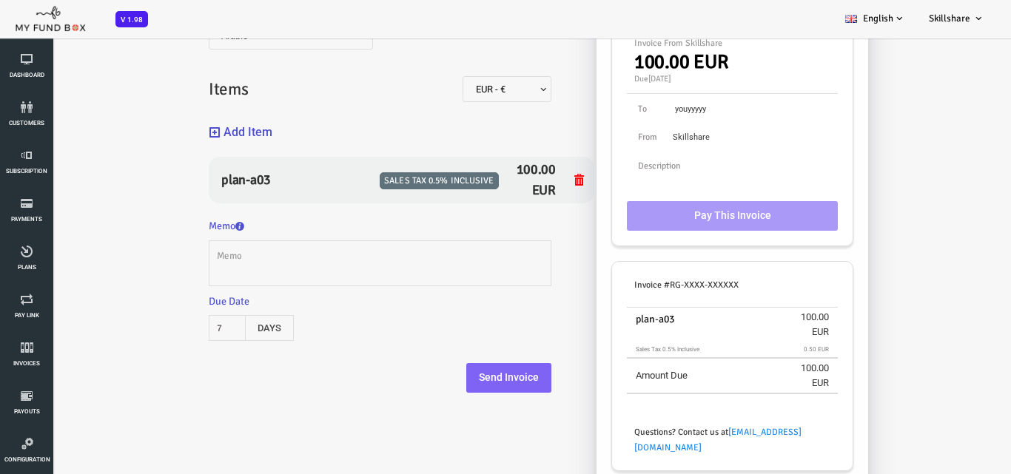
scroll to position [200, 0]
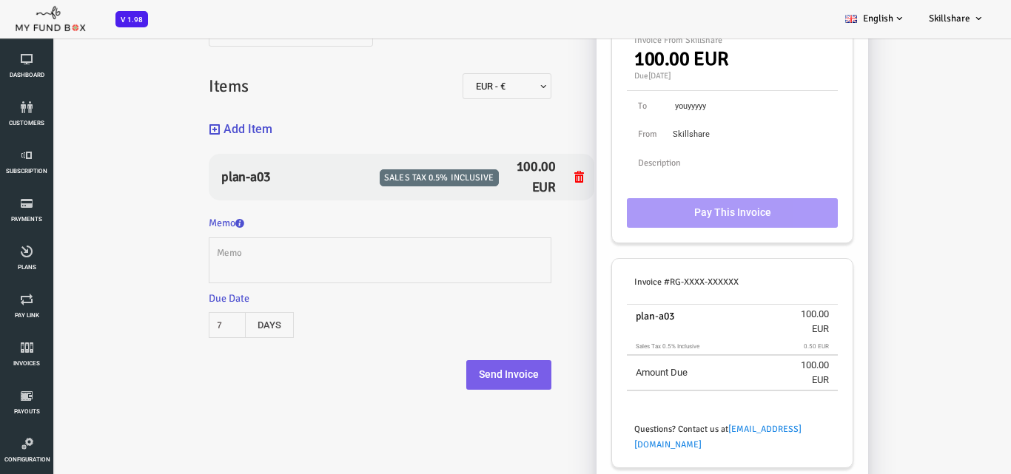
type input "iyiiggggggjjjjjkkk,,,lll,,,"
click at [468, 370] on button "Send Invoice" at bounding box center [467, 375] width 85 height 30
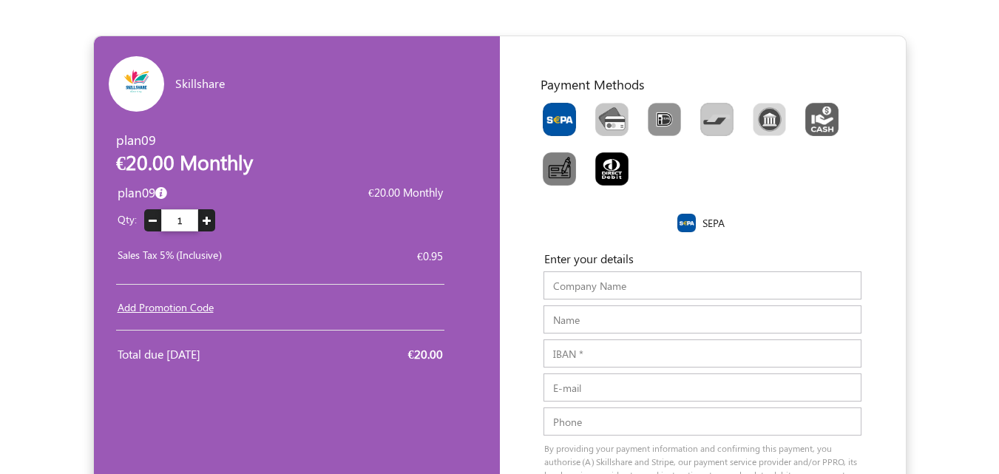
click at [212, 226] on button "button" at bounding box center [206, 220] width 17 height 22
click at [615, 125] on img "Toolbar with button groups" at bounding box center [612, 119] width 33 height 33
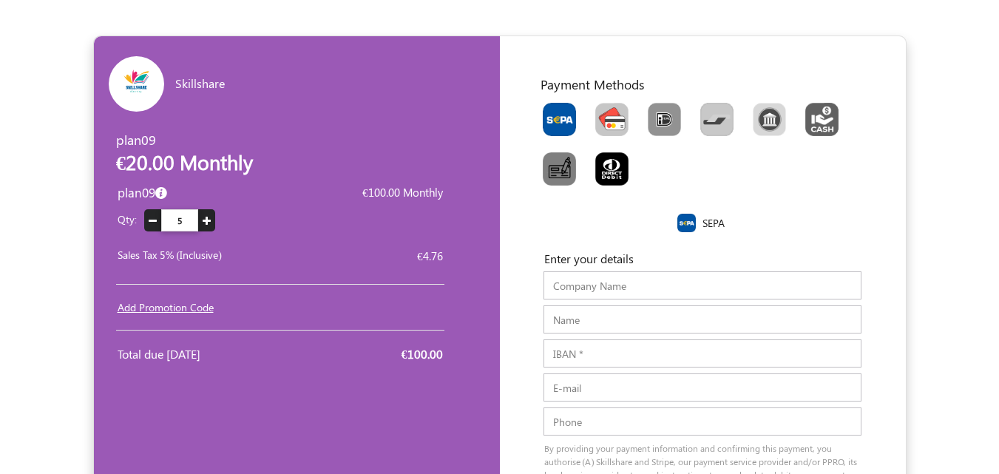
click at [605, 112] on input "Toolbar with button groups" at bounding box center [601, 108] width 10 height 10
radio input "true"
